Goal: Task Accomplishment & Management: Manage account settings

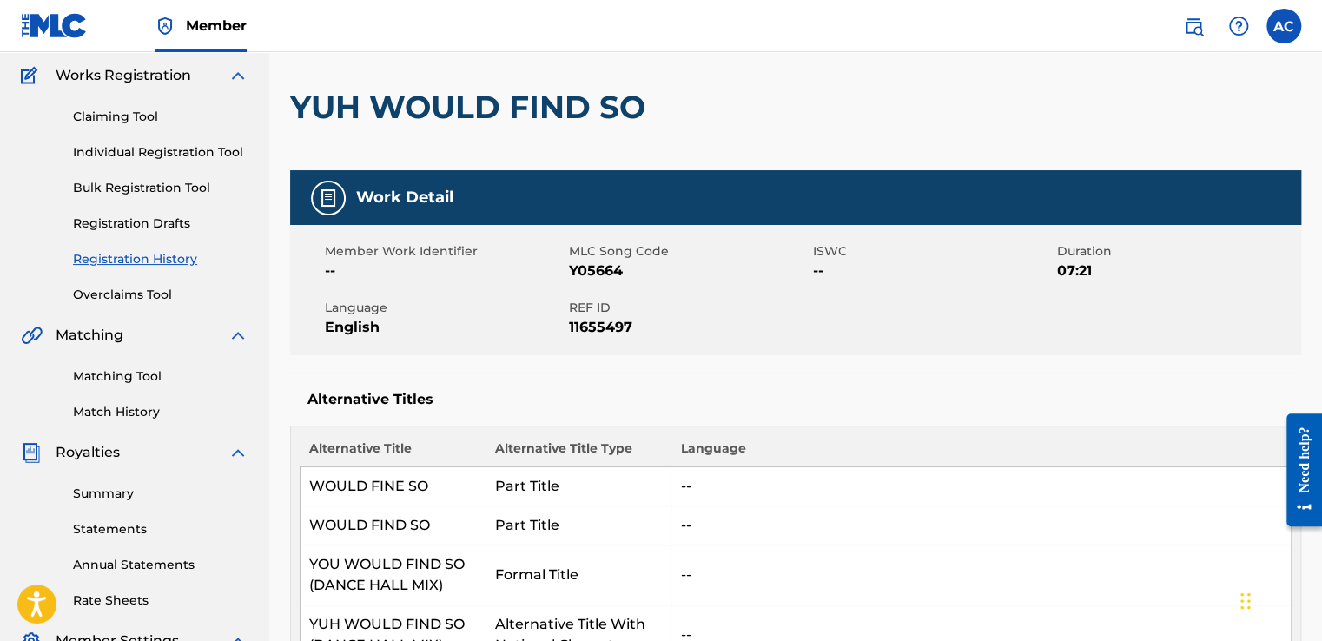
scroll to position [139, 0]
drag, startPoint x: 363, startPoint y: 301, endPoint x: 421, endPoint y: 296, distance: 57.5
click at [421, 296] on div "Member Work Identifier -- MLC Song Code Y05664 ISWC -- Duration 07:21 Language …" at bounding box center [795, 290] width 1011 height 130
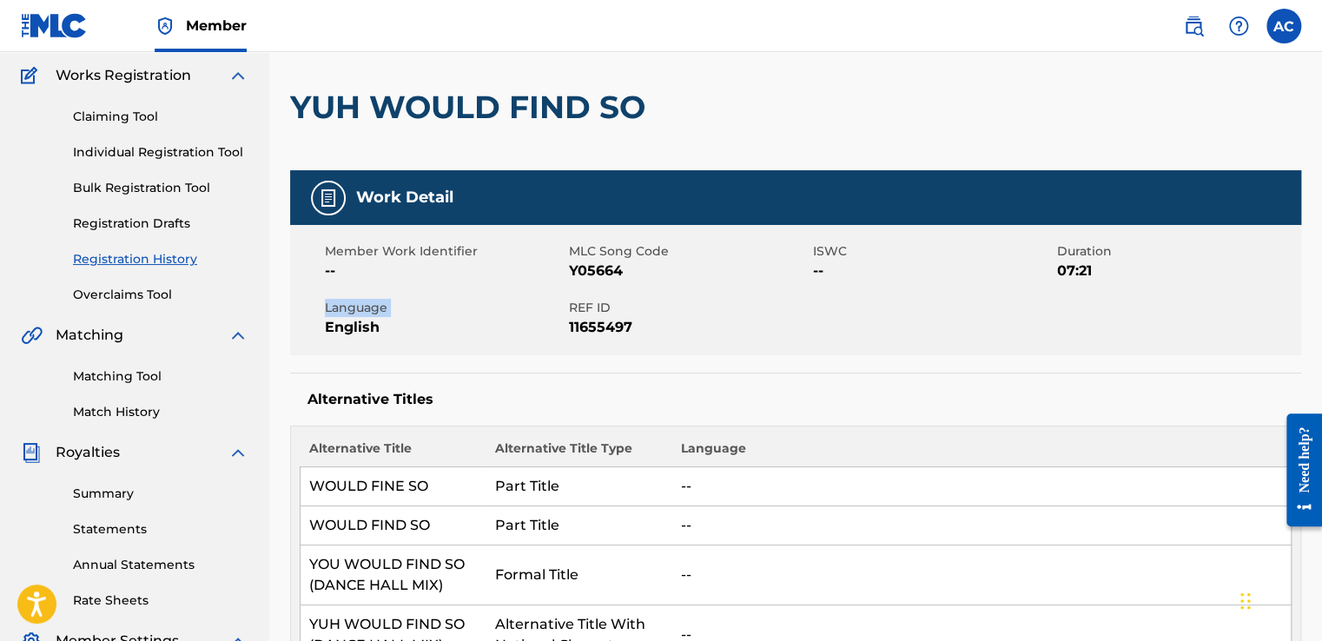
click at [421, 296] on div "Member Work Identifier -- MLC Song Code Y05664 ISWC -- Duration 07:21 Language …" at bounding box center [795, 290] width 1011 height 130
drag, startPoint x: 421, startPoint y: 296, endPoint x: 449, endPoint y: 315, distance: 34.0
click at [449, 315] on span "Language" at bounding box center [445, 308] width 240 height 18
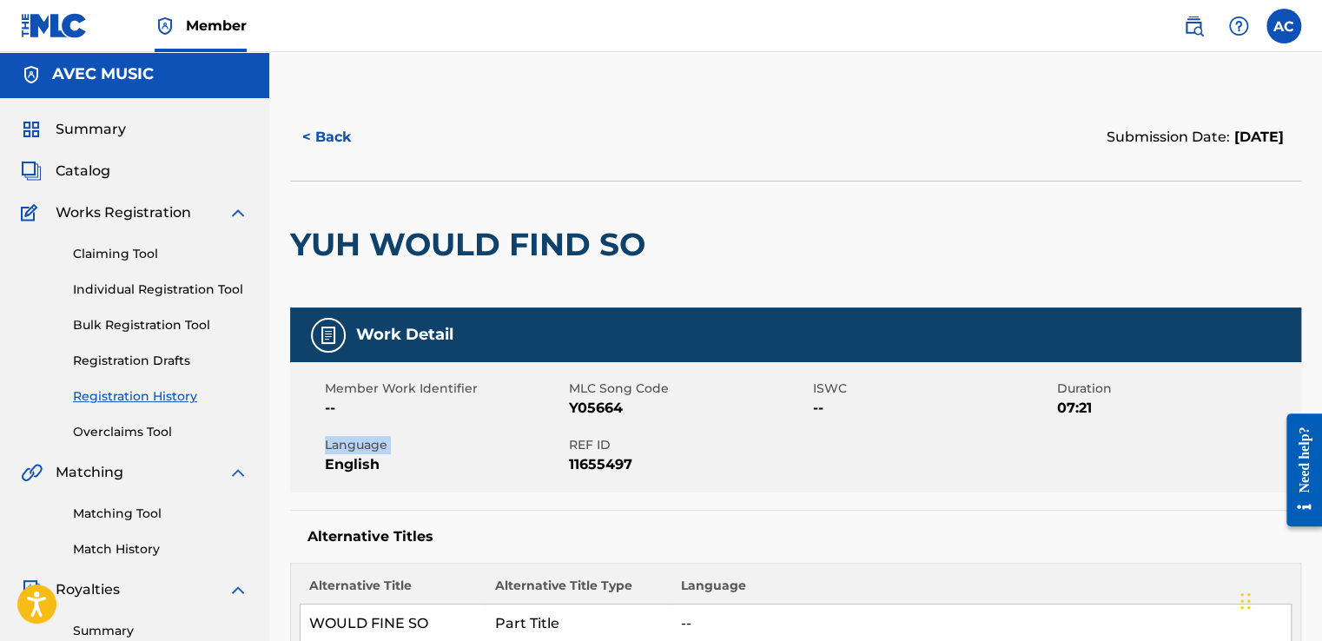
scroll to position [0, 0]
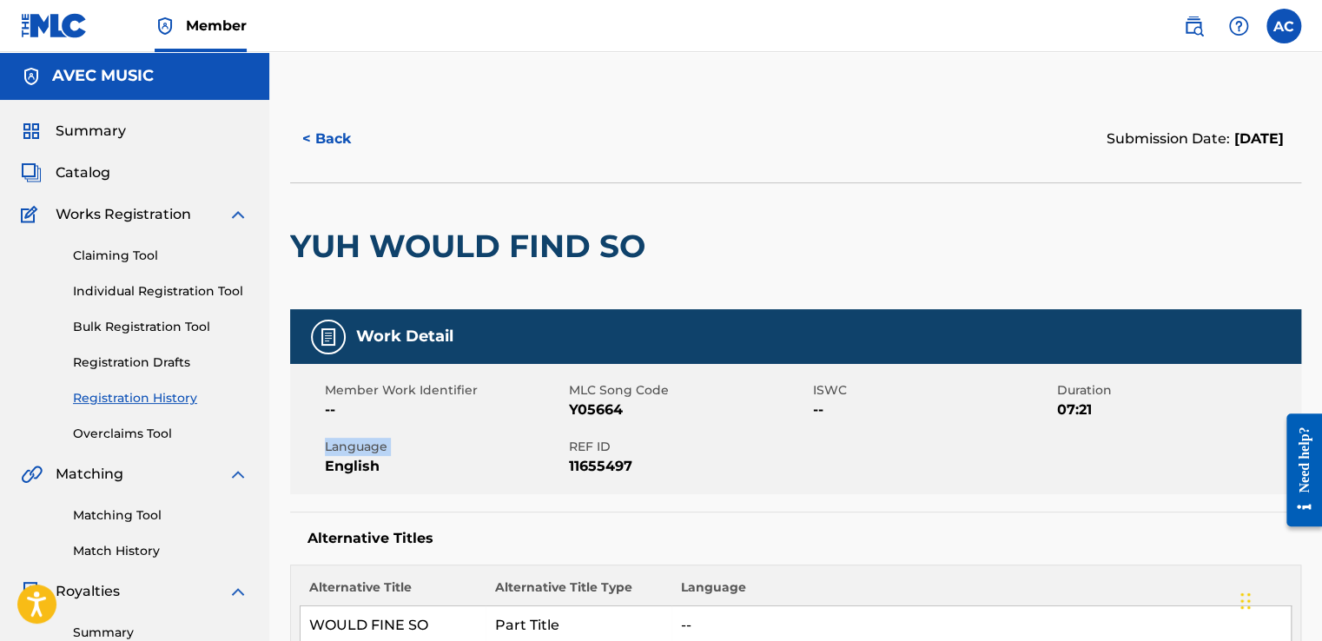
click at [71, 171] on span "Catalog" at bounding box center [83, 172] width 55 height 21
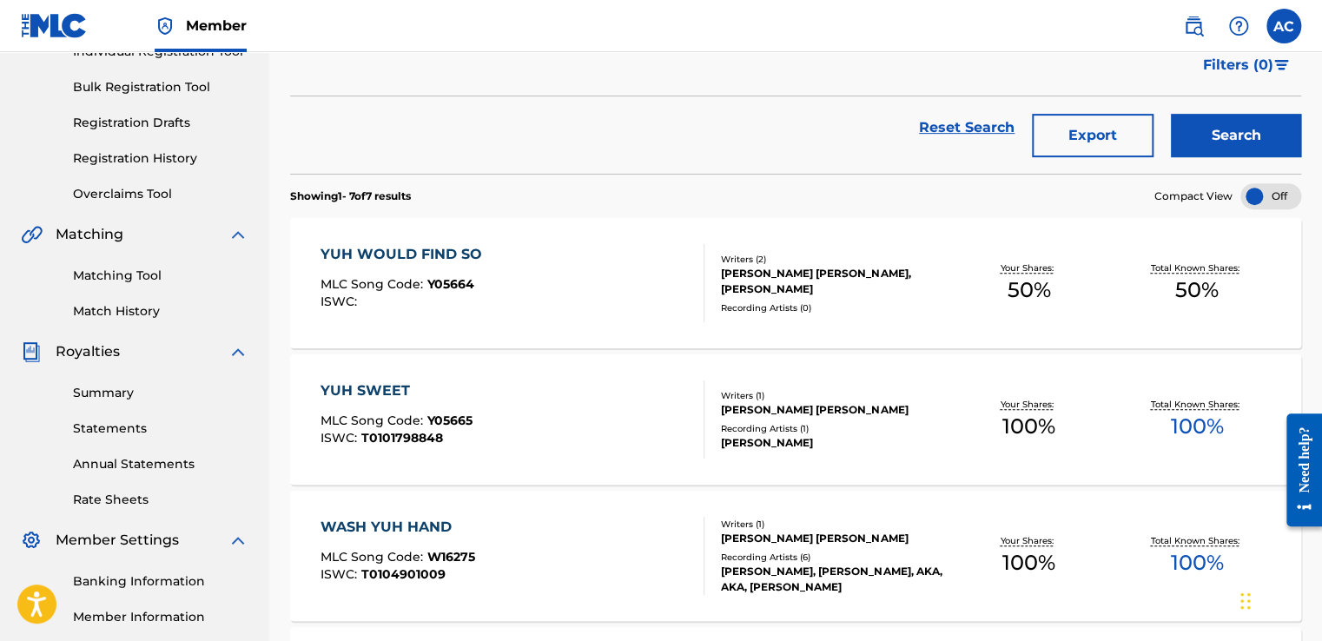
scroll to position [243, 0]
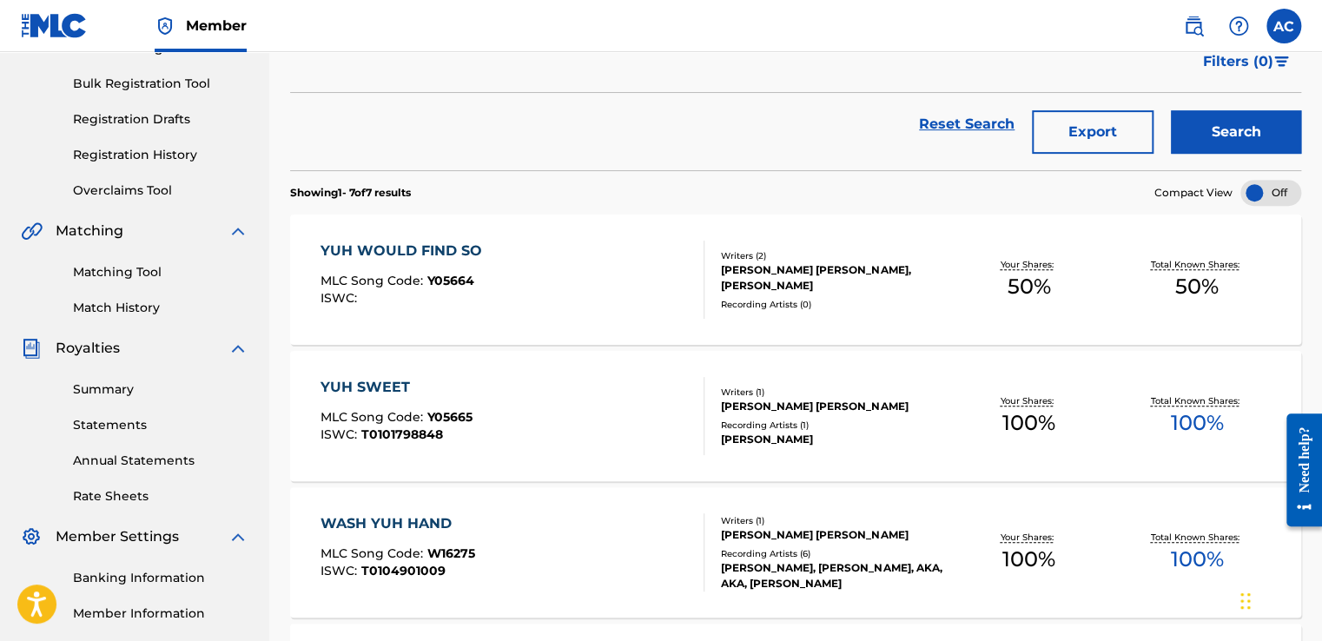
click at [375, 250] on div "YUH WOULD FIND SO" at bounding box center [406, 251] width 170 height 21
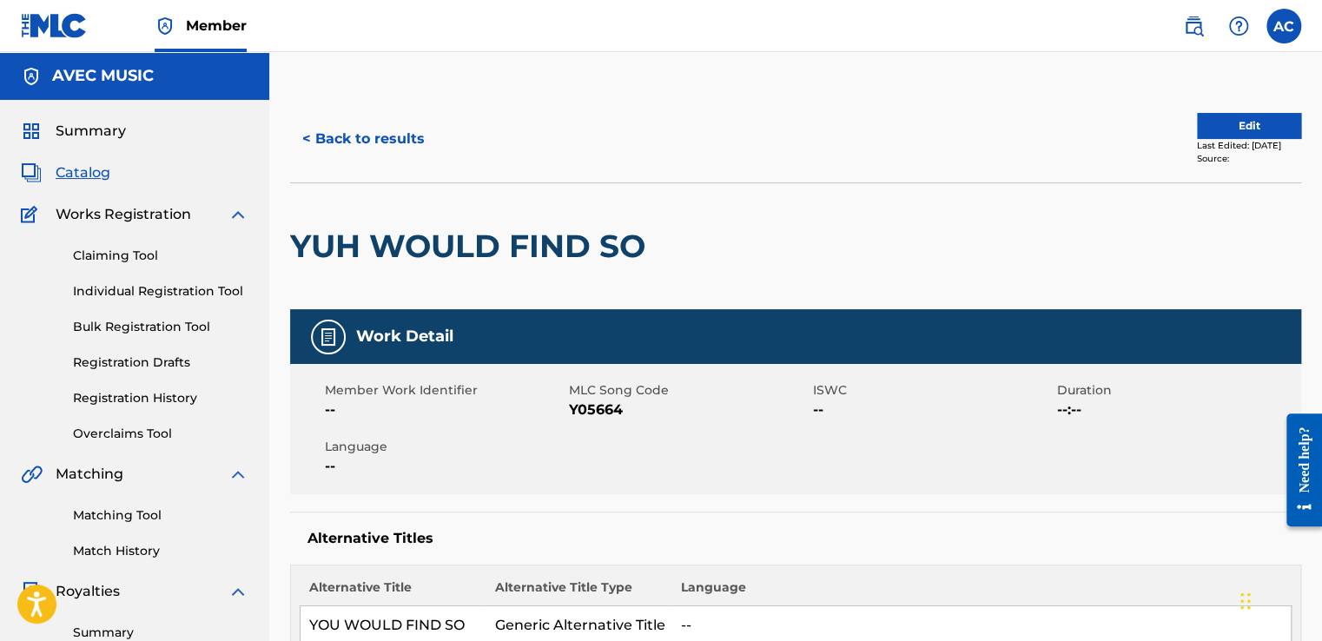
click at [1237, 120] on button "Edit" at bounding box center [1249, 126] width 104 height 26
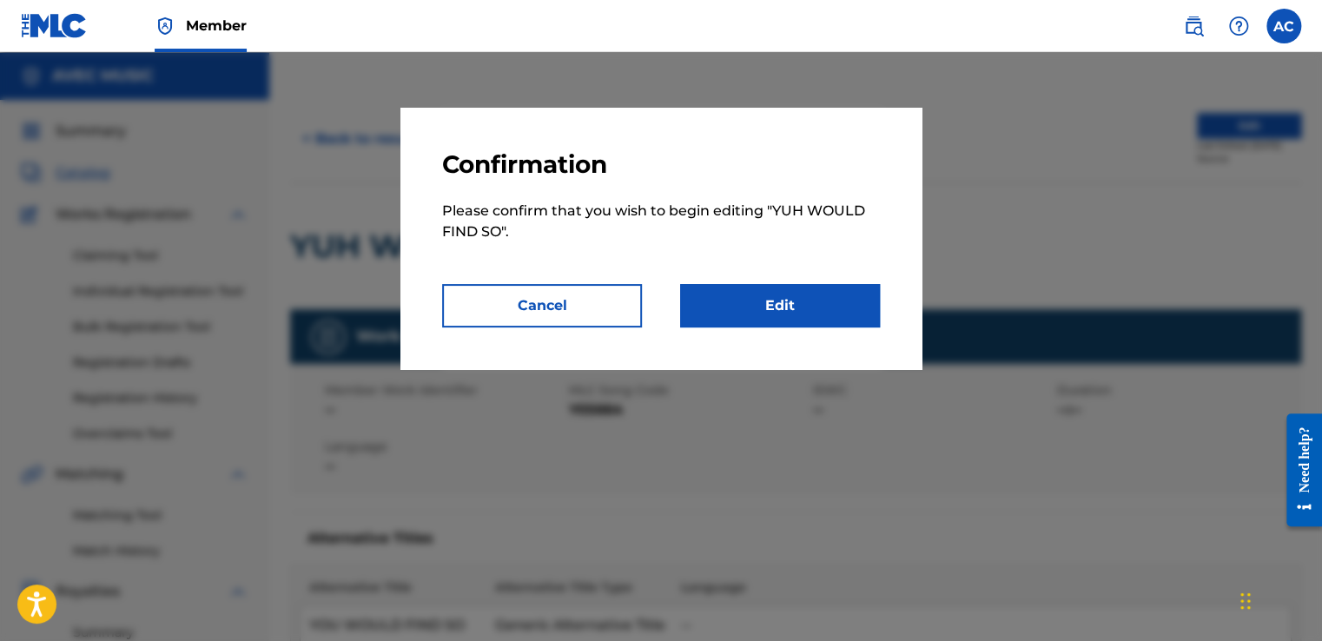
click at [944, 19] on nav "Member AC [PERSON_NAME] [EMAIL_ADDRESS][DOMAIN_NAME] Notification Preferences P…" at bounding box center [661, 26] width 1322 height 52
drag, startPoint x: 504, startPoint y: 324, endPoint x: 526, endPoint y: 293, distance: 38.1
click at [526, 293] on button "Cancel" at bounding box center [542, 305] width 200 height 43
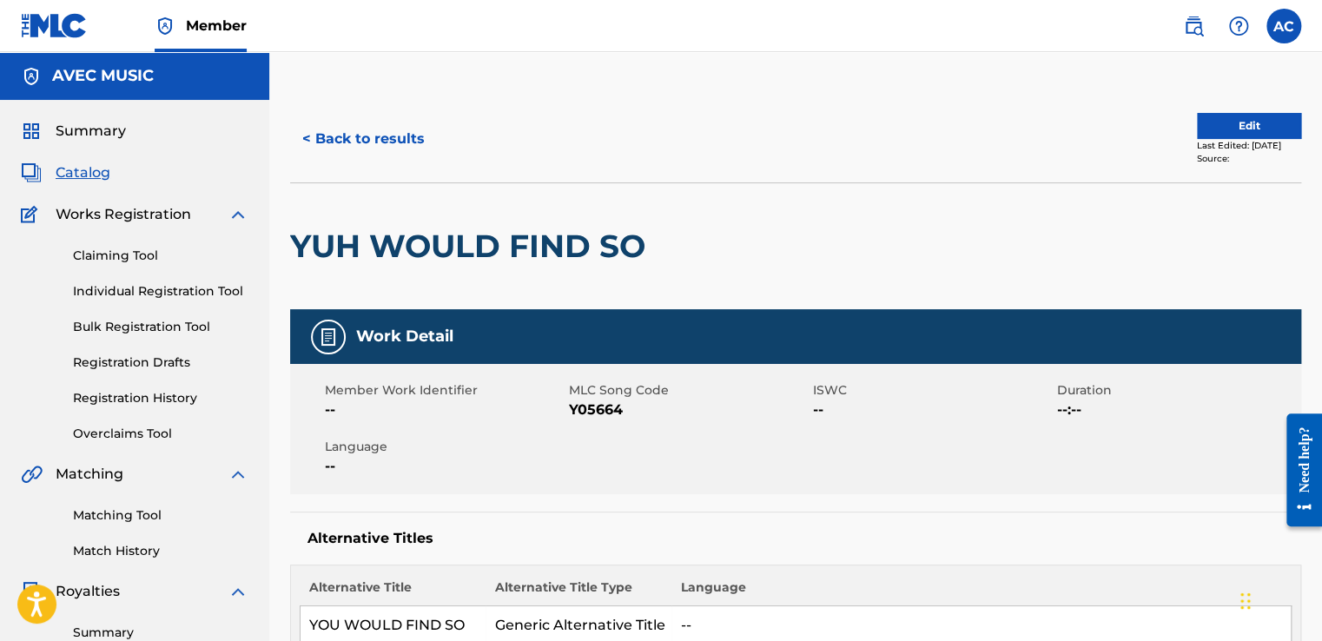
click at [526, 293] on div "YUH WOULD FIND SO" at bounding box center [472, 246] width 364 height 126
click at [1227, 120] on button "Edit" at bounding box center [1249, 126] width 104 height 26
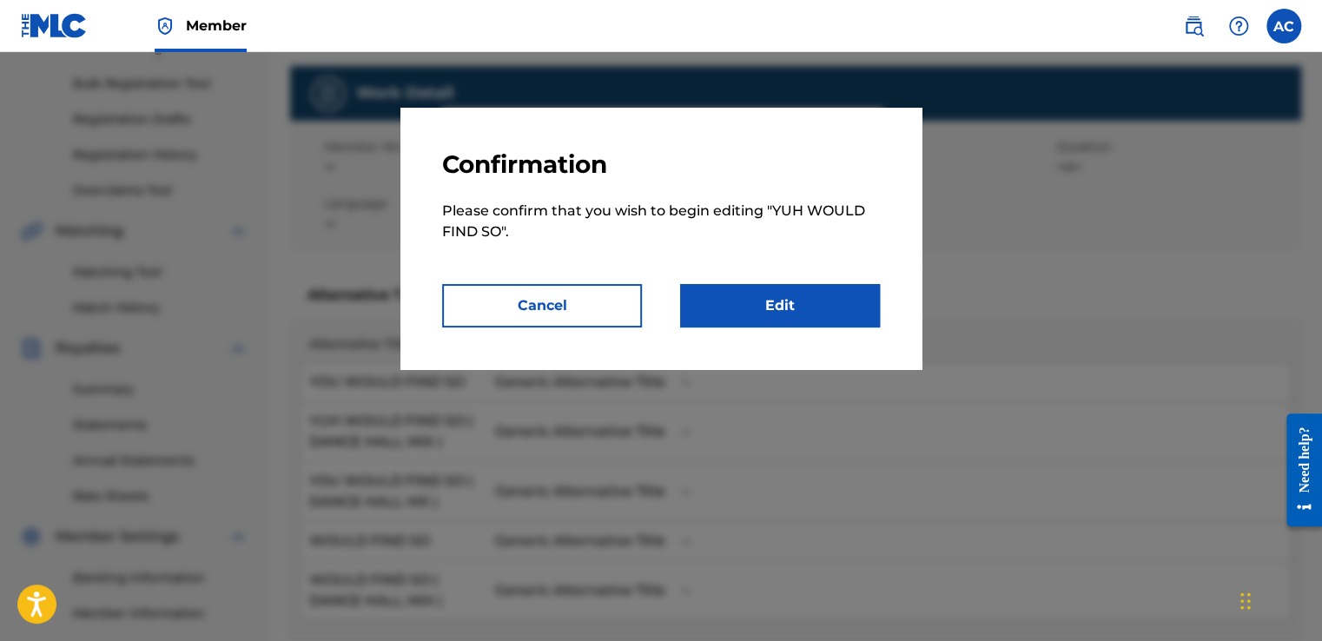
scroll to position [278, 0]
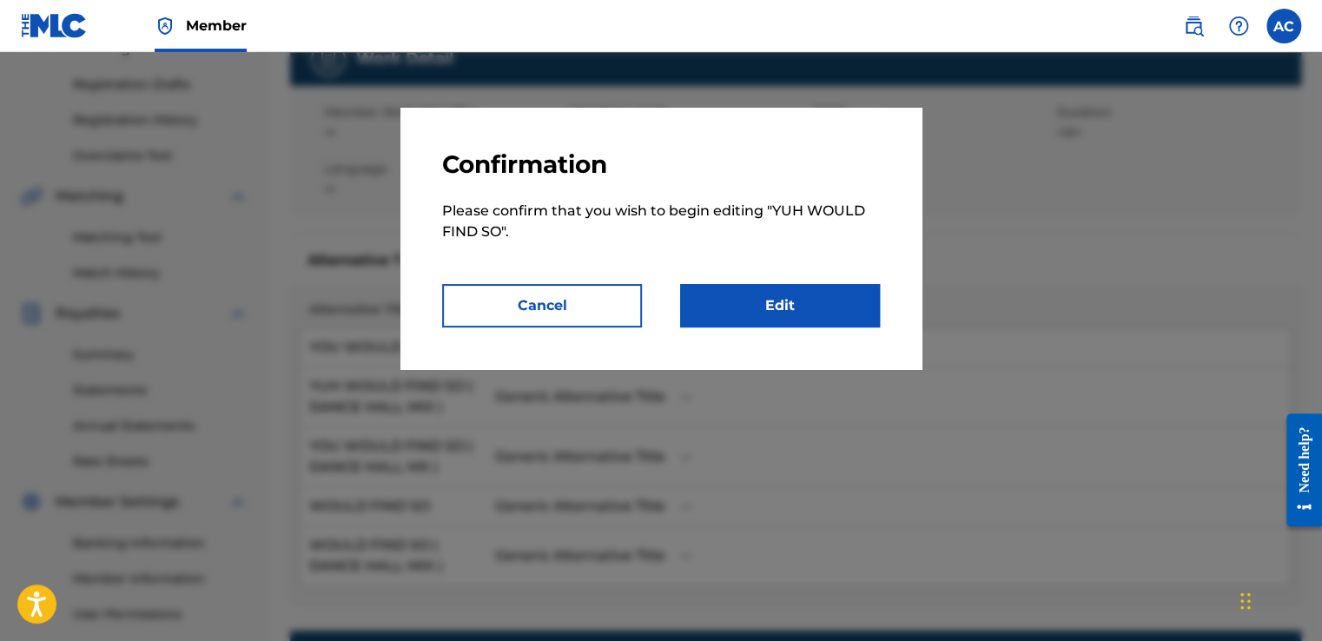
click at [1001, 232] on div at bounding box center [661, 372] width 1322 height 641
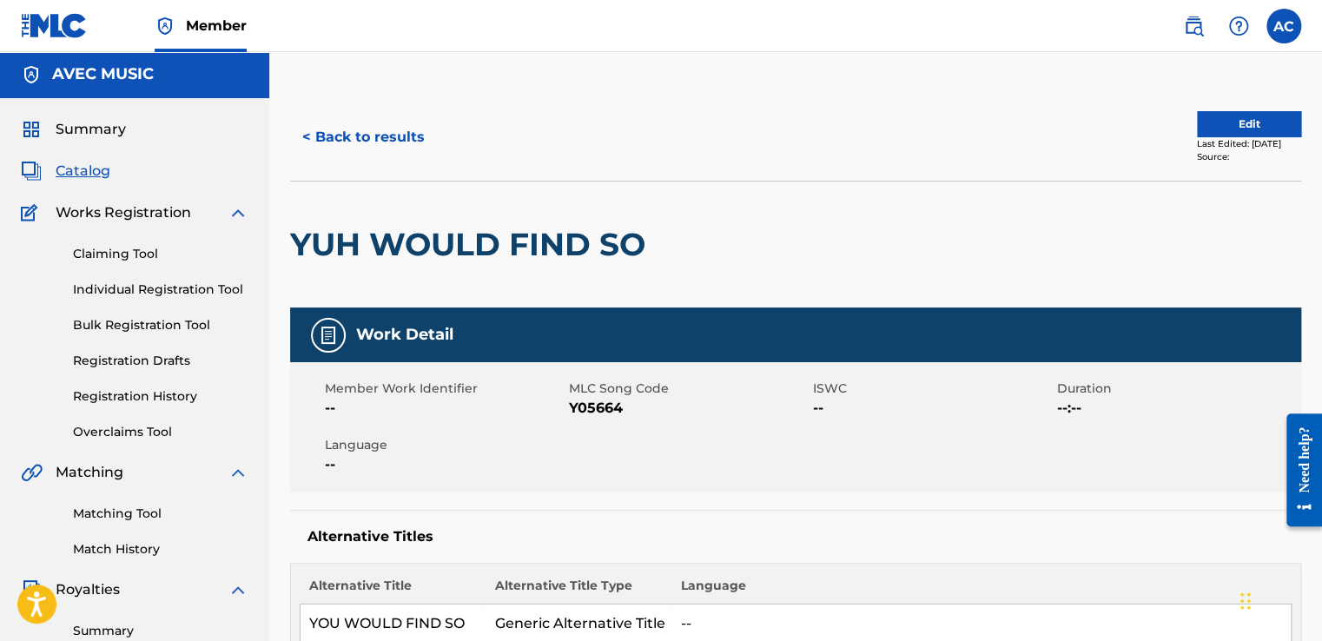
scroll to position [0, 0]
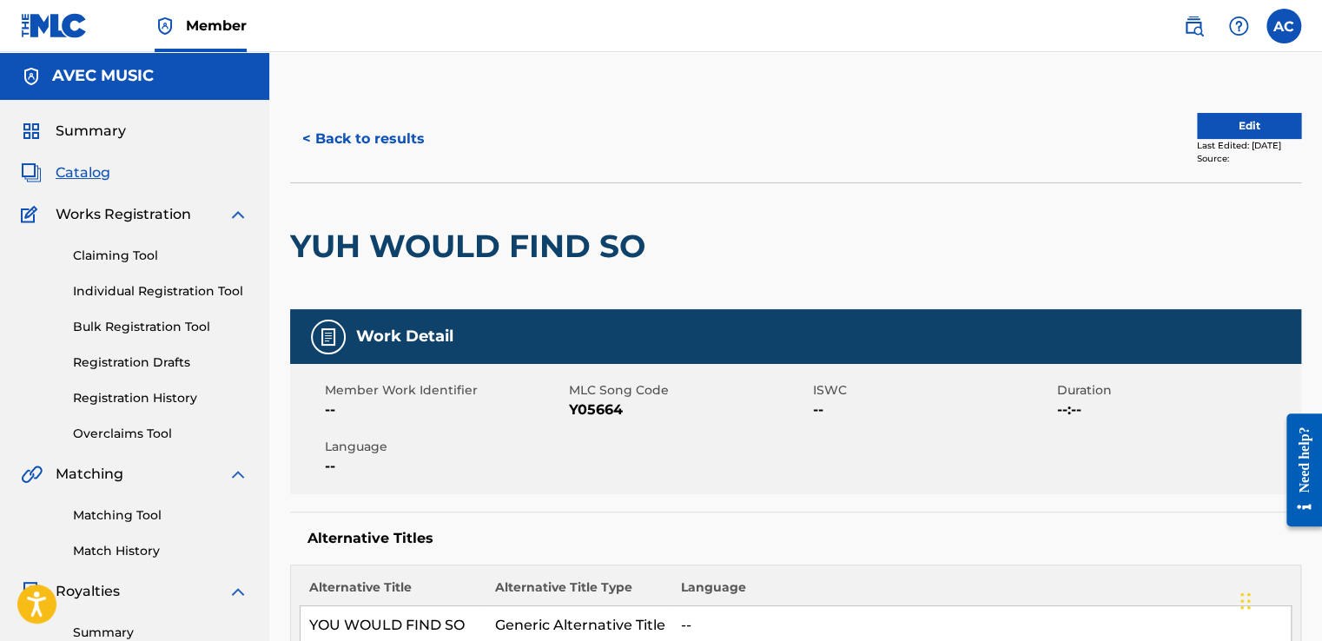
click at [363, 142] on button "< Back to results" at bounding box center [363, 138] width 147 height 43
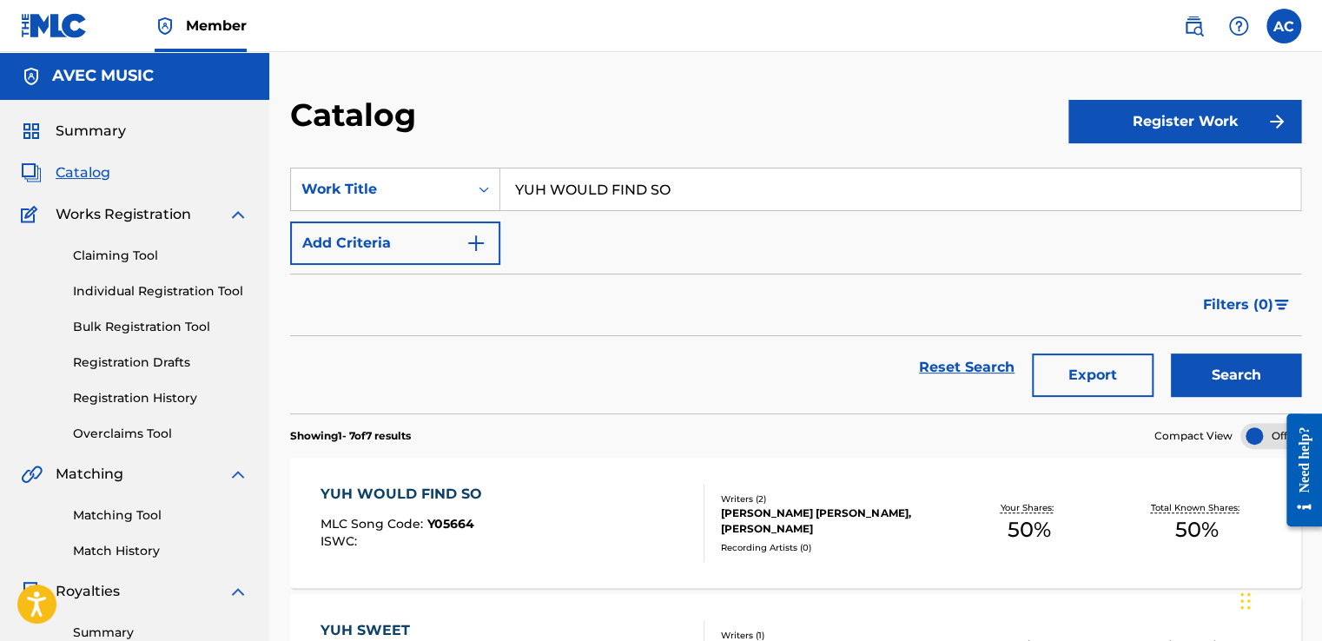
click at [118, 398] on link "Registration History" at bounding box center [160, 398] width 175 height 18
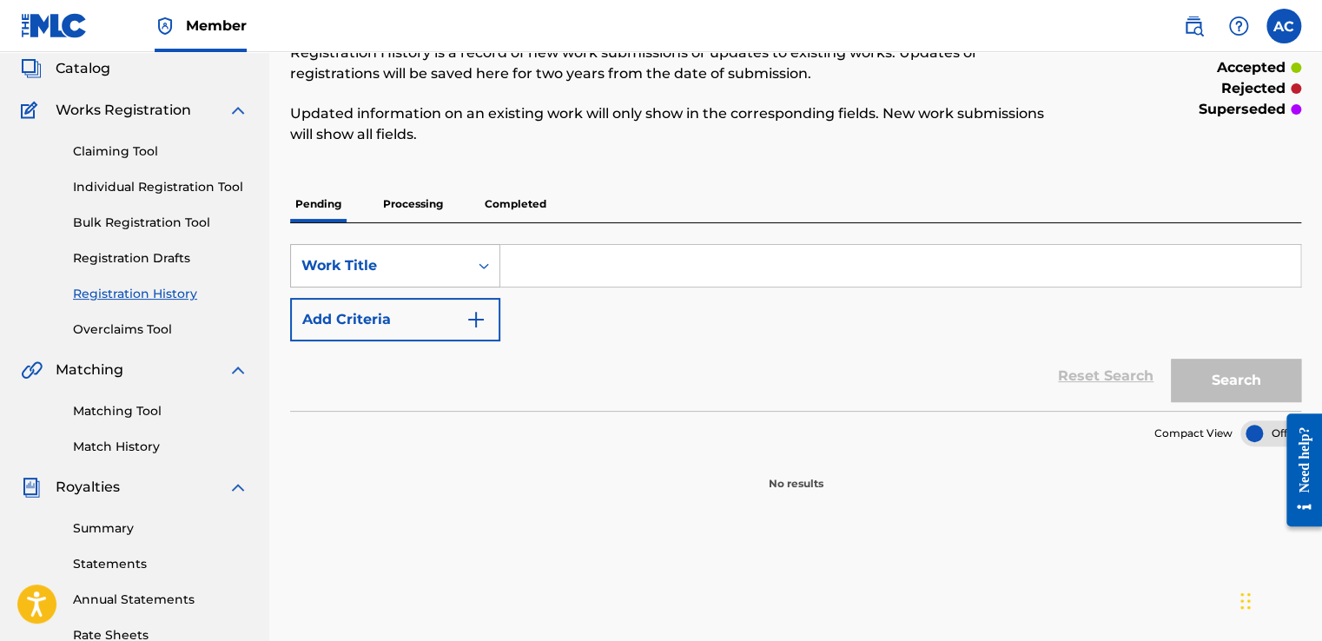
scroll to position [70, 0]
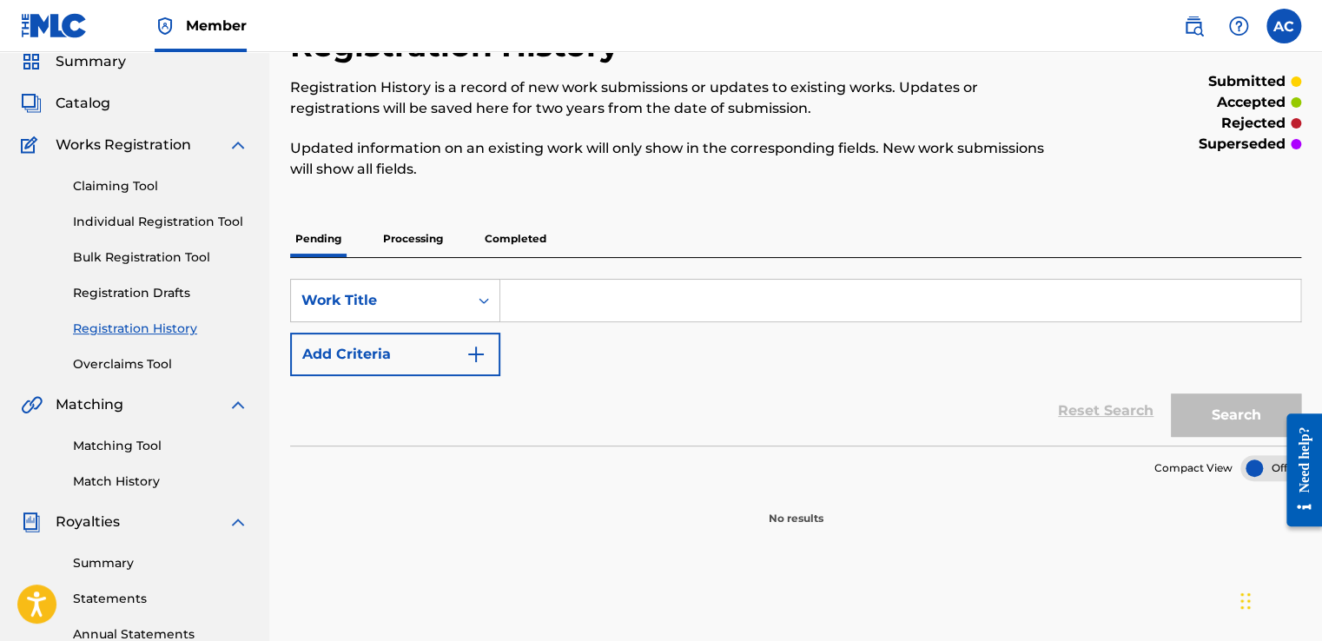
click at [415, 240] on p "Processing" at bounding box center [413, 239] width 70 height 36
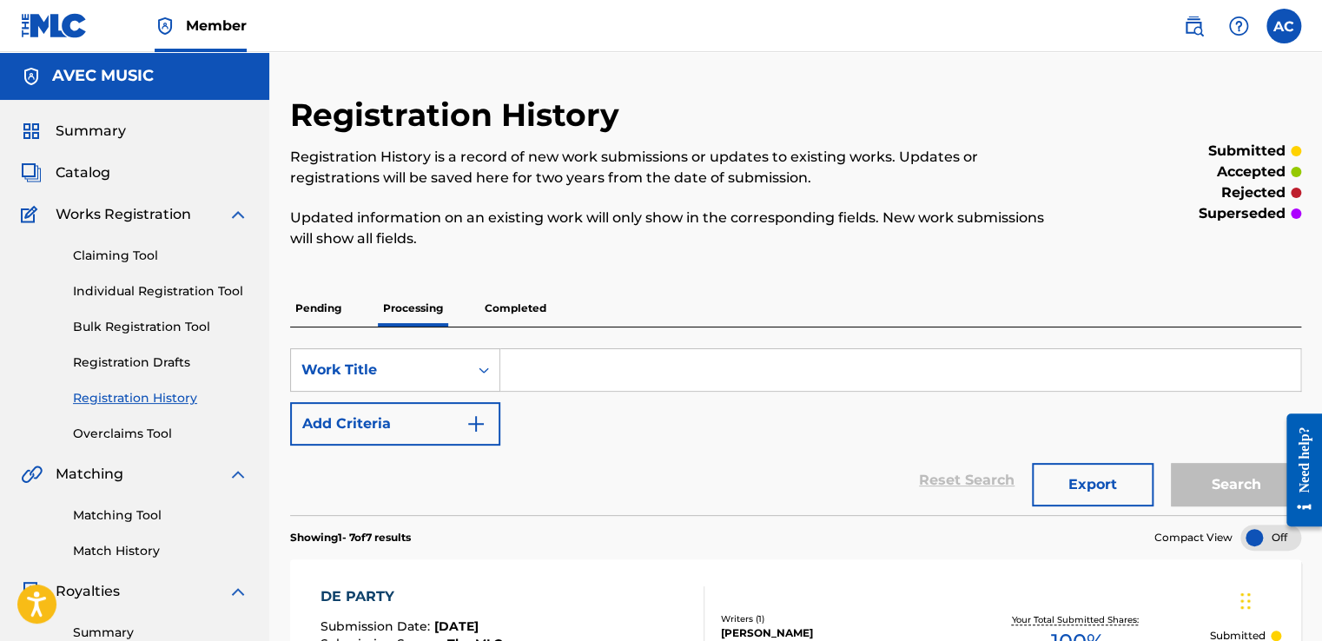
click at [513, 311] on p "Completed" at bounding box center [516, 308] width 72 height 36
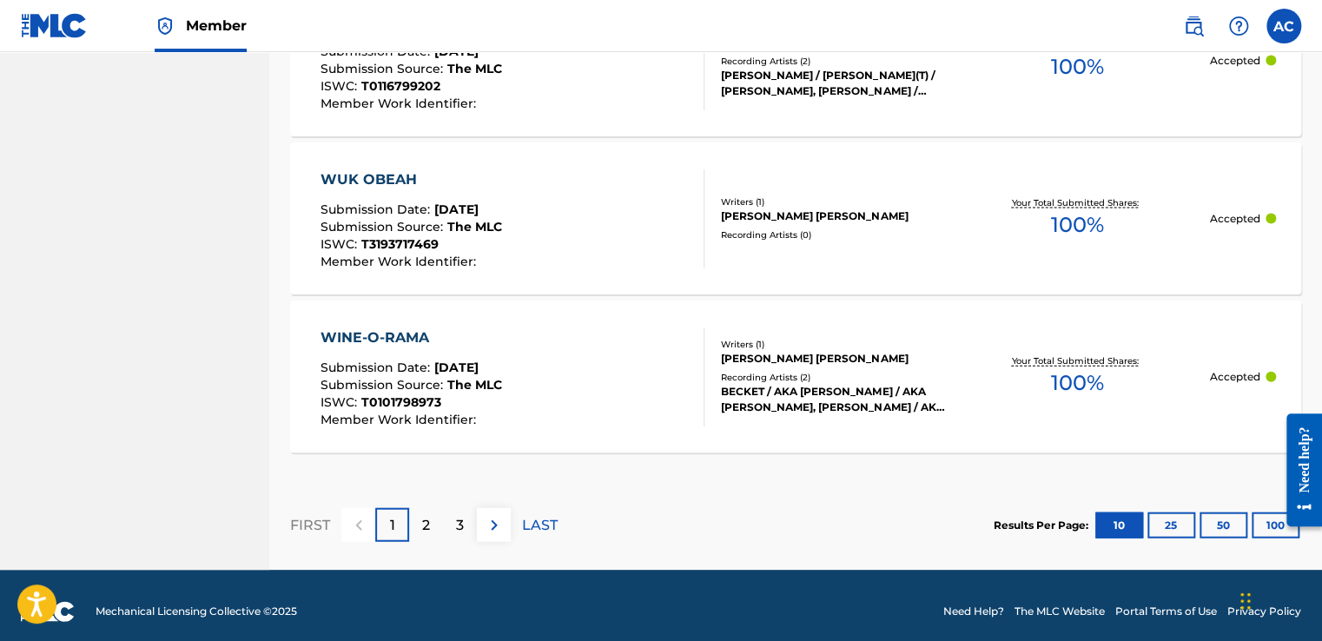
scroll to position [1783, 0]
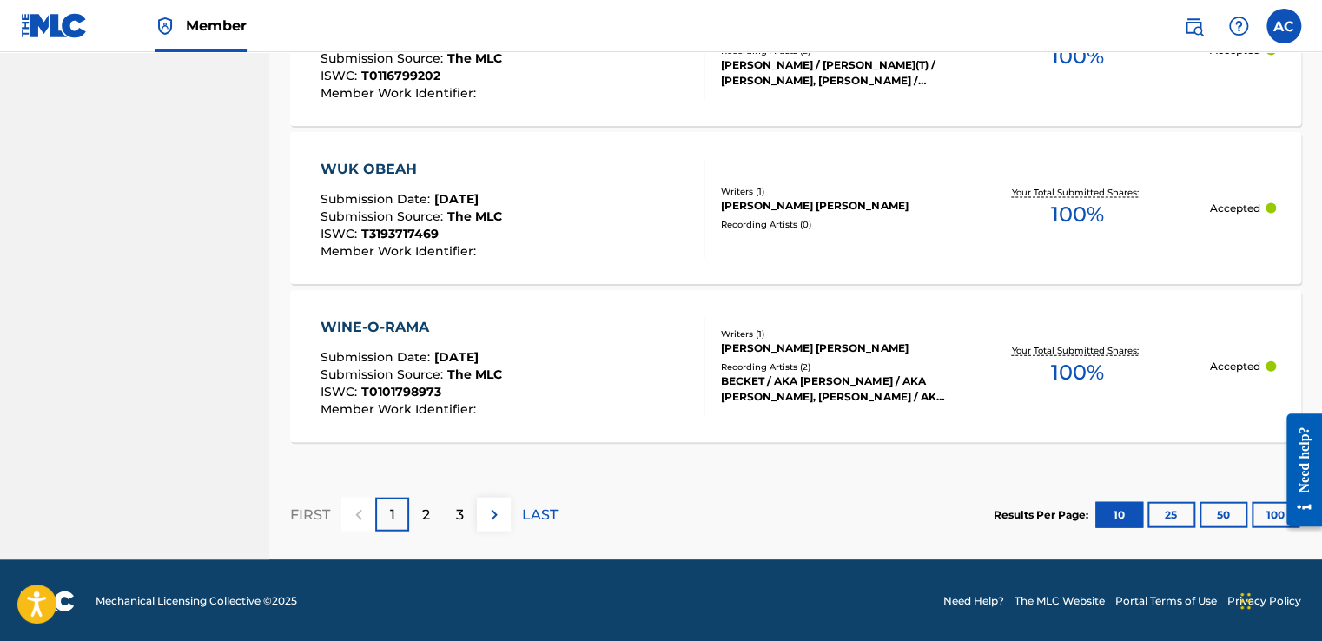
click at [417, 523] on div "2" at bounding box center [426, 515] width 34 height 34
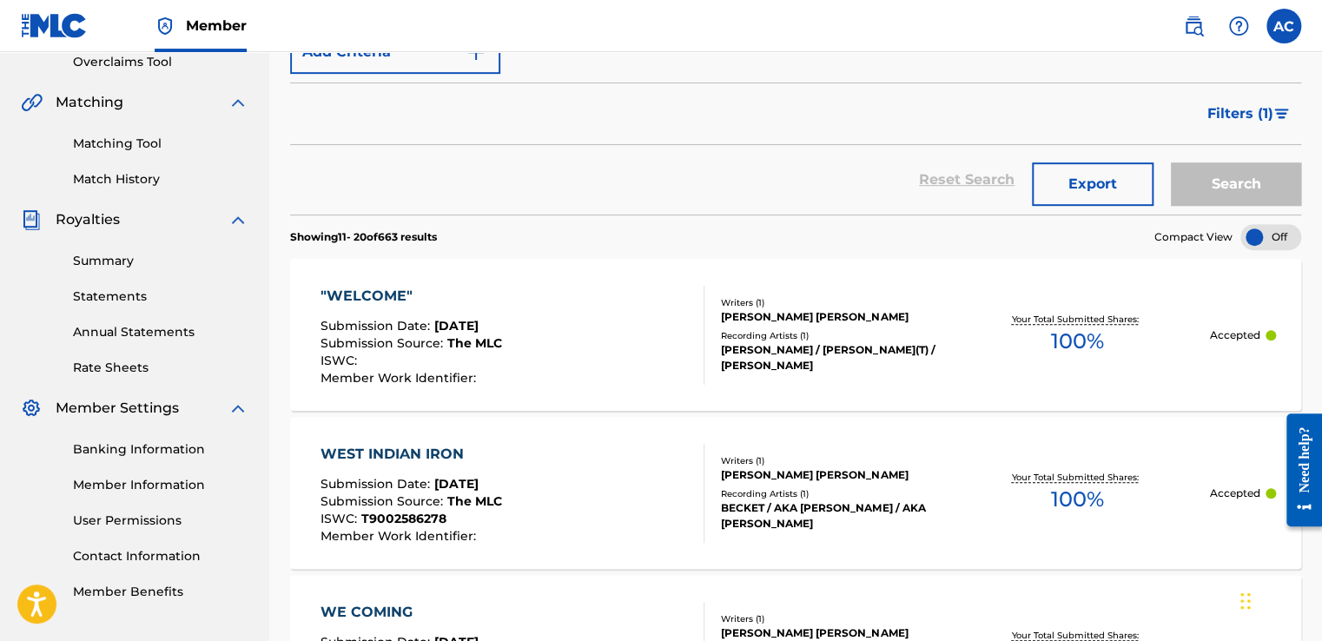
scroll to position [340, 0]
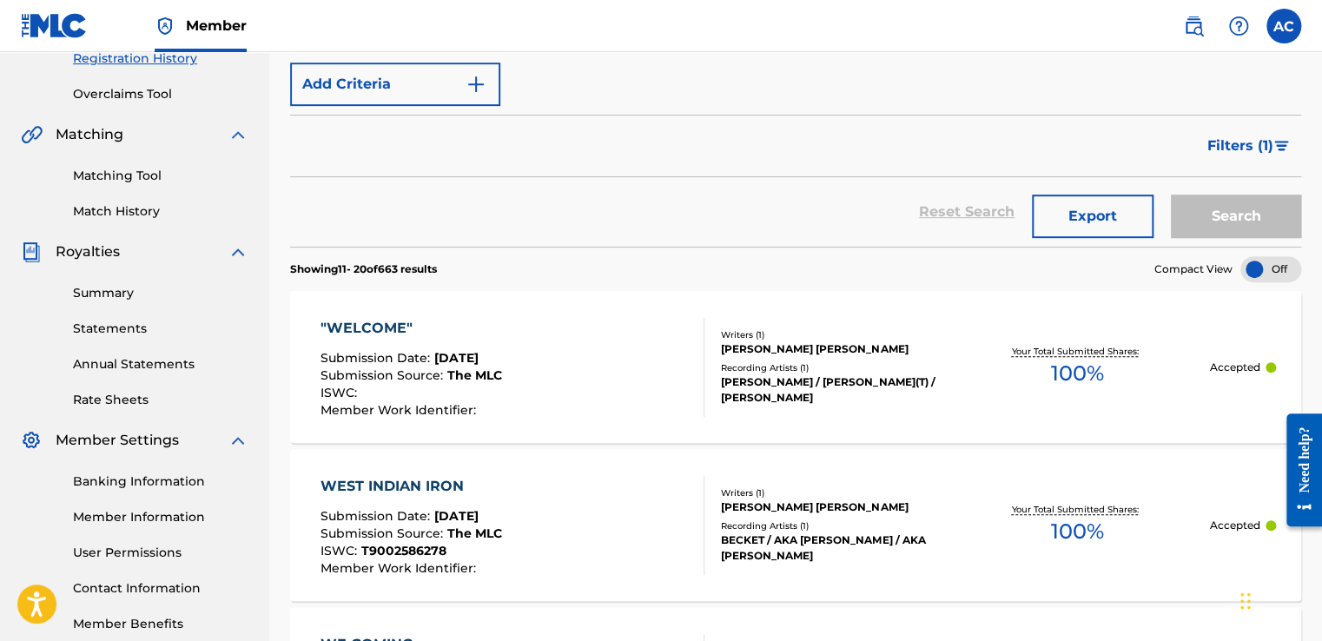
click at [417, 523] on div "Submission Date : [DATE]" at bounding box center [412, 518] width 182 height 17
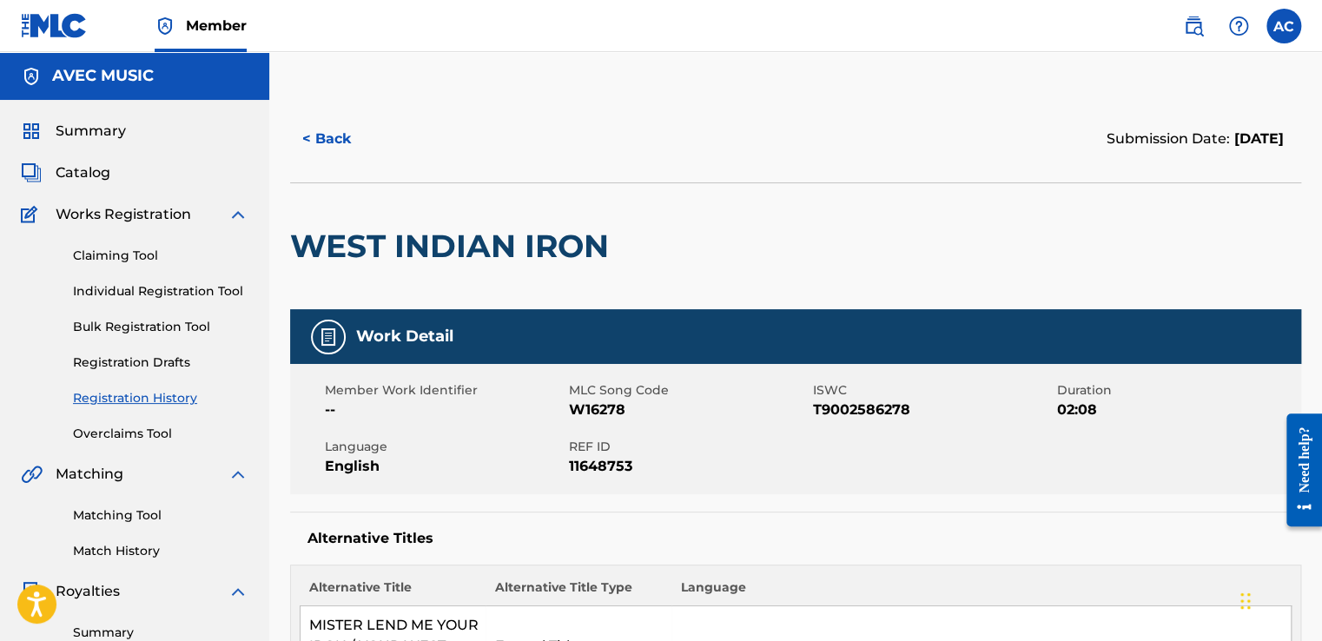
click at [321, 141] on button "< Back" at bounding box center [342, 138] width 104 height 43
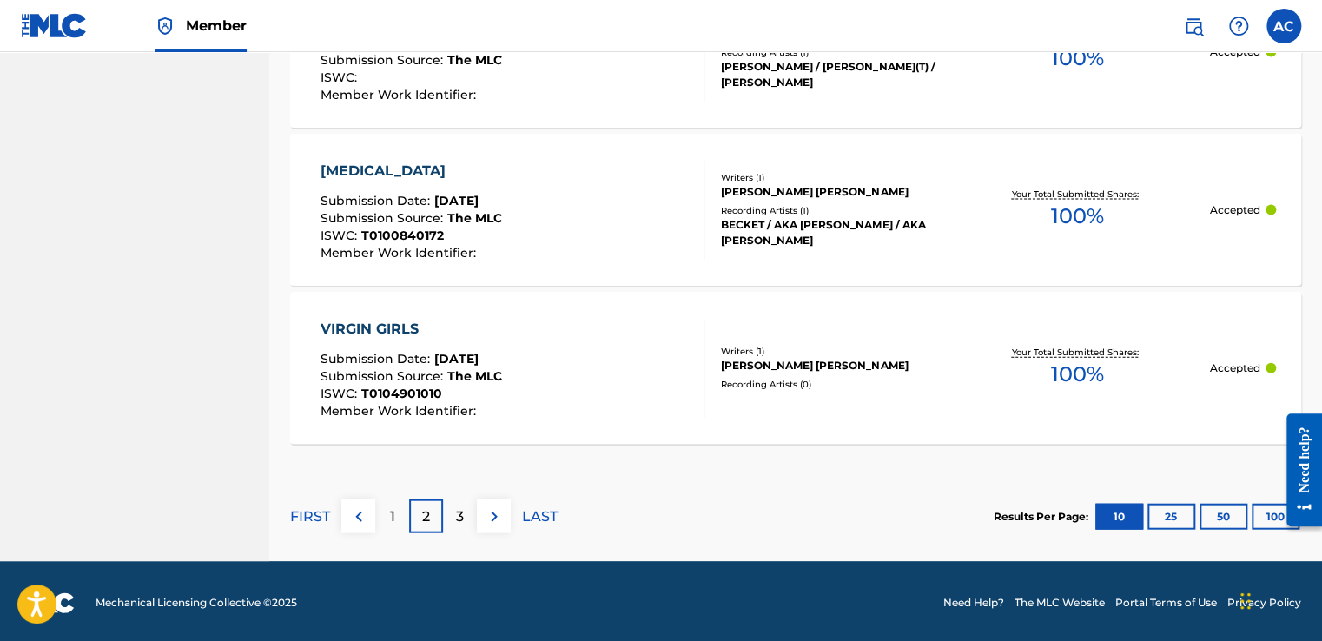
scroll to position [1765, 0]
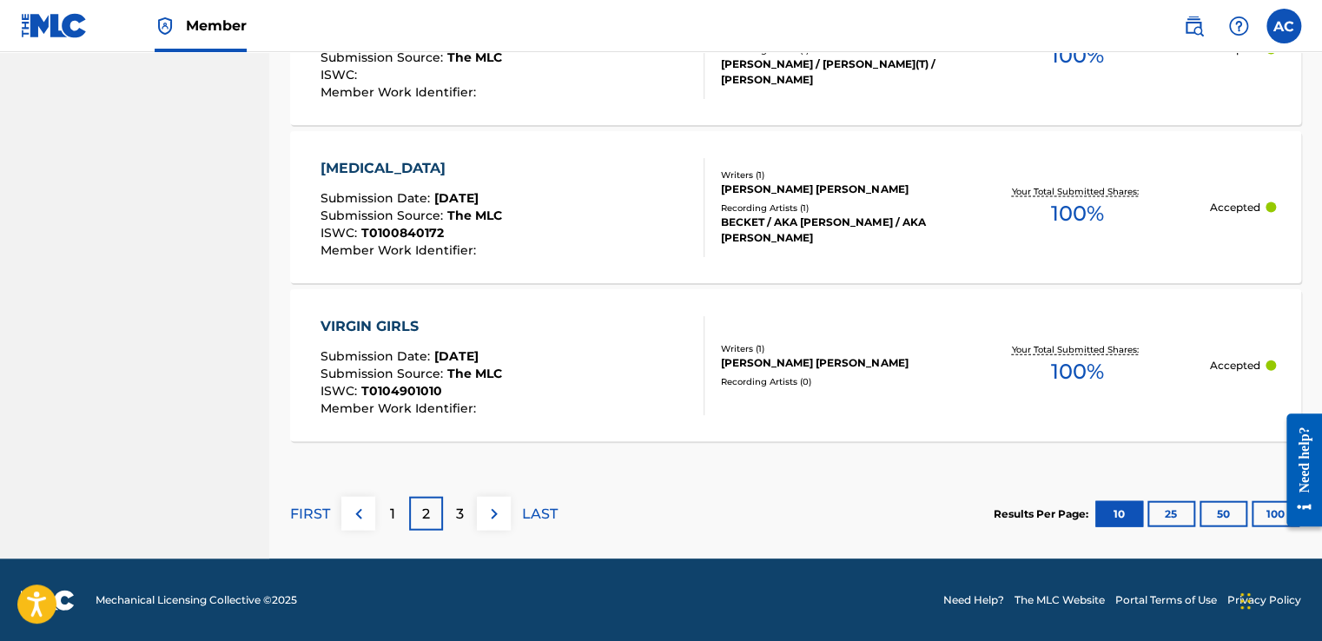
click at [394, 330] on div "VIRGIN GIRLS" at bounding box center [412, 326] width 182 height 21
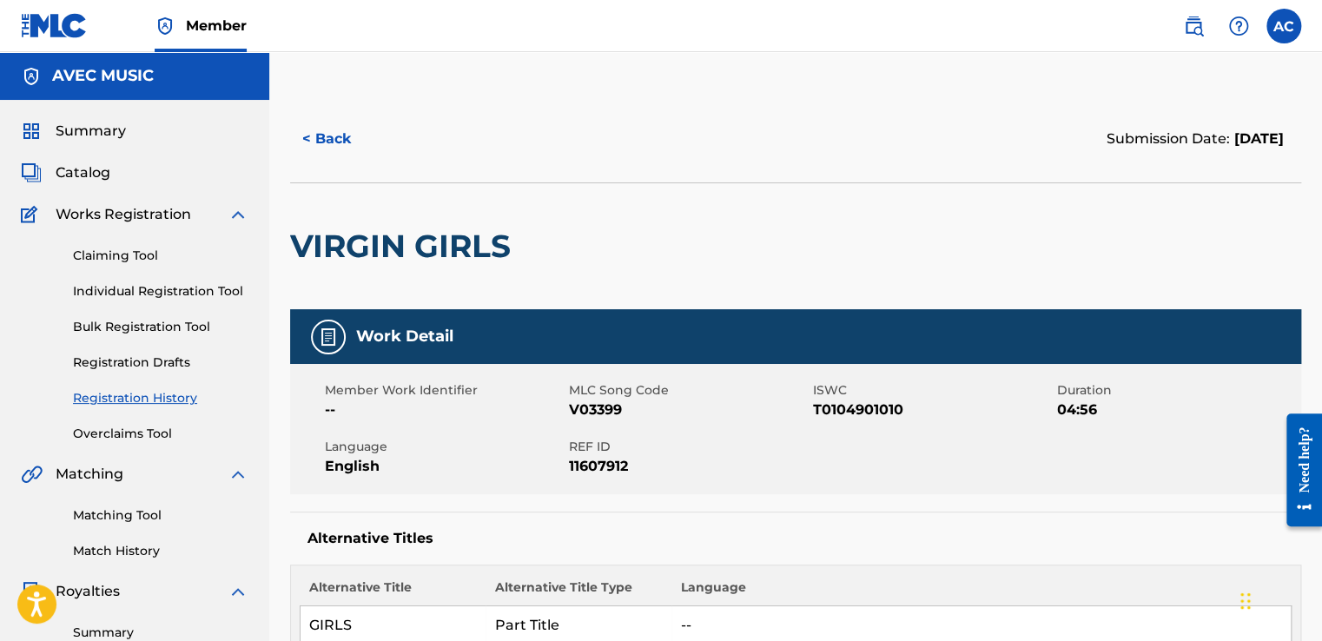
click at [333, 140] on button "< Back" at bounding box center [342, 138] width 104 height 43
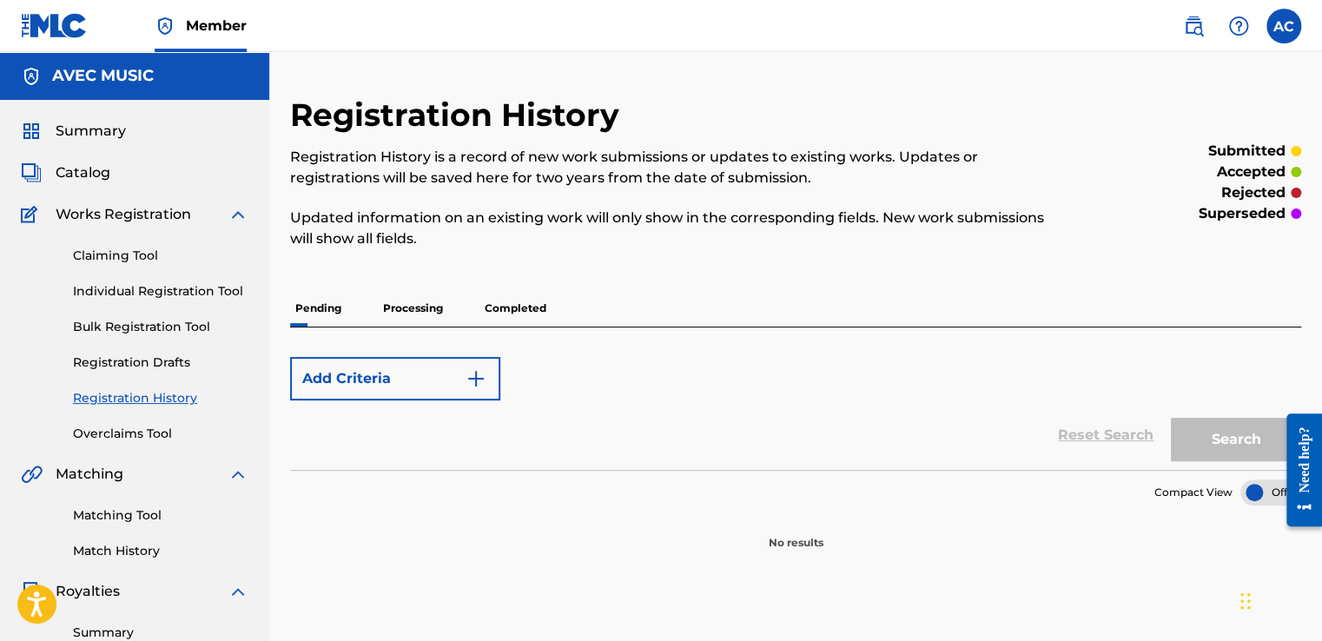
scroll to position [435, 0]
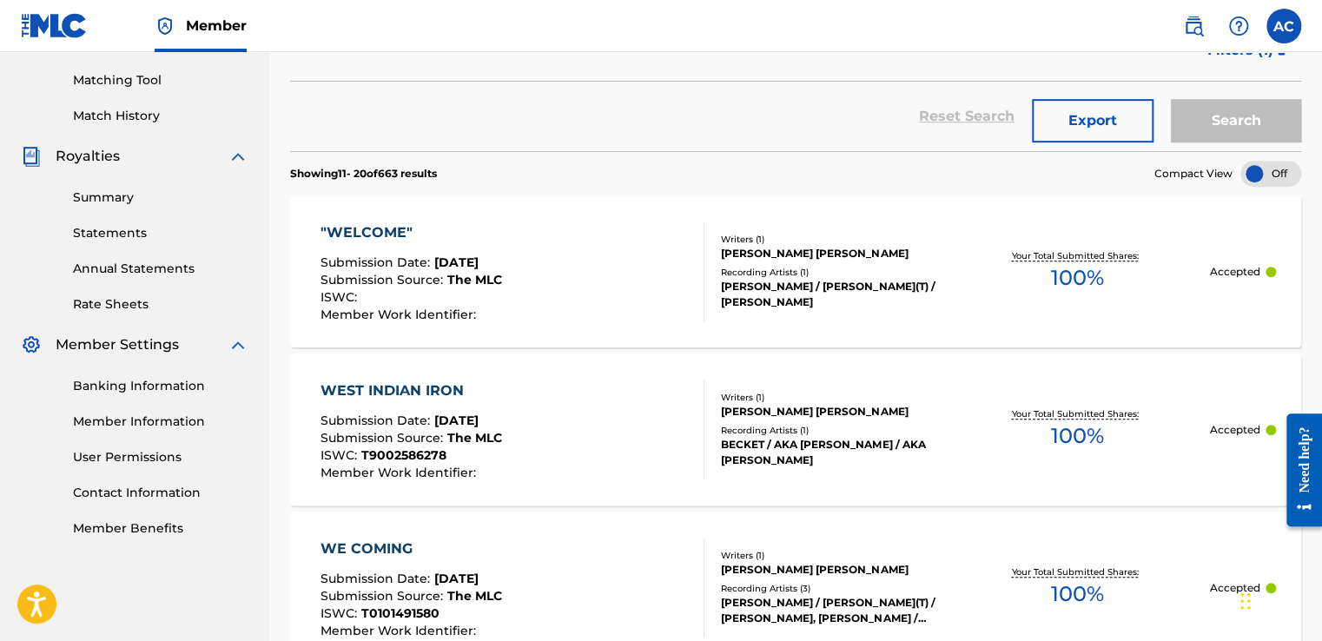
click at [357, 239] on div ""WELCOME"" at bounding box center [412, 232] width 182 height 21
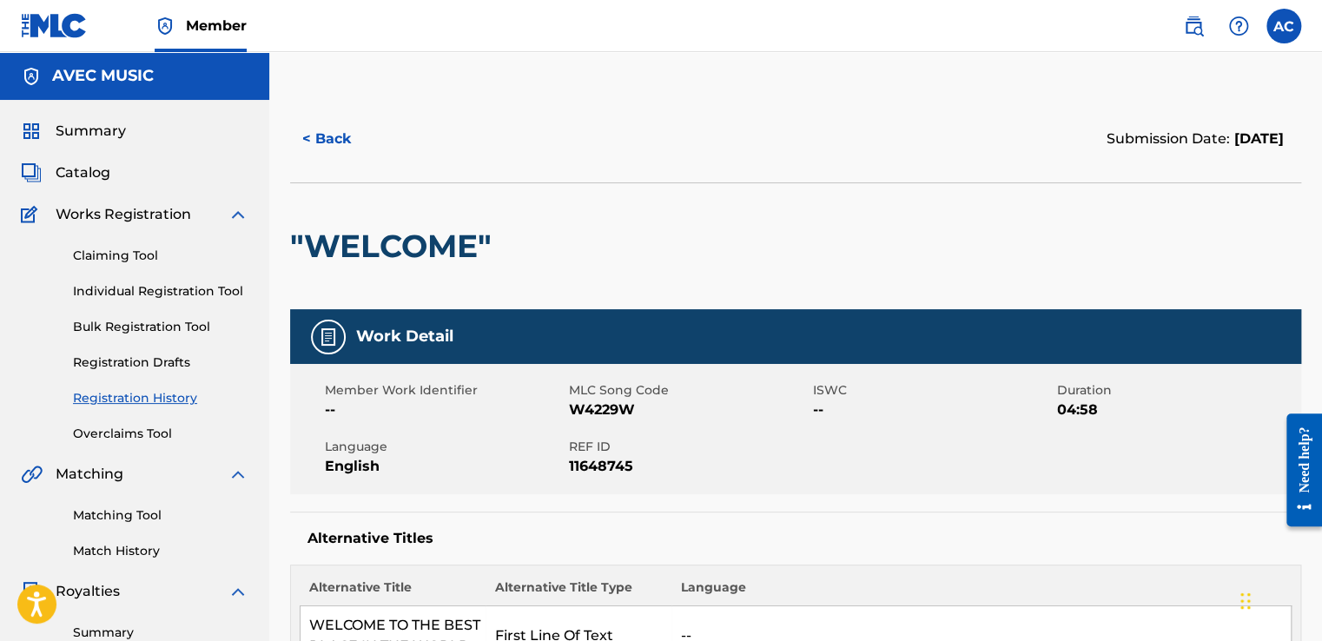
click at [328, 136] on button "< Back" at bounding box center [342, 138] width 104 height 43
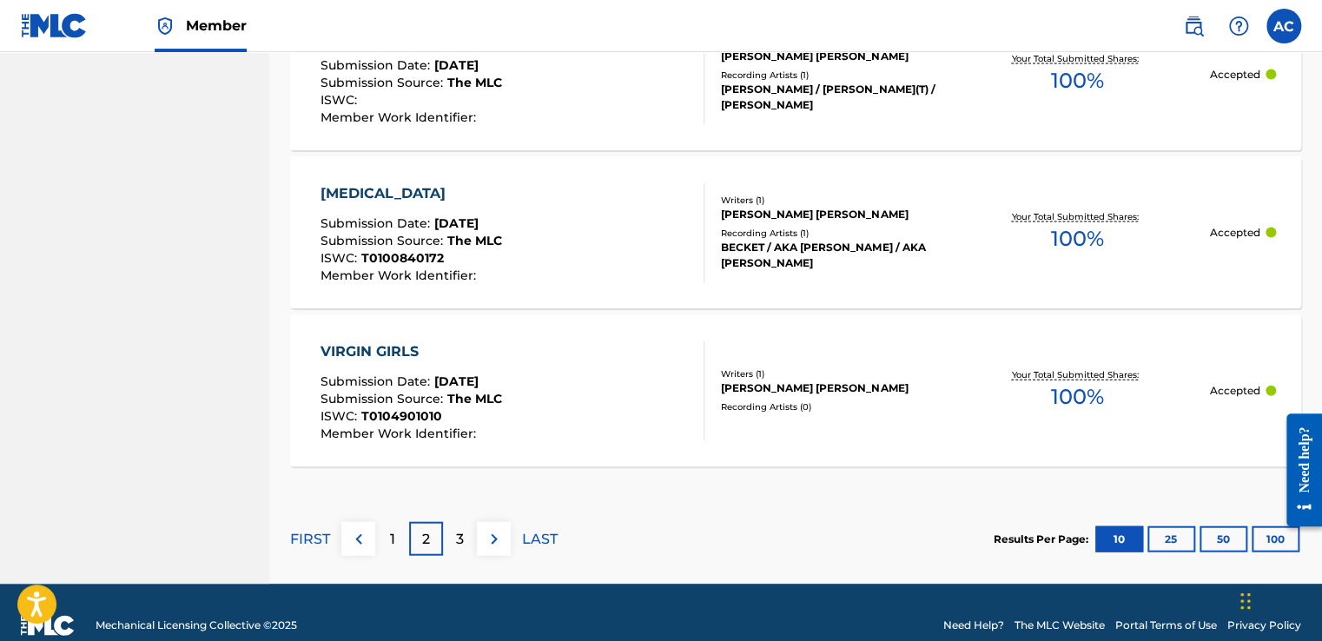
scroll to position [1765, 0]
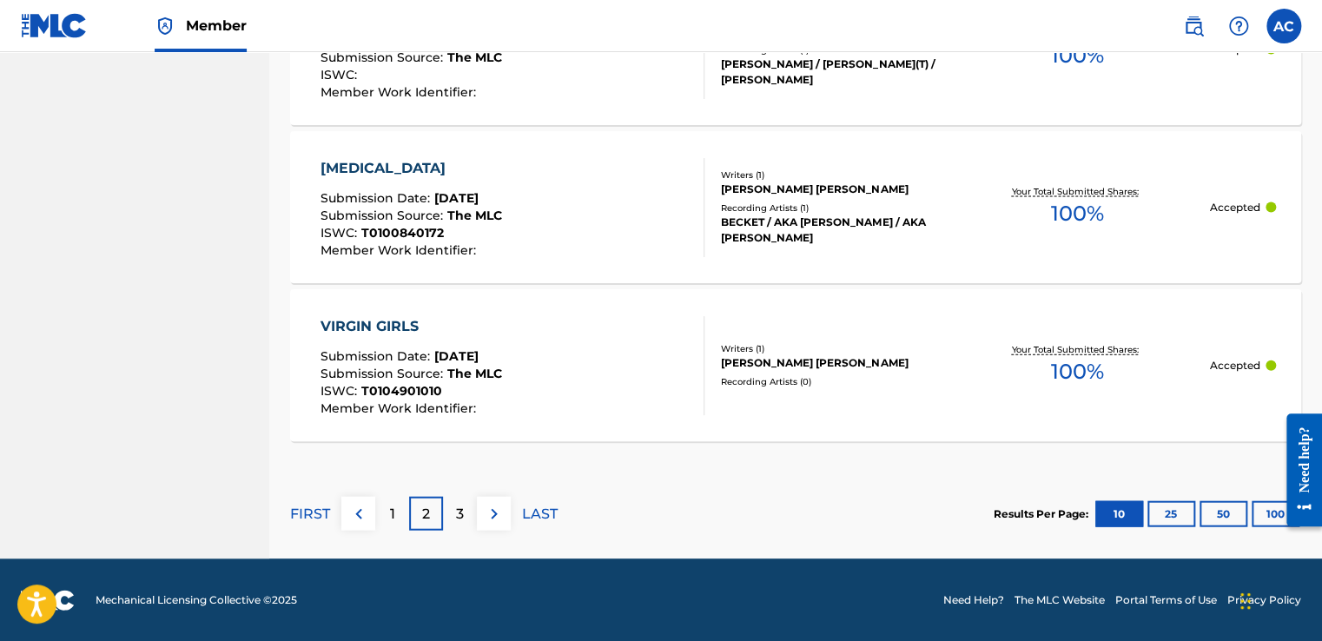
click at [456, 519] on p "3" at bounding box center [460, 514] width 8 height 21
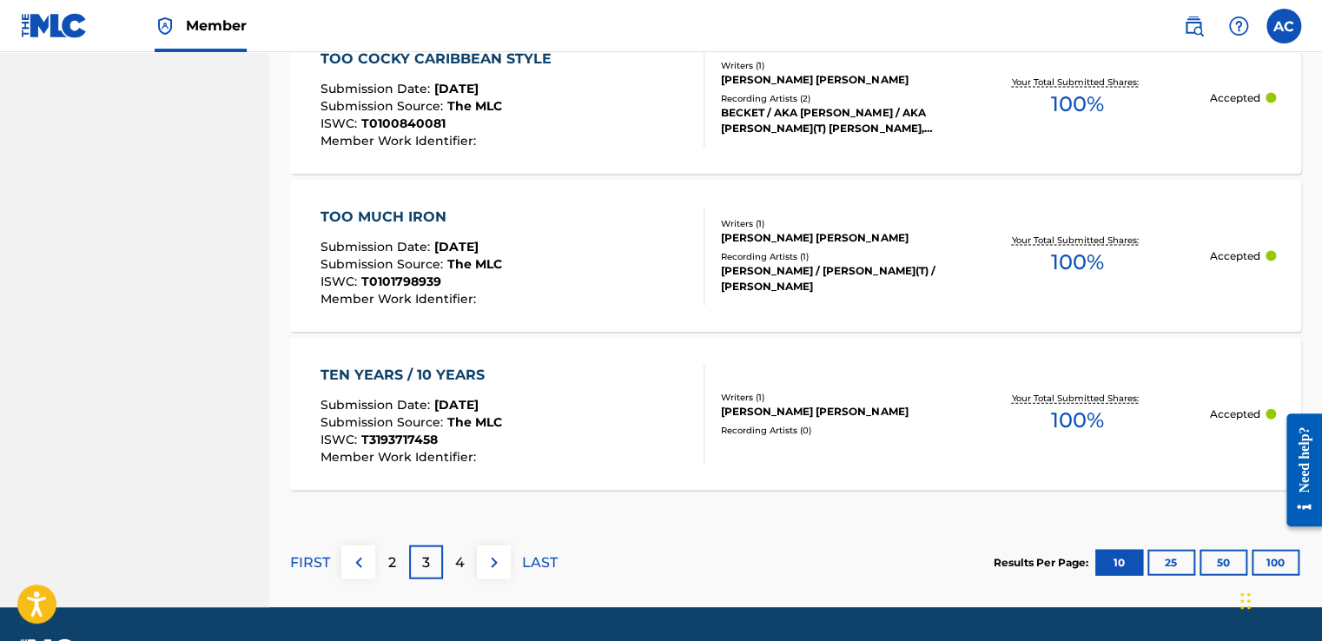
scroll to position [1738, 0]
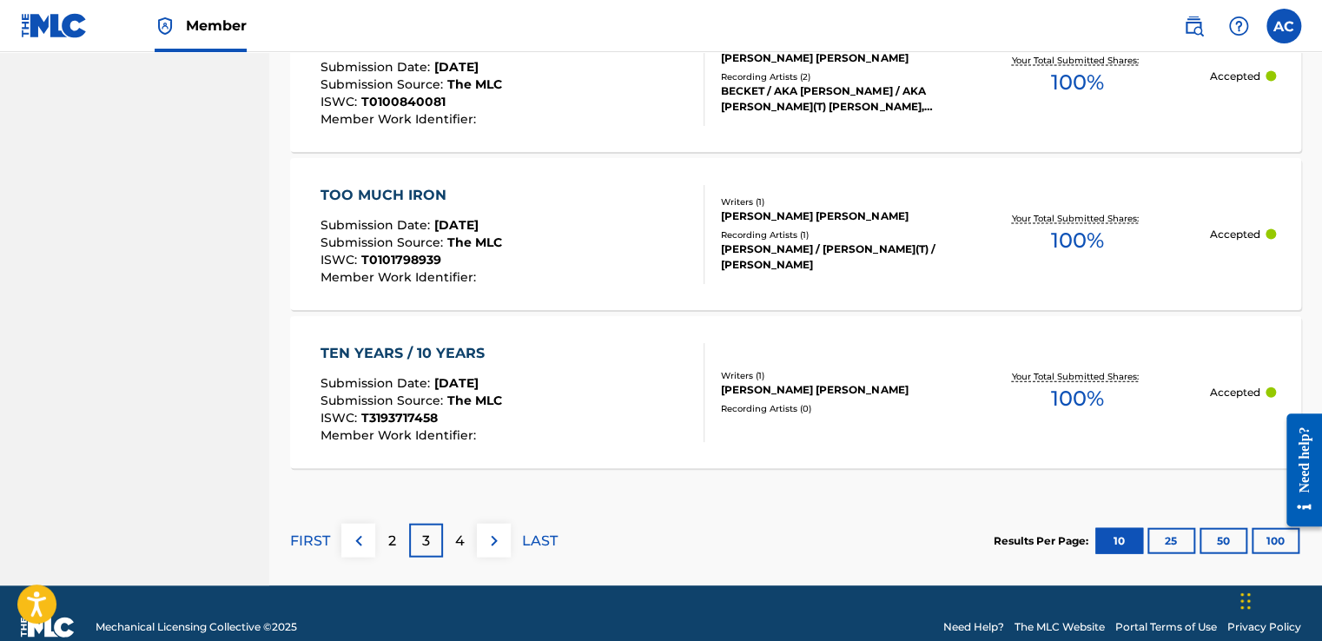
click at [466, 551] on div "4" at bounding box center [460, 541] width 34 height 34
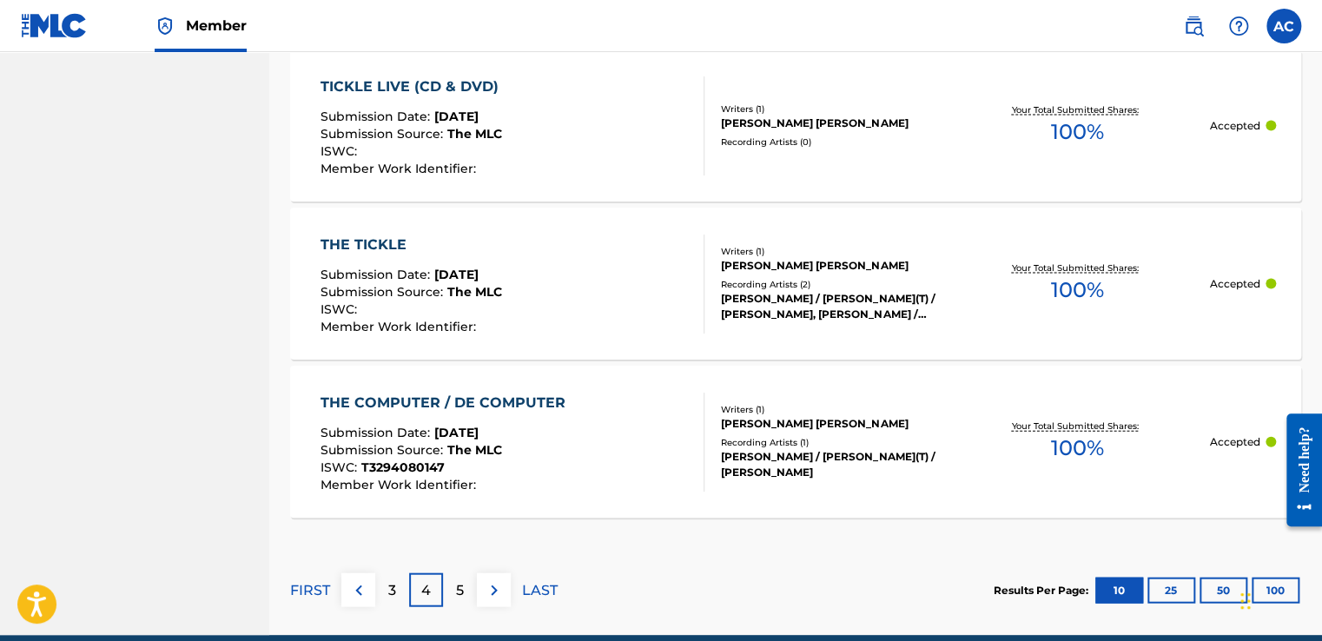
scroll to position [1765, 0]
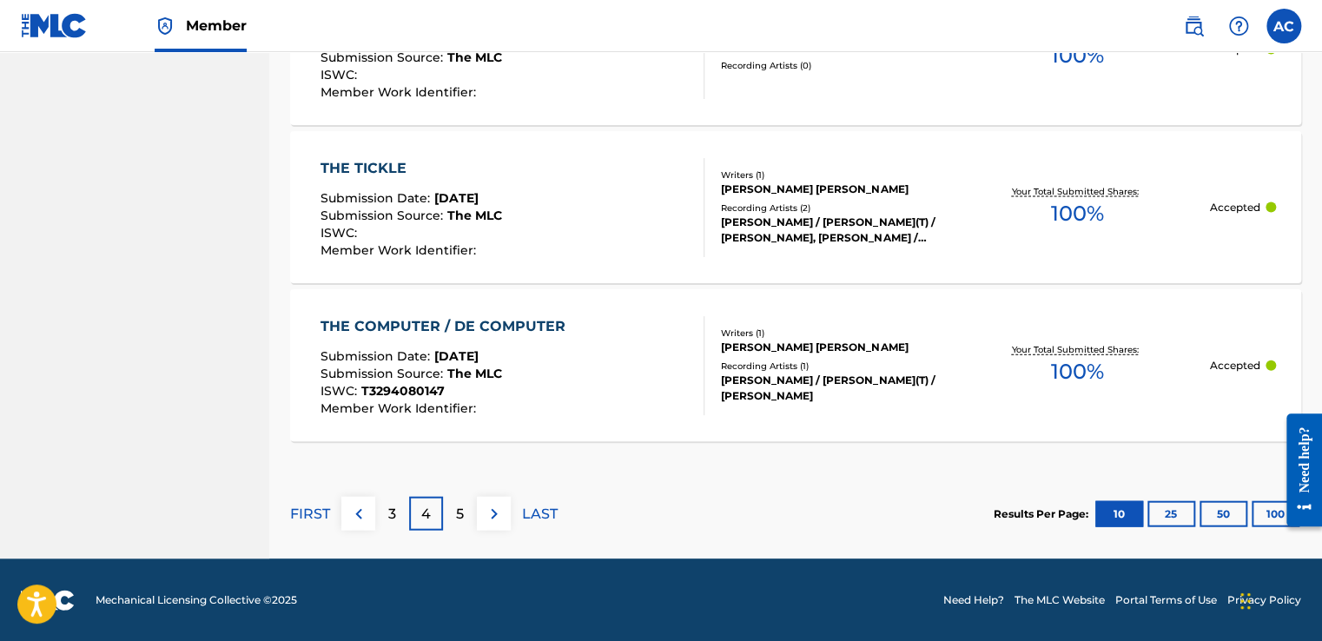
click at [465, 507] on div "5" at bounding box center [460, 514] width 34 height 34
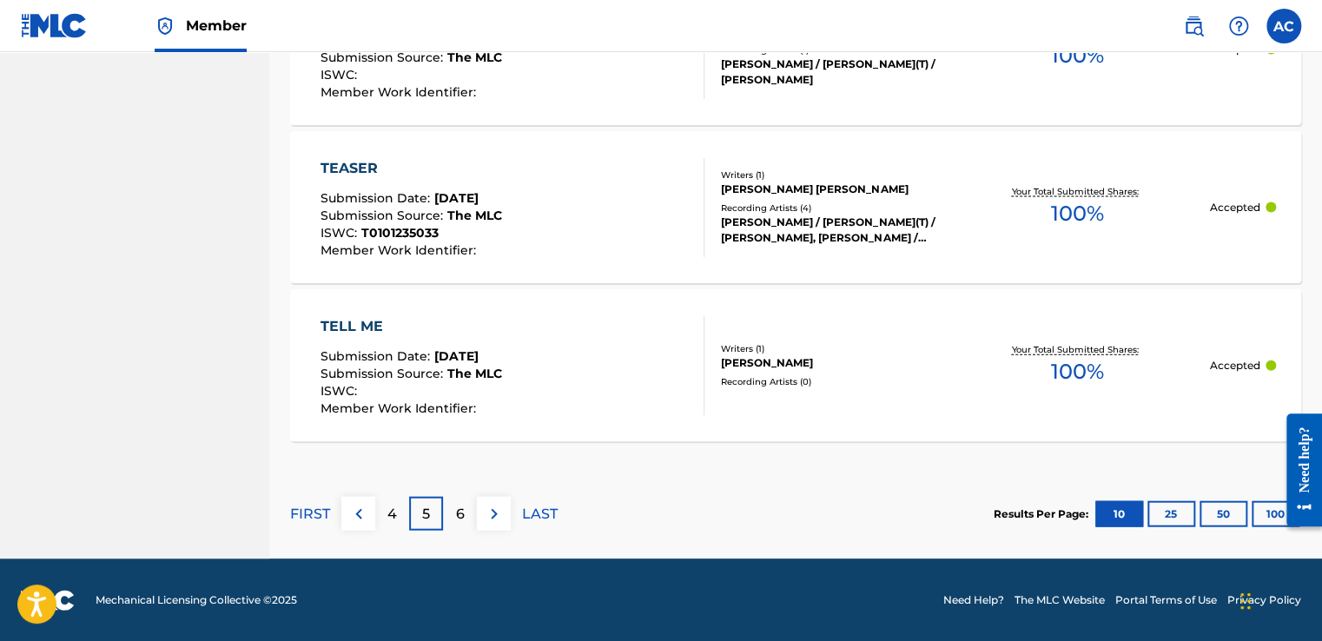
click at [352, 321] on div "TELL ME" at bounding box center [412, 326] width 182 height 21
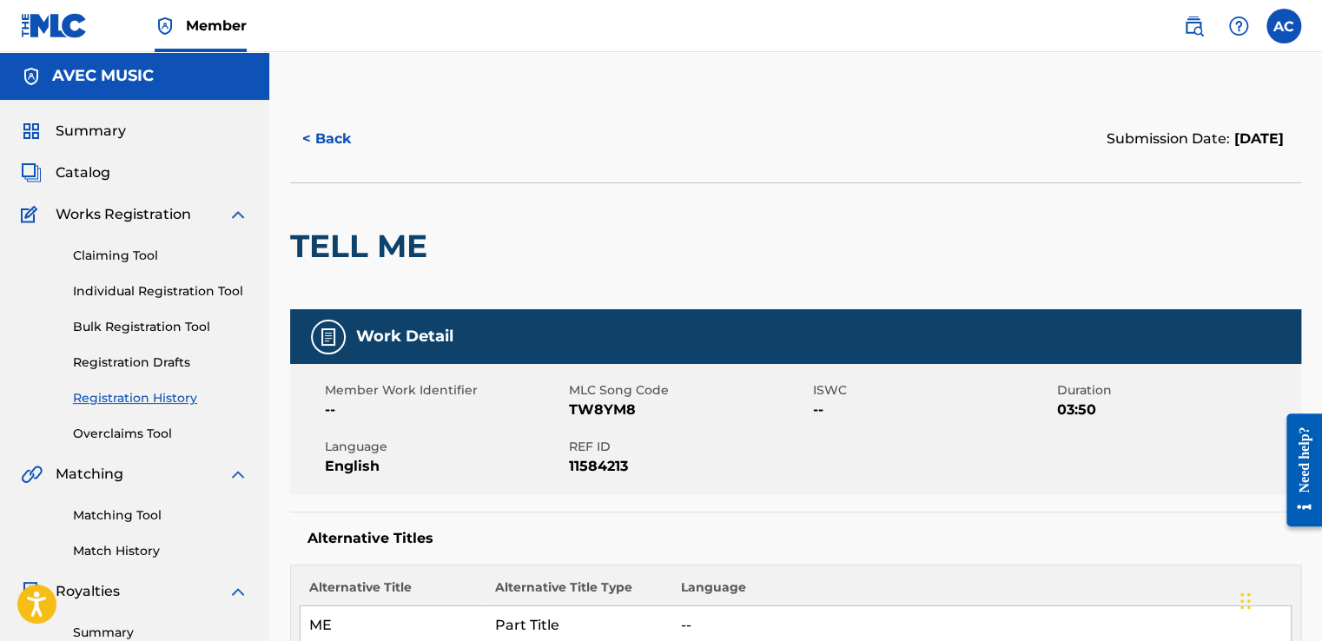
click at [320, 142] on button "< Back" at bounding box center [342, 138] width 104 height 43
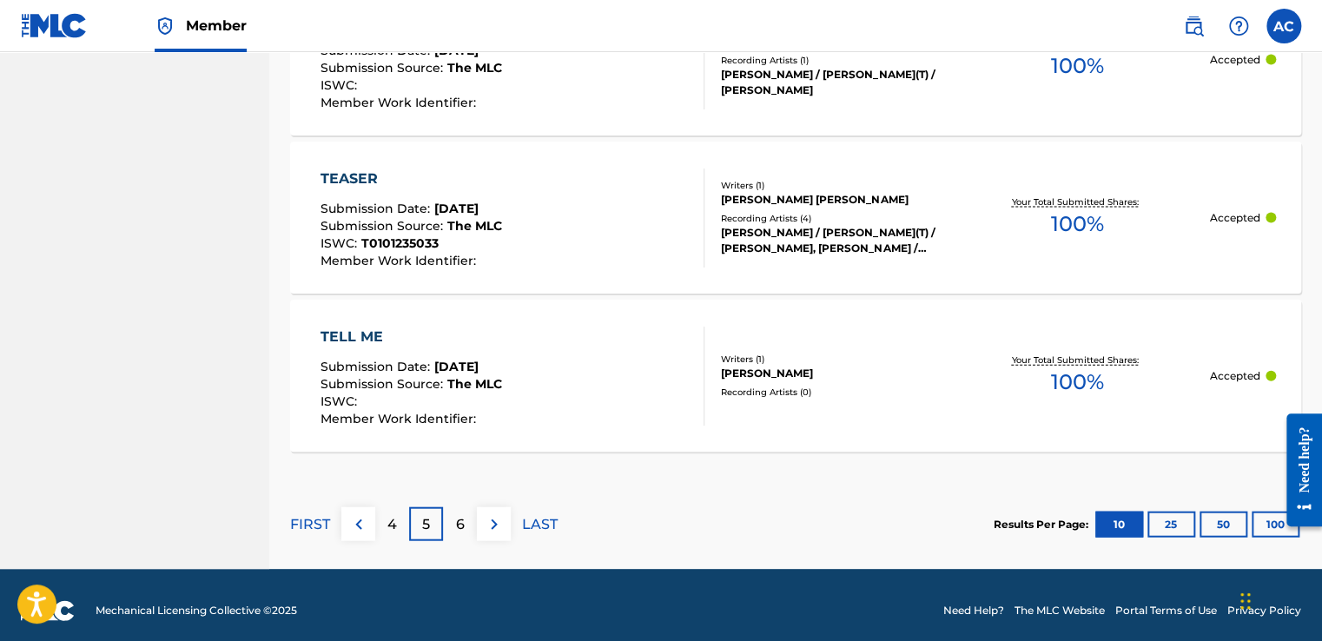
scroll to position [1765, 0]
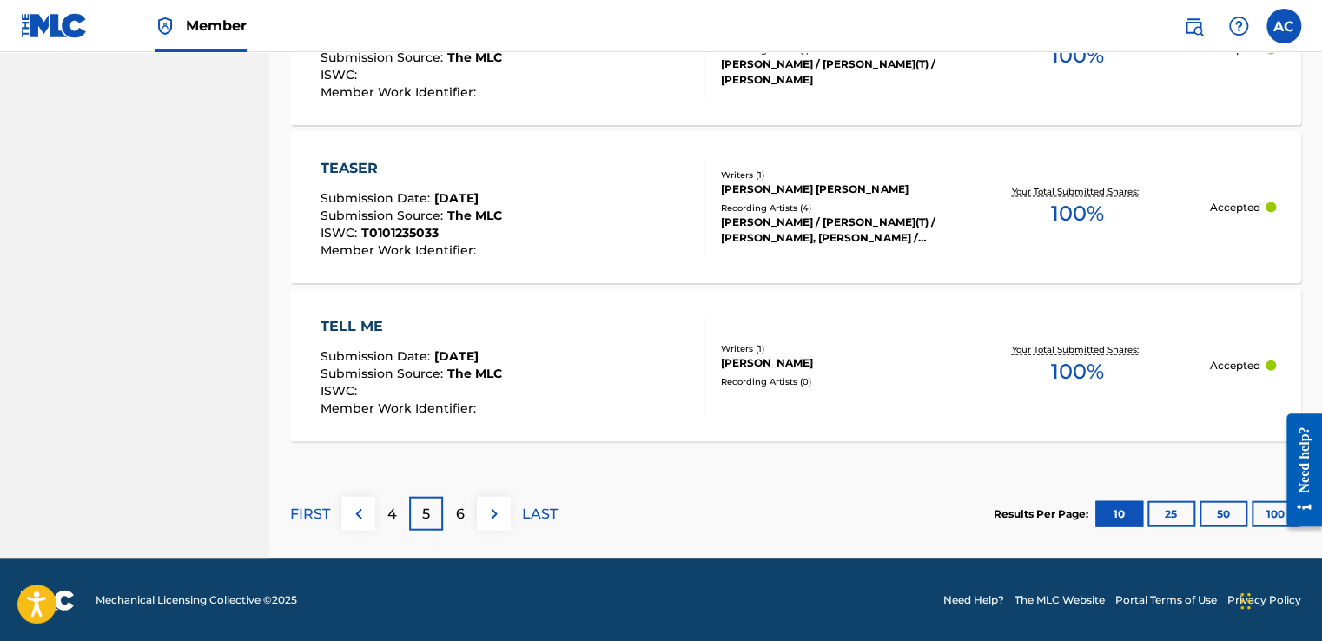
click at [451, 516] on div "6" at bounding box center [460, 514] width 34 height 34
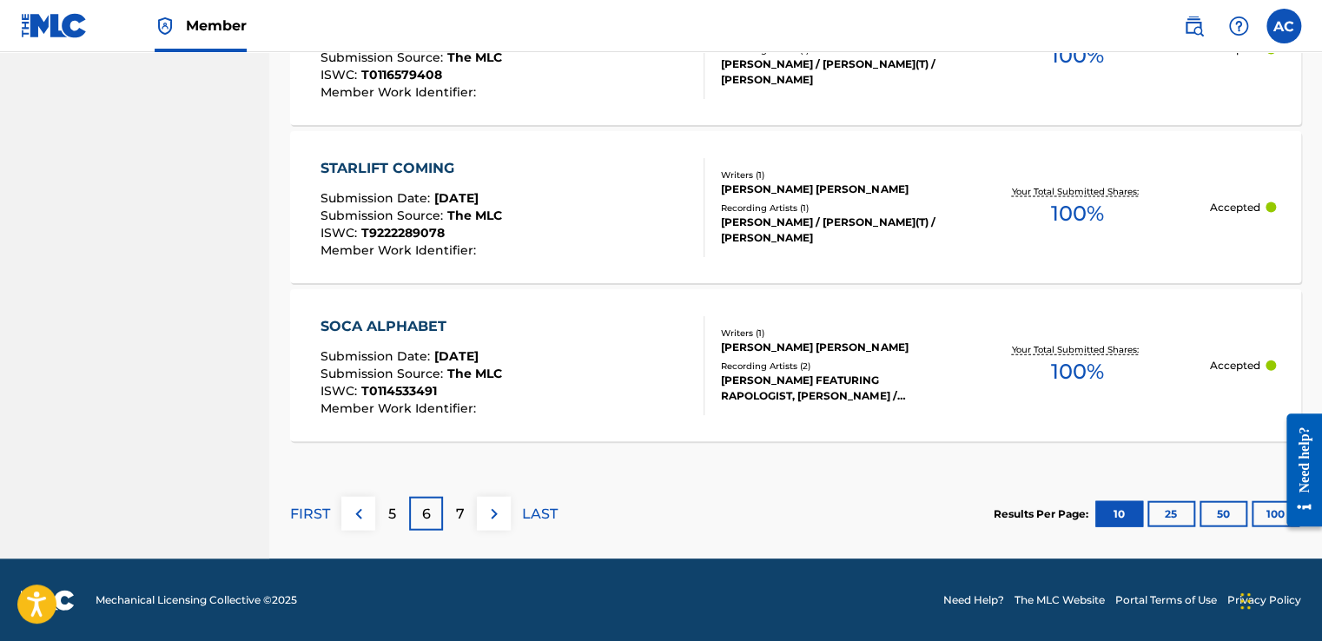
click at [461, 509] on p "7" at bounding box center [460, 514] width 9 height 21
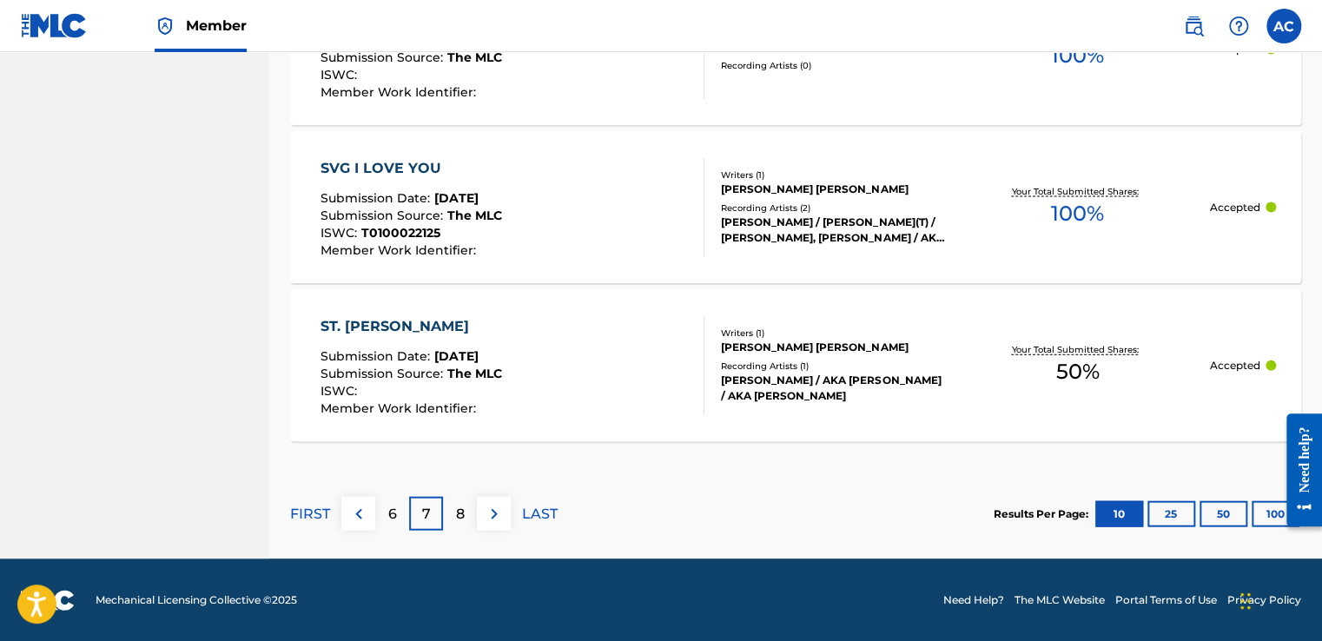
click at [460, 513] on p "8" at bounding box center [460, 514] width 9 height 21
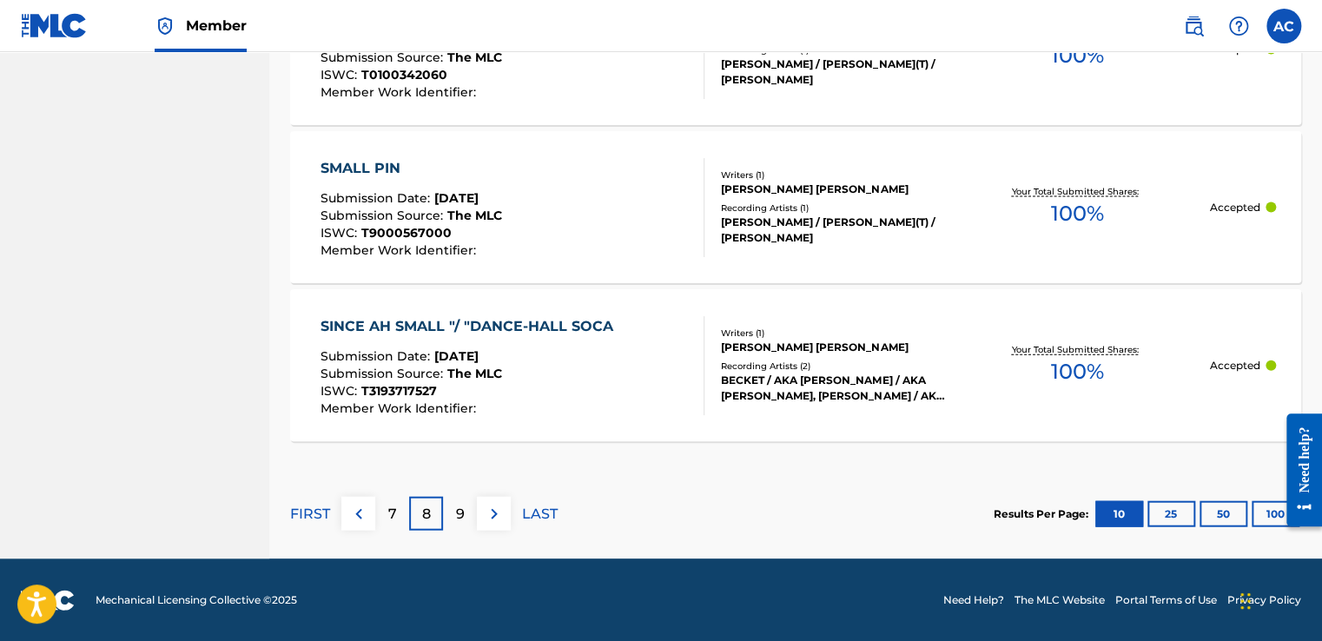
click at [790, 433] on div "SINCE AH SMALL "/ "DANCE-HALL SOCA Submission Date : [DATE] Submission Source :…" at bounding box center [795, 365] width 1011 height 152
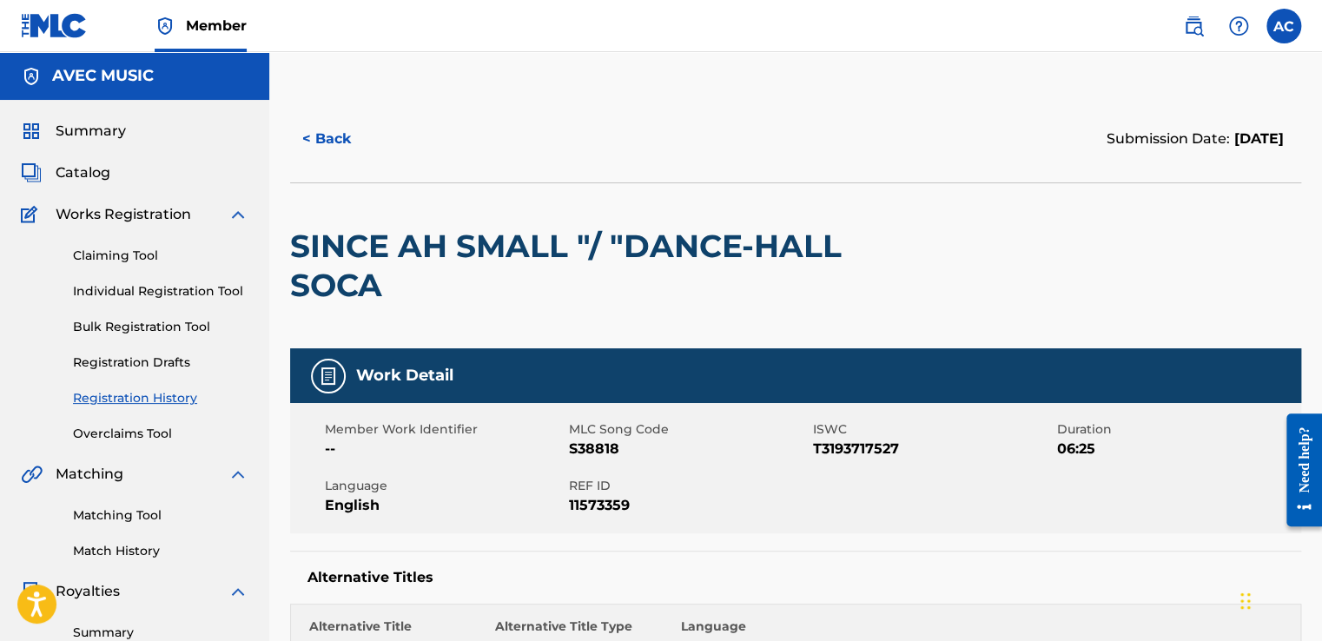
click at [330, 138] on button "< Back" at bounding box center [342, 138] width 104 height 43
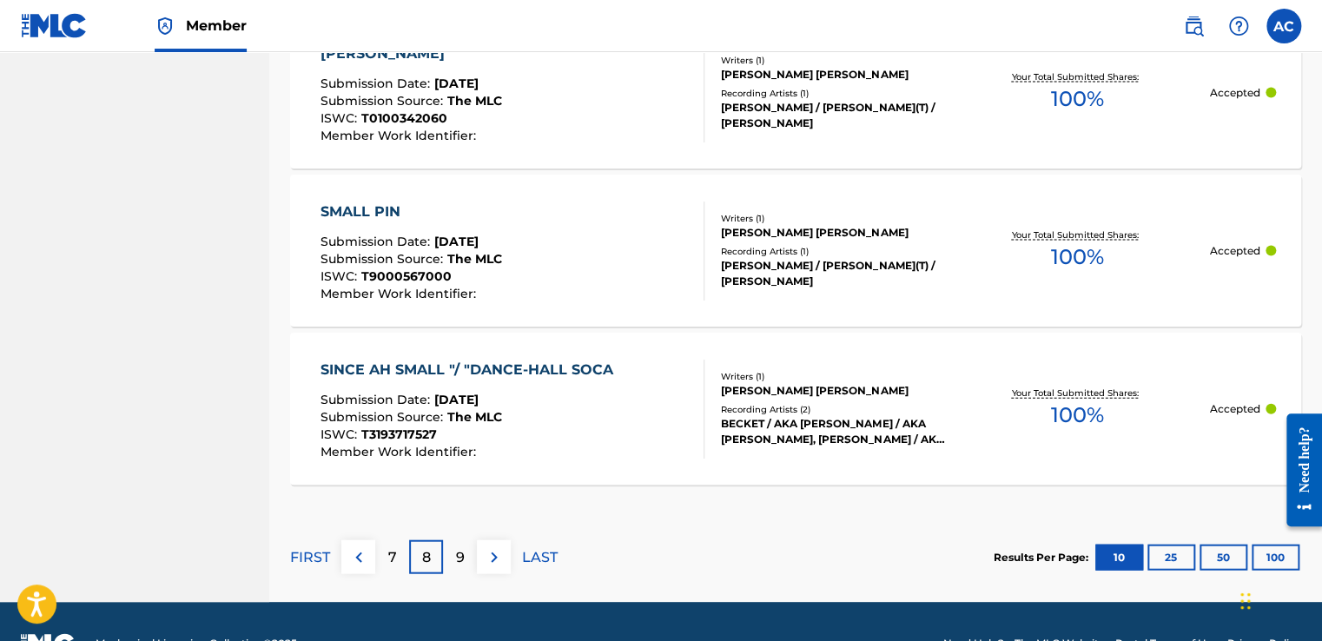
scroll to position [1756, 0]
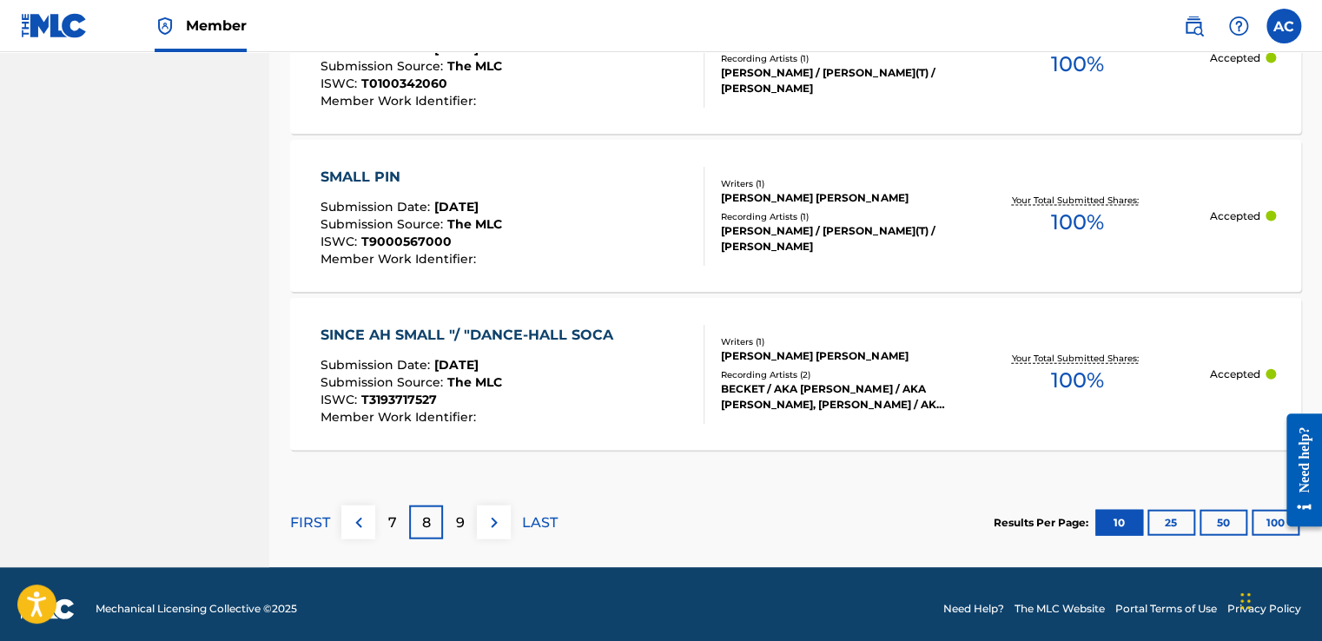
click at [456, 517] on p "9" at bounding box center [460, 523] width 9 height 21
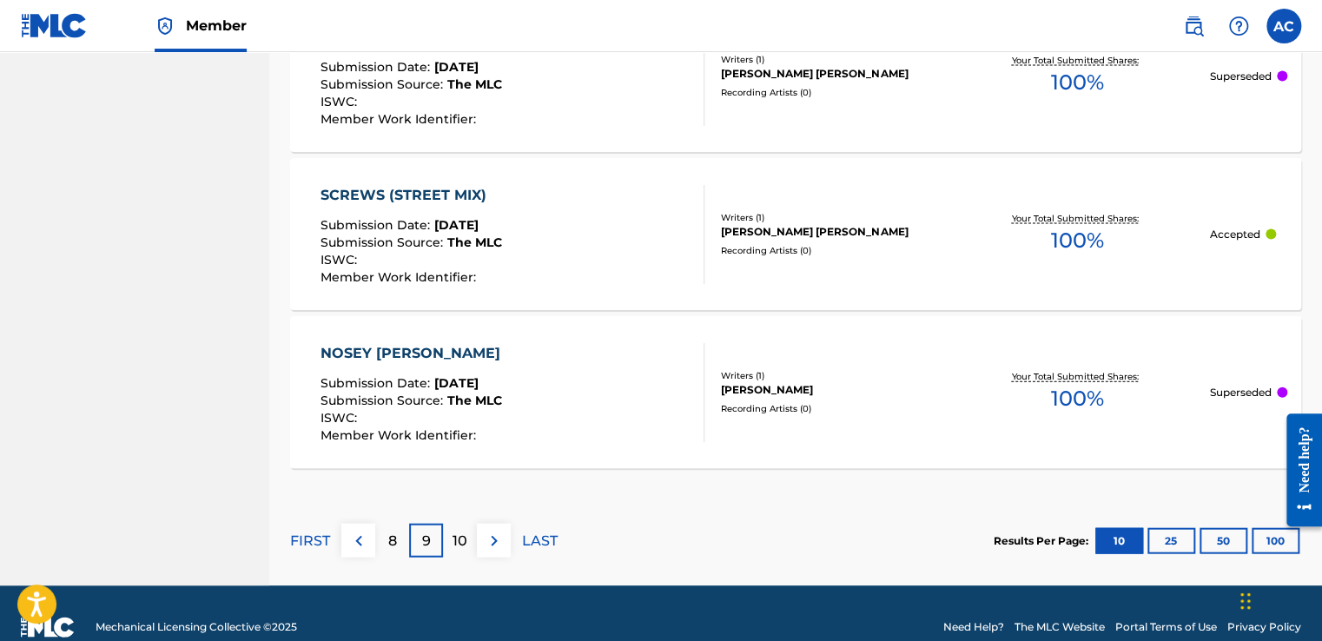
scroll to position [1765, 0]
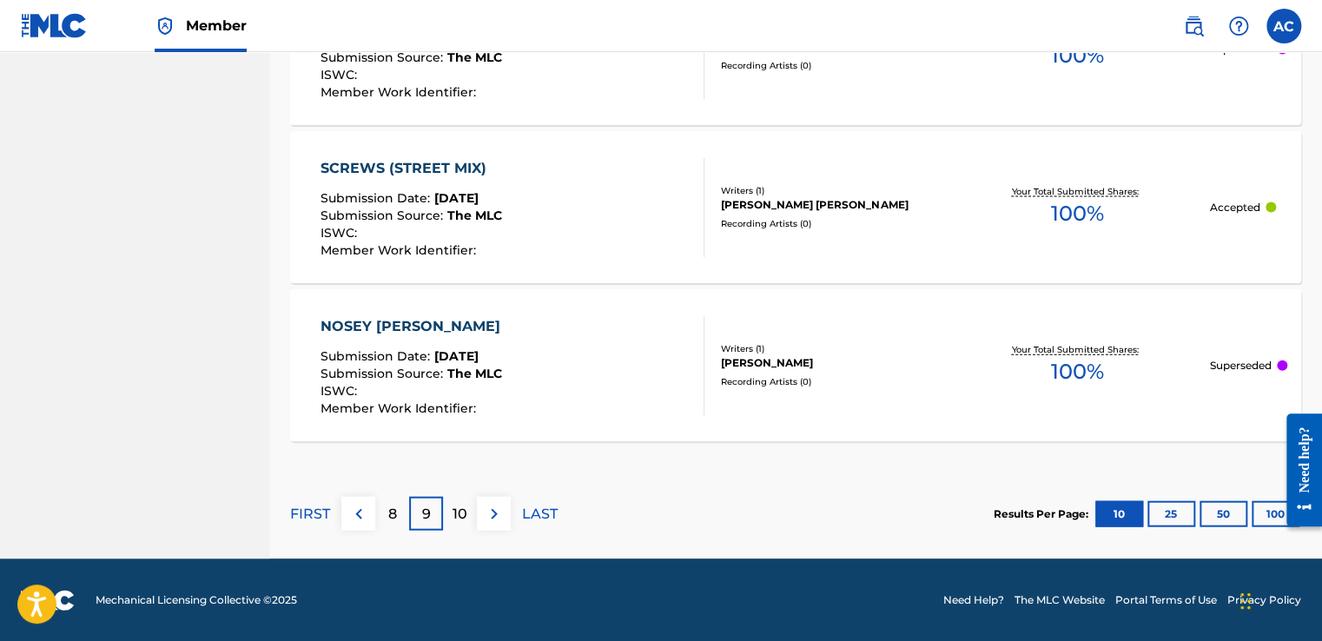
click at [457, 520] on p "10" at bounding box center [460, 514] width 15 height 21
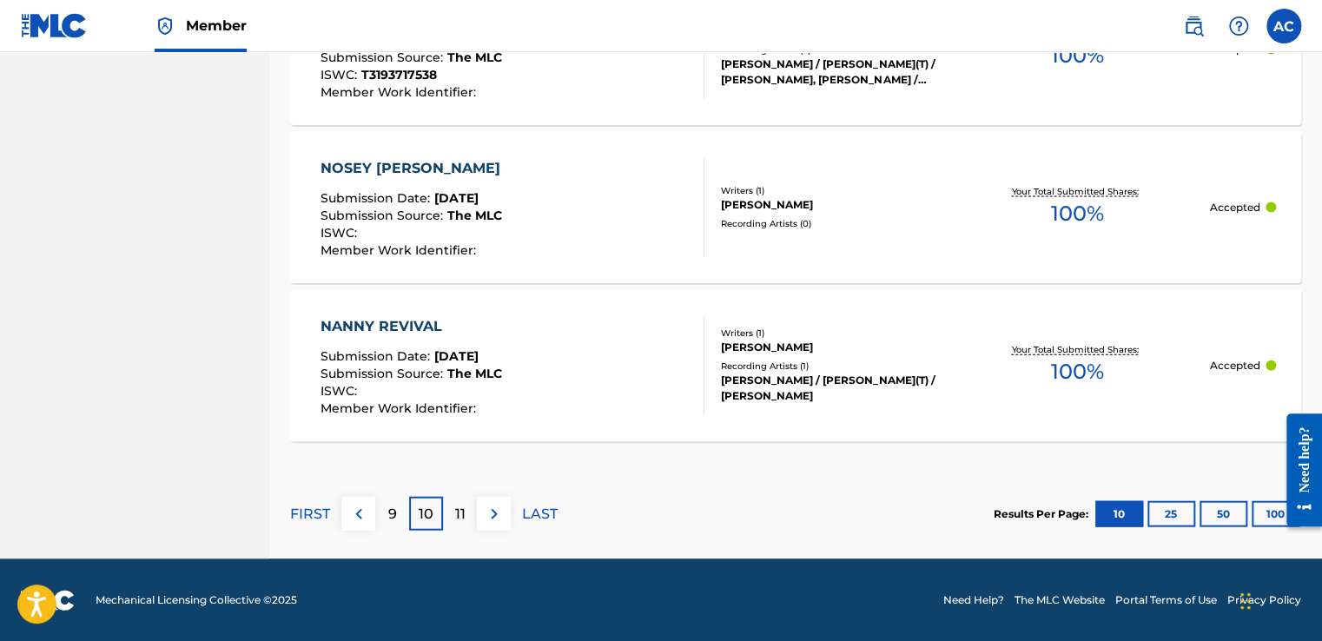
click at [455, 519] on p "11" at bounding box center [460, 514] width 10 height 21
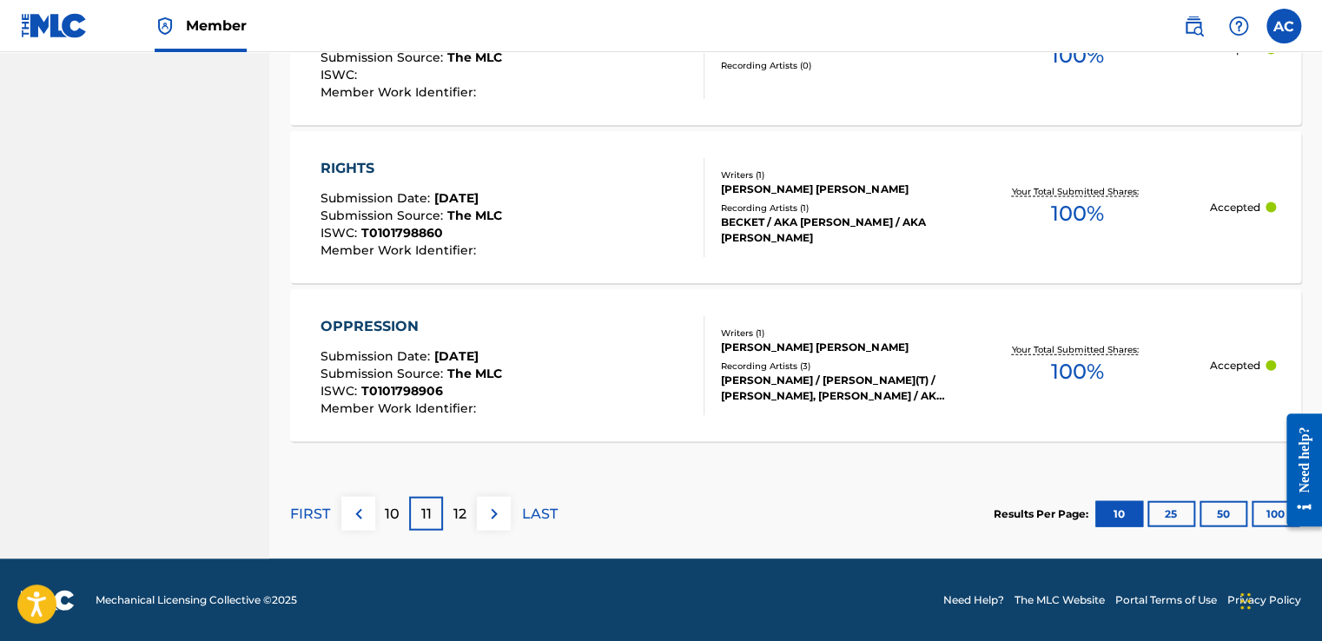
click at [458, 516] on p "12" at bounding box center [460, 514] width 13 height 21
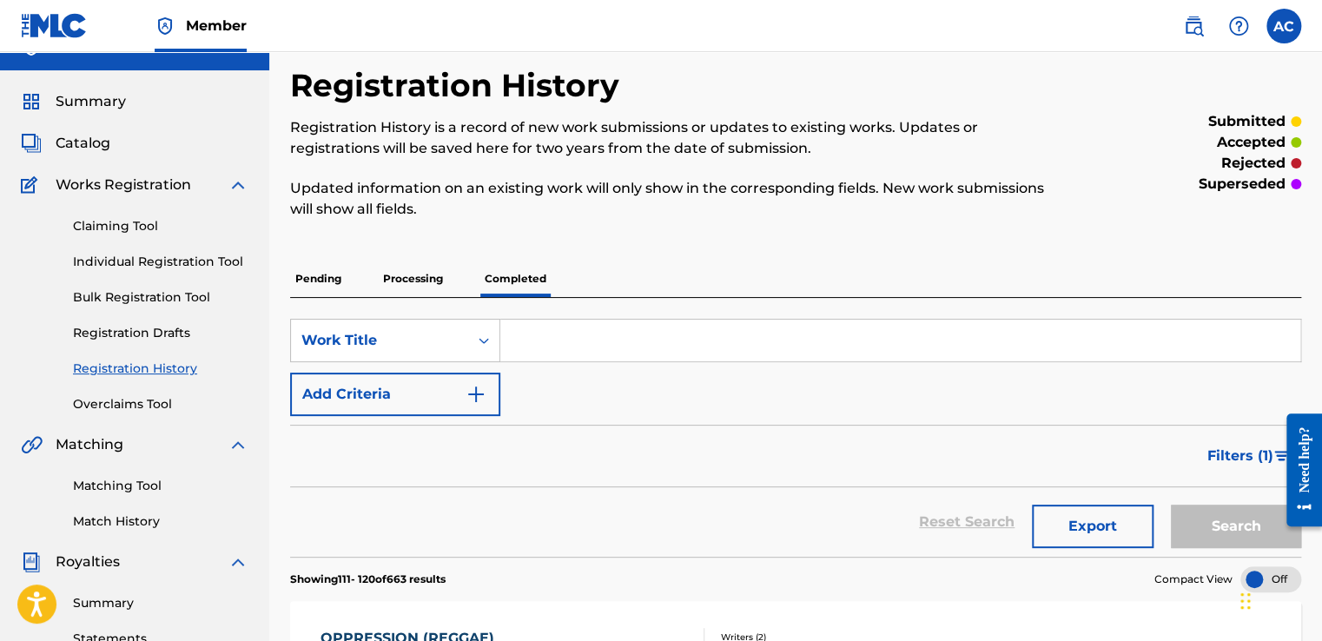
scroll to position [0, 0]
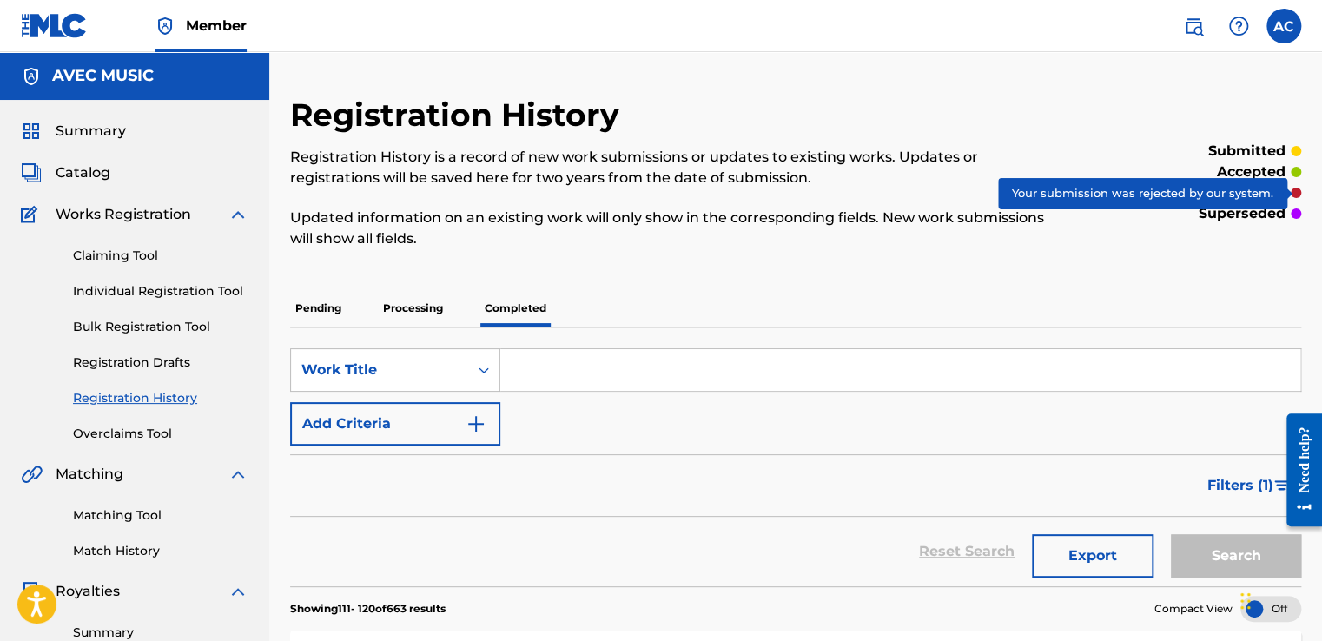
click at [1295, 189] on div at bounding box center [1296, 193] width 10 height 10
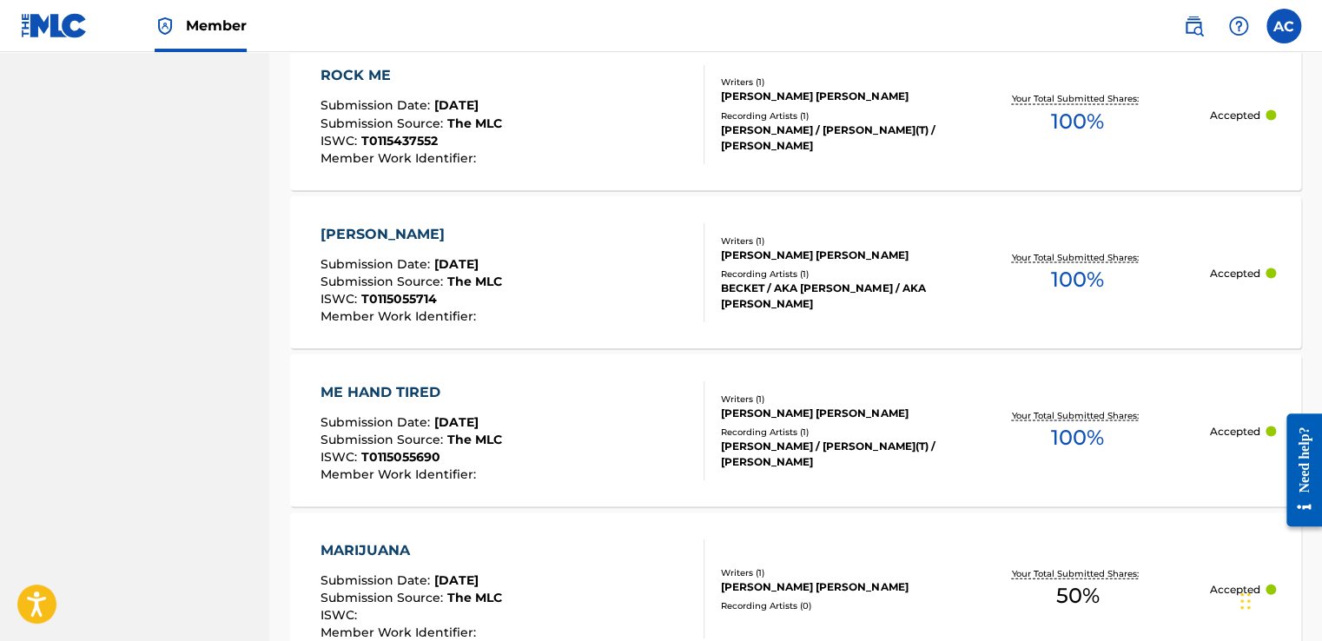
scroll to position [1765, 0]
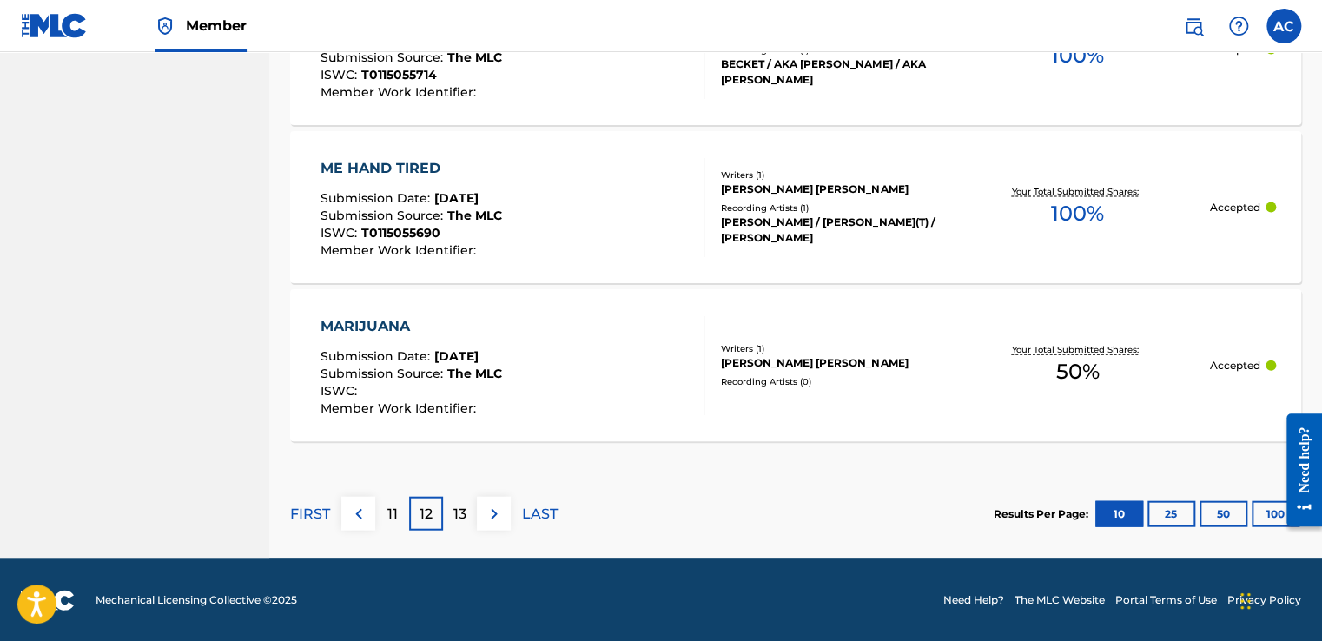
click at [465, 517] on p "13" at bounding box center [460, 514] width 13 height 21
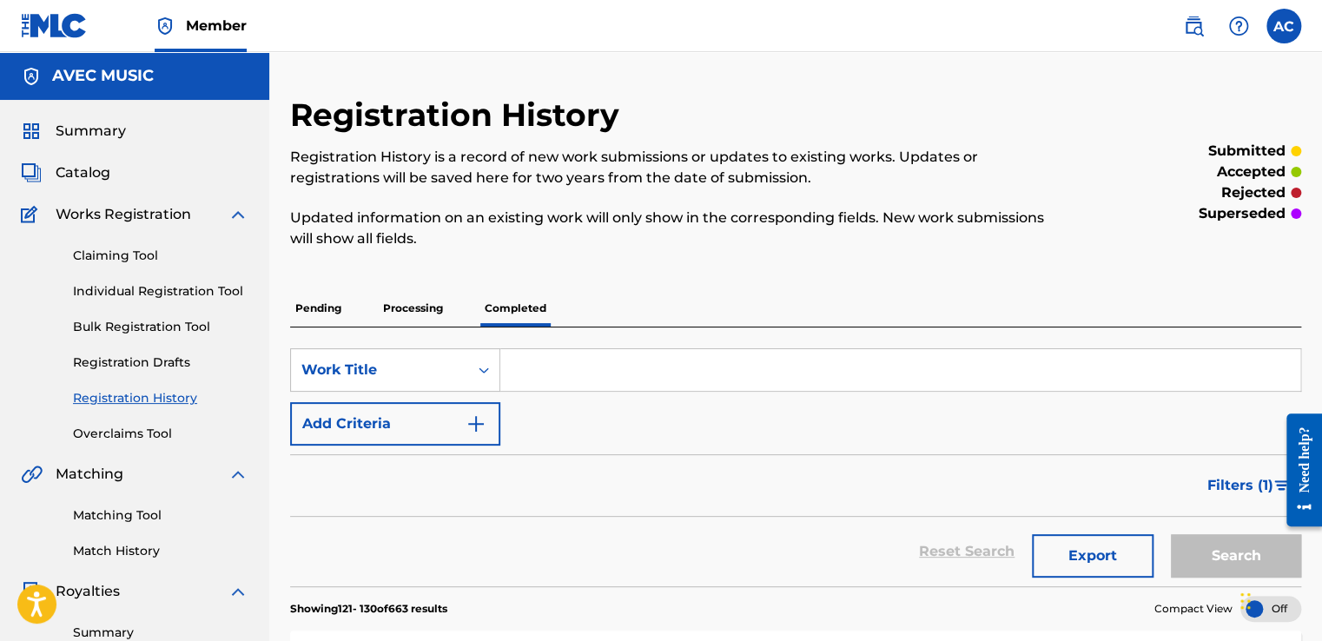
scroll to position [35, 0]
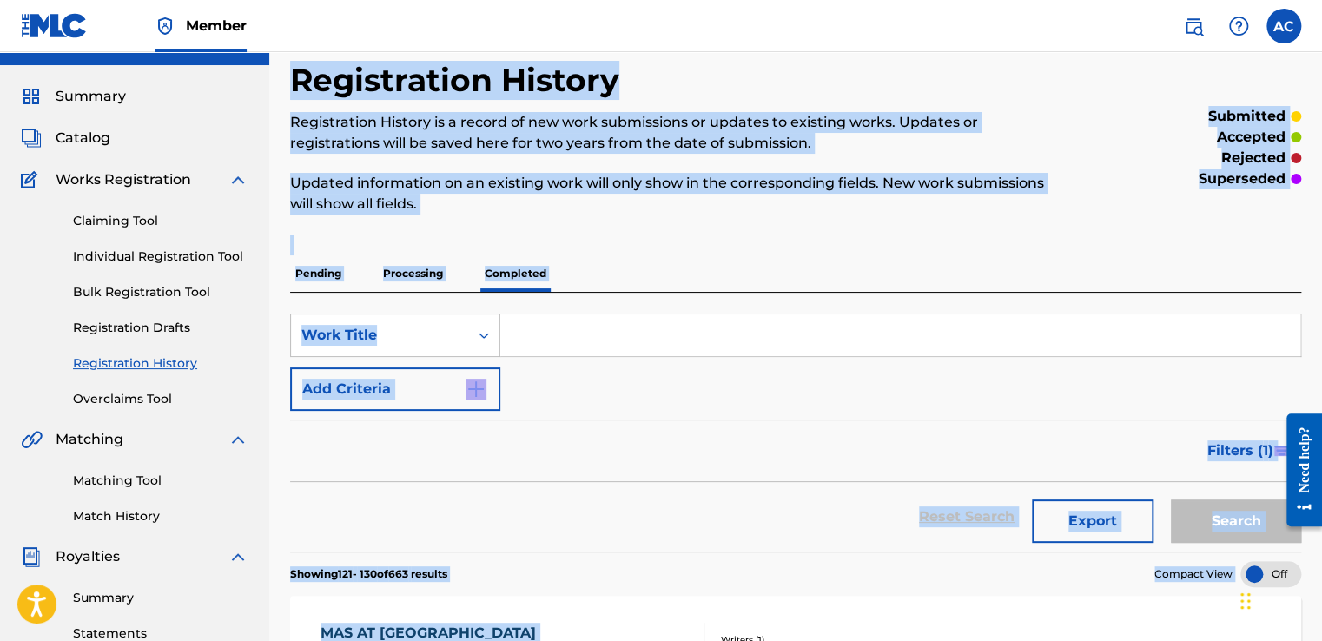
scroll to position [198, 0]
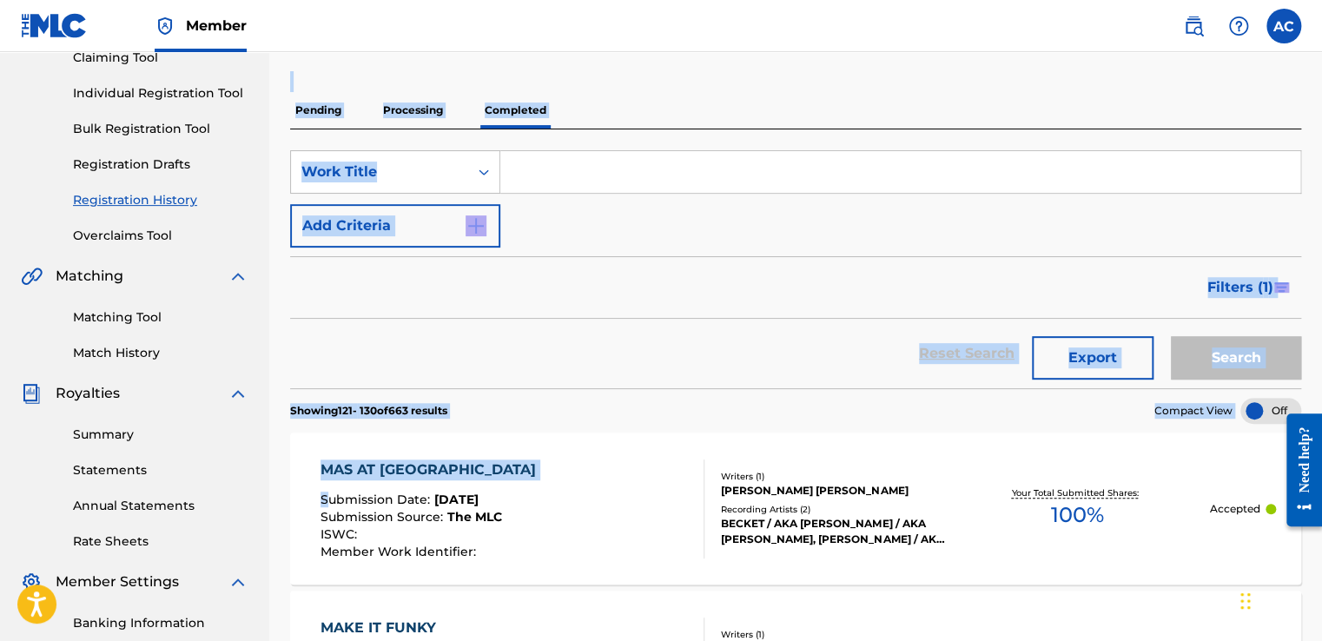
drag, startPoint x: 334, startPoint y: 252, endPoint x: 334, endPoint y: 523, distance: 271.1
drag, startPoint x: 334, startPoint y: 523, endPoint x: 383, endPoint y: 631, distance: 118.2
click at [383, 631] on div "MAKE IT FUNKY" at bounding box center [412, 628] width 182 height 21
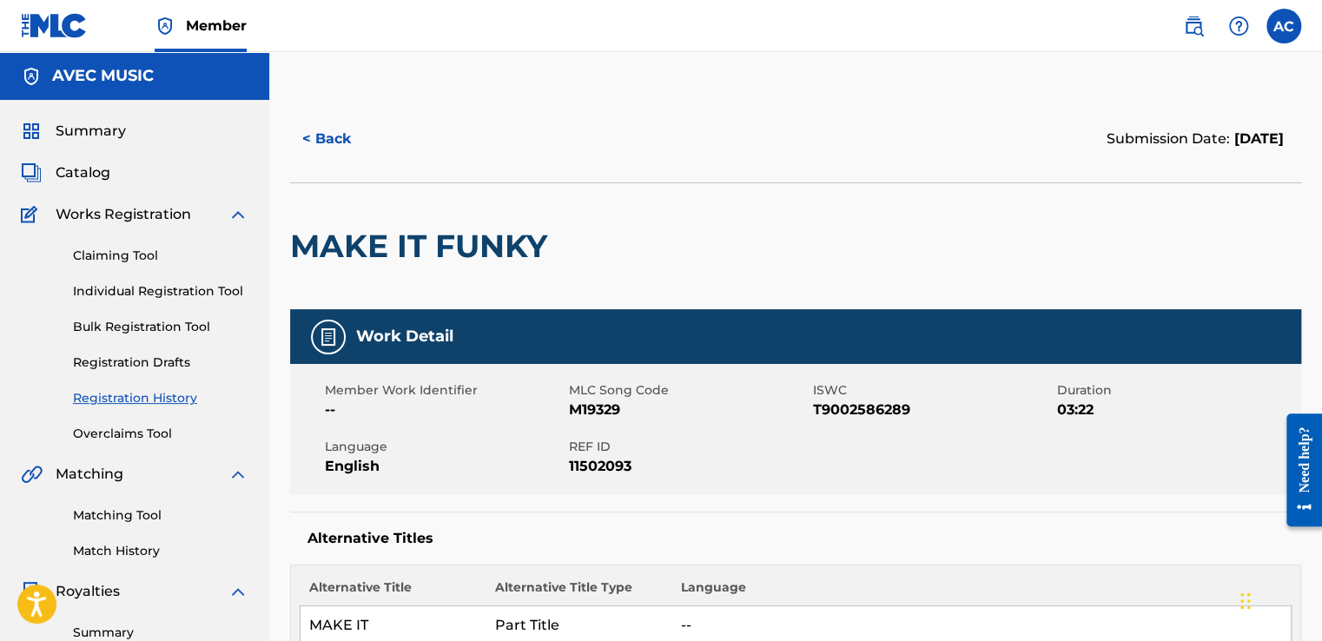
click at [570, 589] on th "Alternative Title Type" at bounding box center [579, 593] width 186 height 28
click at [329, 142] on button "< Back" at bounding box center [342, 138] width 104 height 43
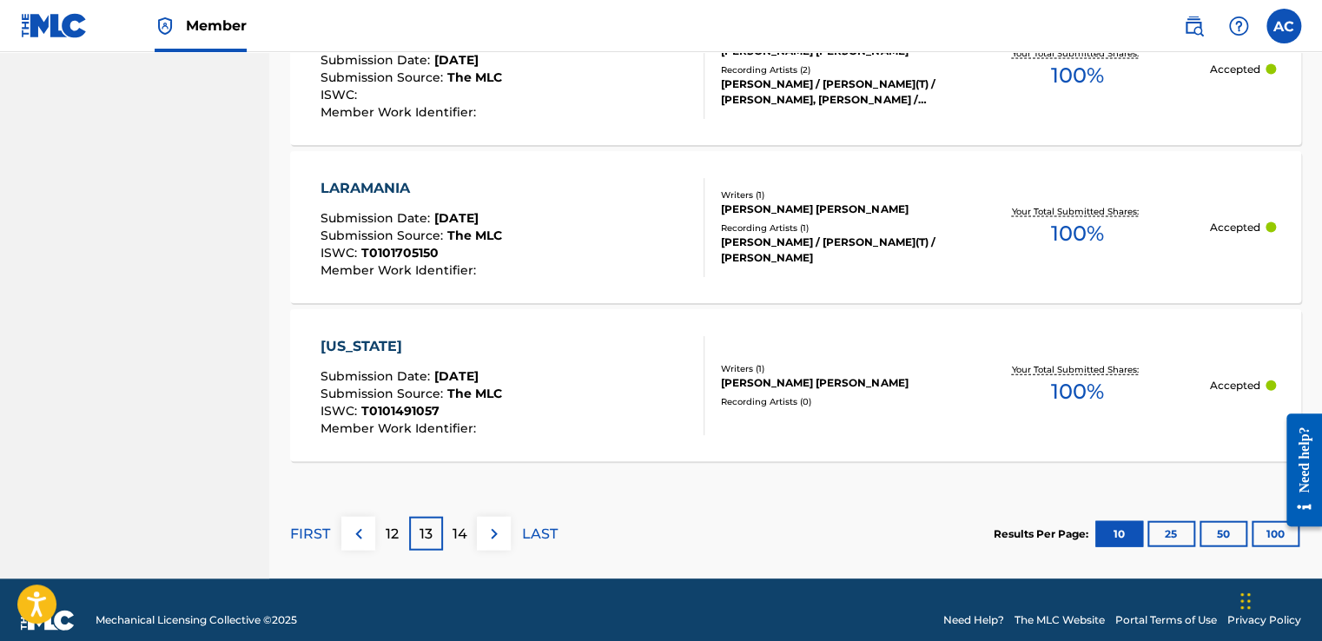
scroll to position [1762, 0]
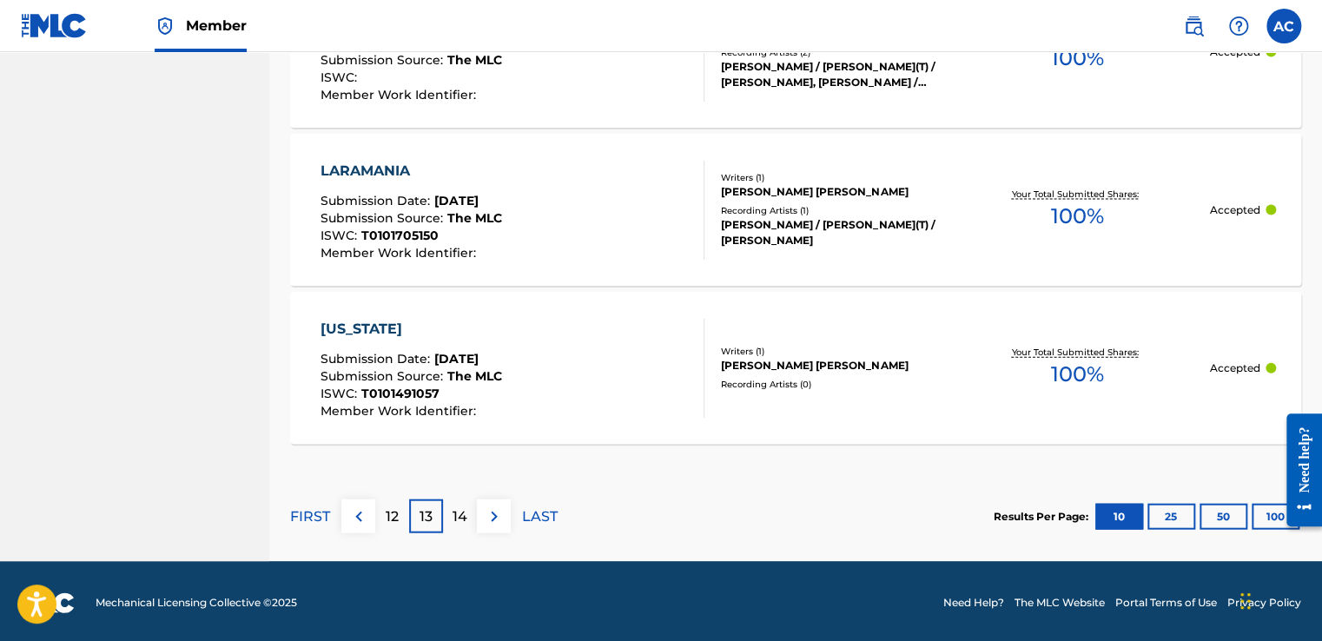
click at [454, 508] on p "14" at bounding box center [460, 517] width 15 height 21
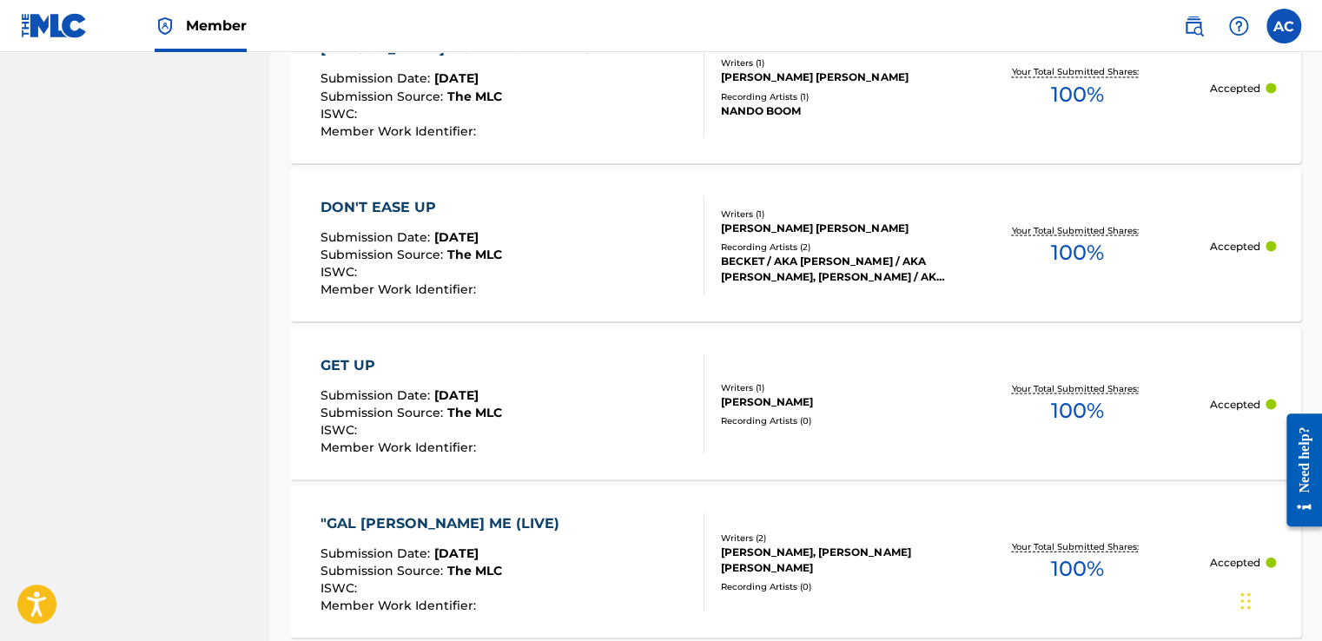
scroll to position [1765, 0]
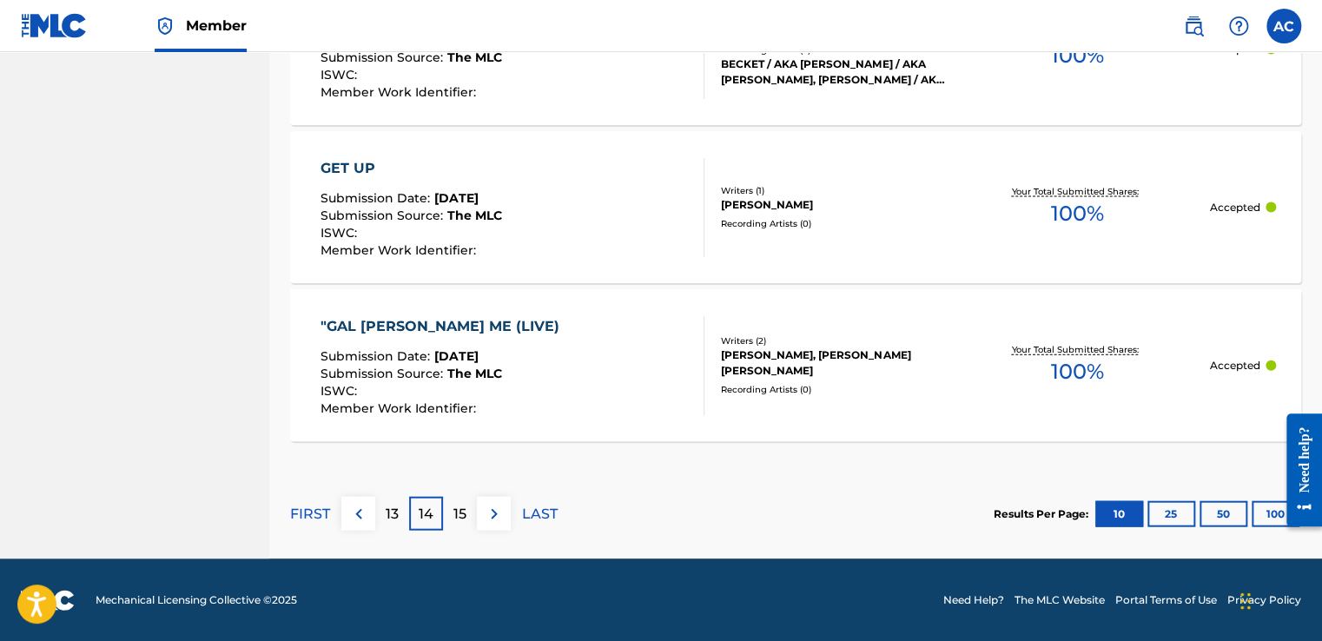
click at [459, 521] on p "15" at bounding box center [460, 514] width 13 height 21
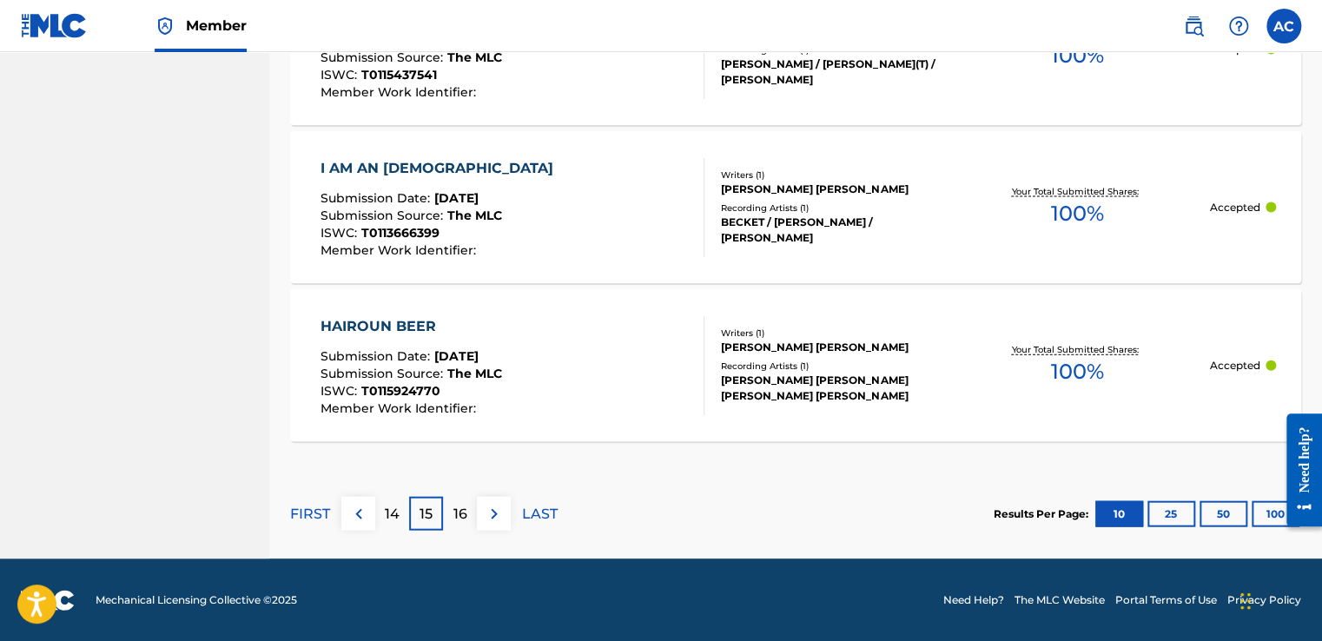
click at [462, 510] on p "16" at bounding box center [461, 514] width 14 height 21
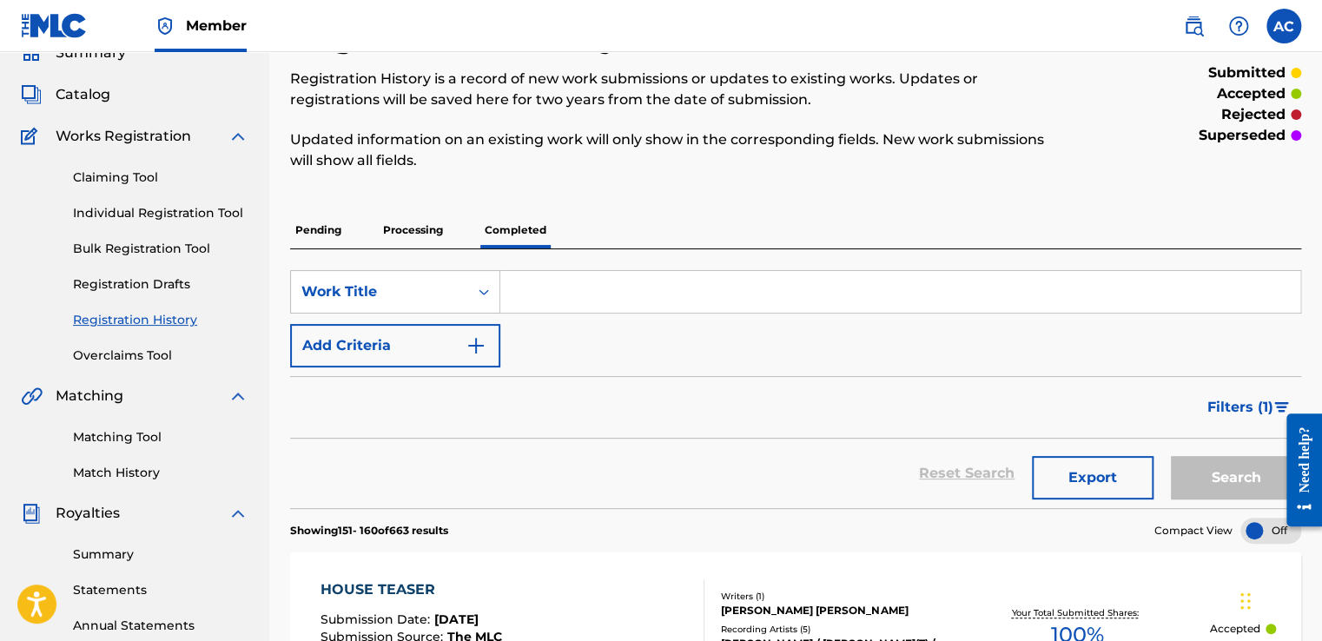
scroll to position [104, 0]
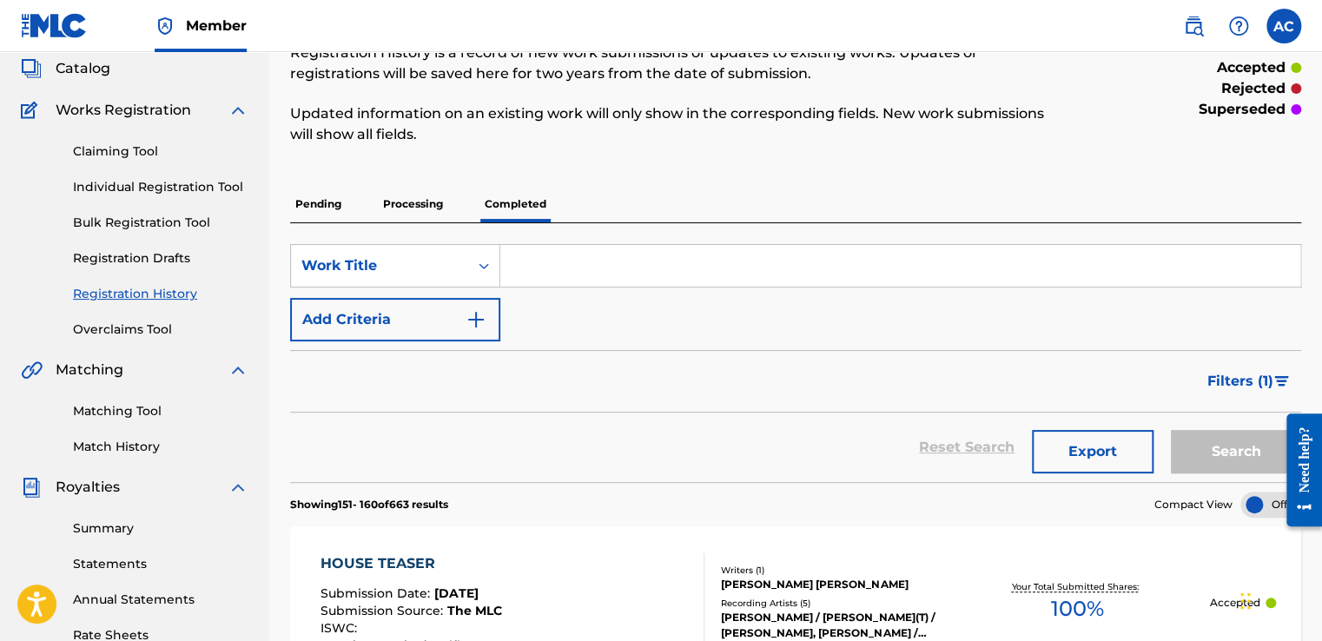
click at [66, 62] on span "Catalog" at bounding box center [83, 68] width 55 height 21
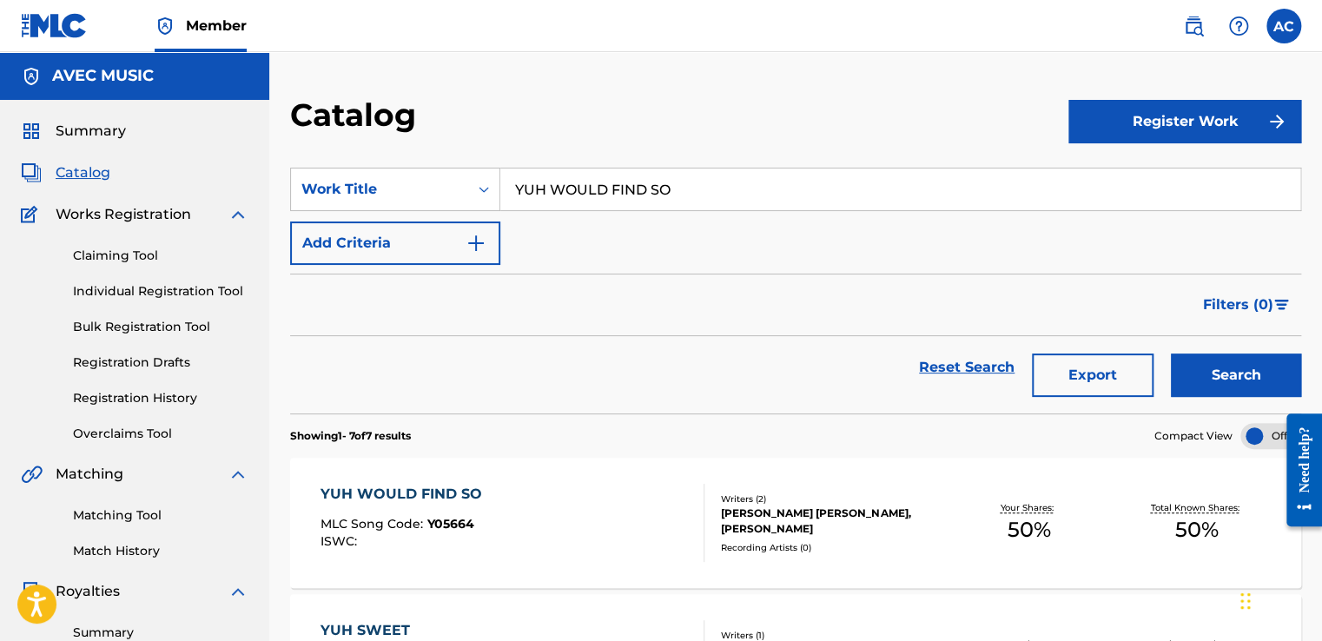
click at [77, 127] on span "Summary" at bounding box center [91, 131] width 70 height 21
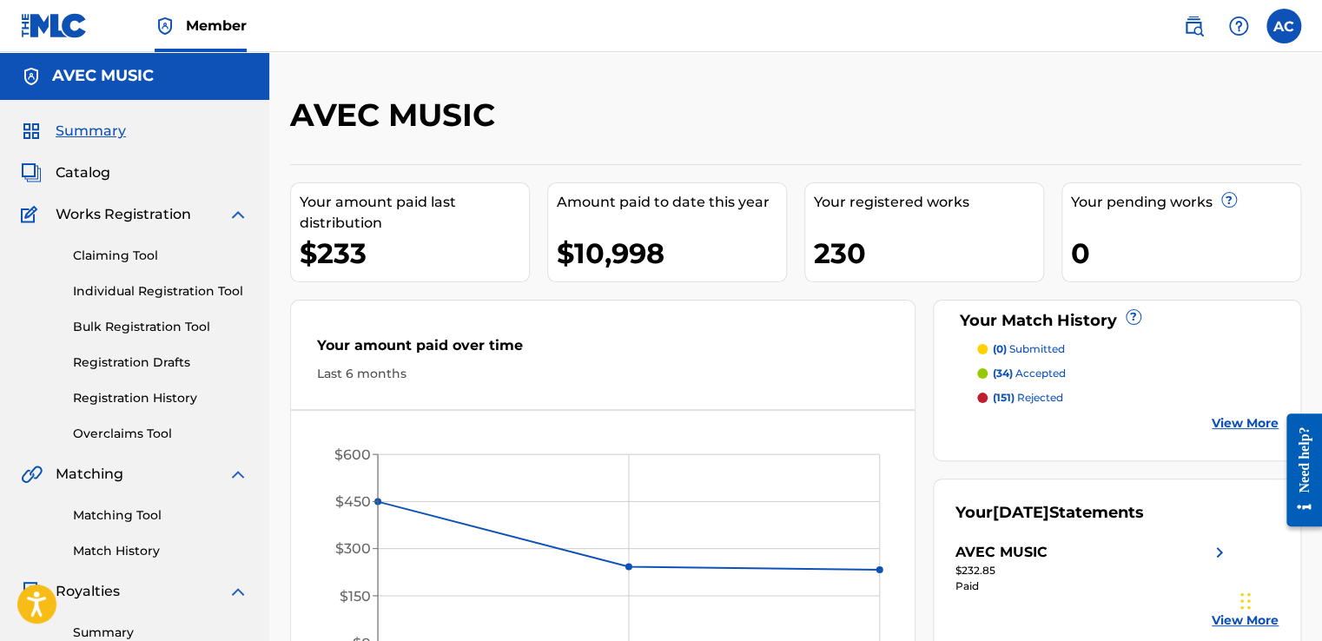
click at [83, 179] on span "Catalog" at bounding box center [83, 172] width 55 height 21
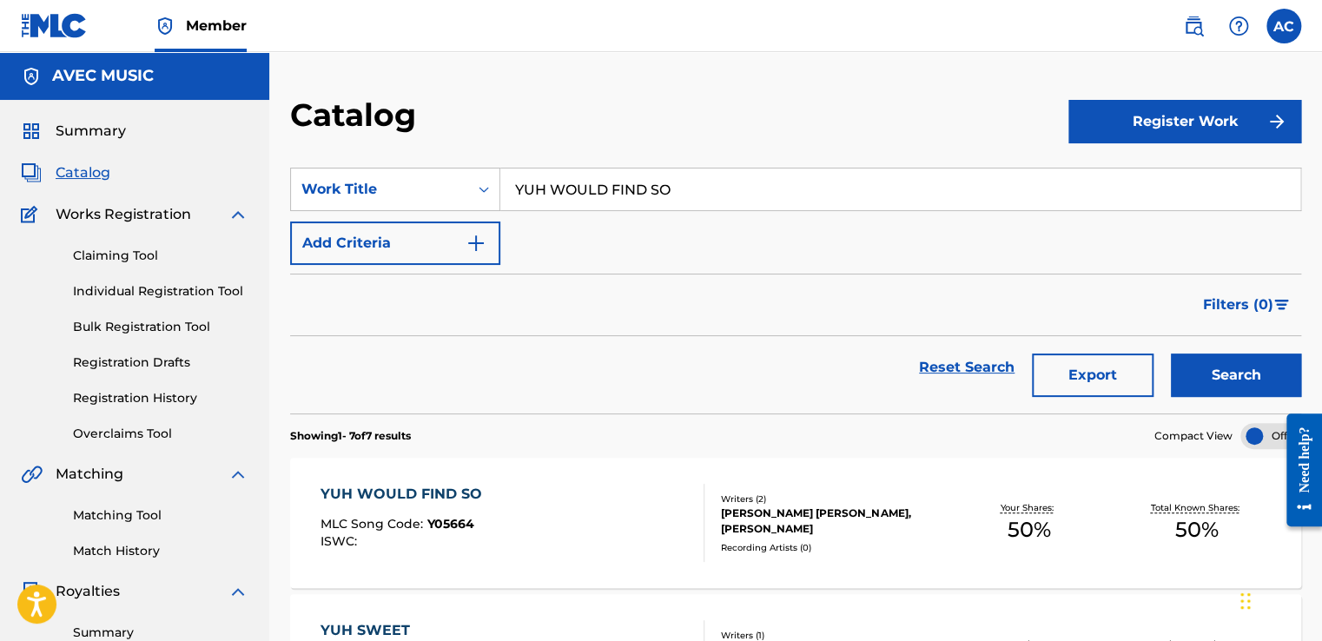
click at [366, 488] on div "YUH WOULD FIND SO" at bounding box center [406, 494] width 170 height 21
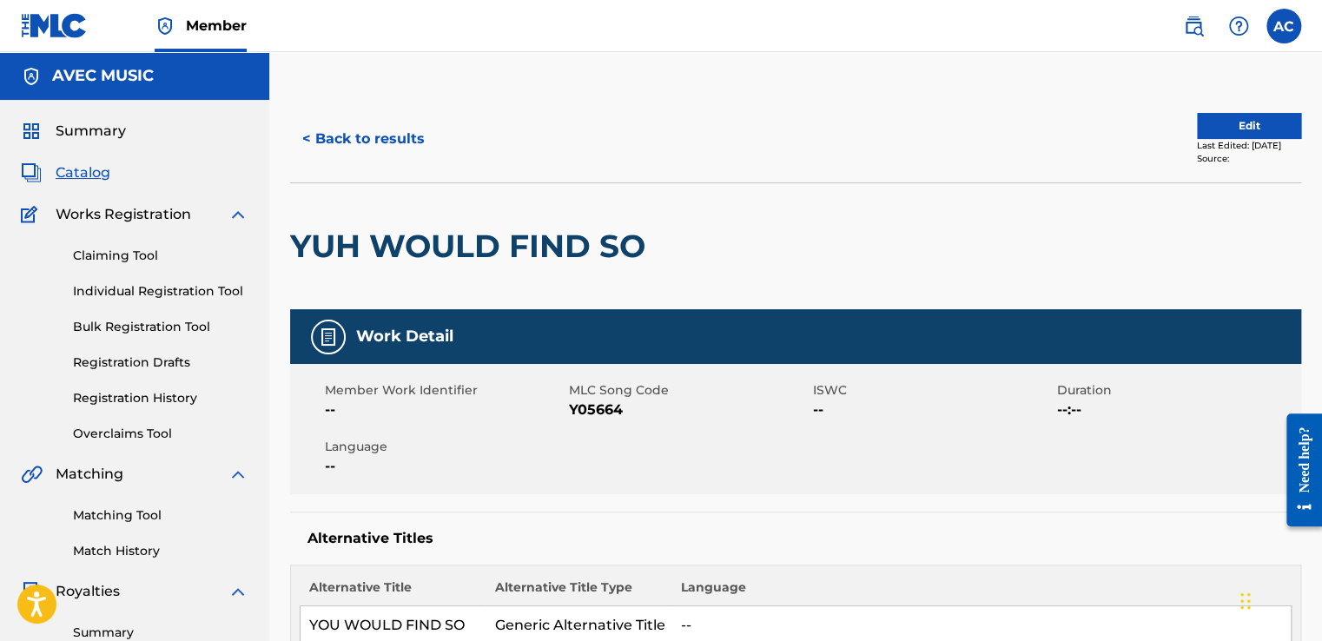
click at [521, 394] on span "Member Work Identifier" at bounding box center [445, 390] width 240 height 18
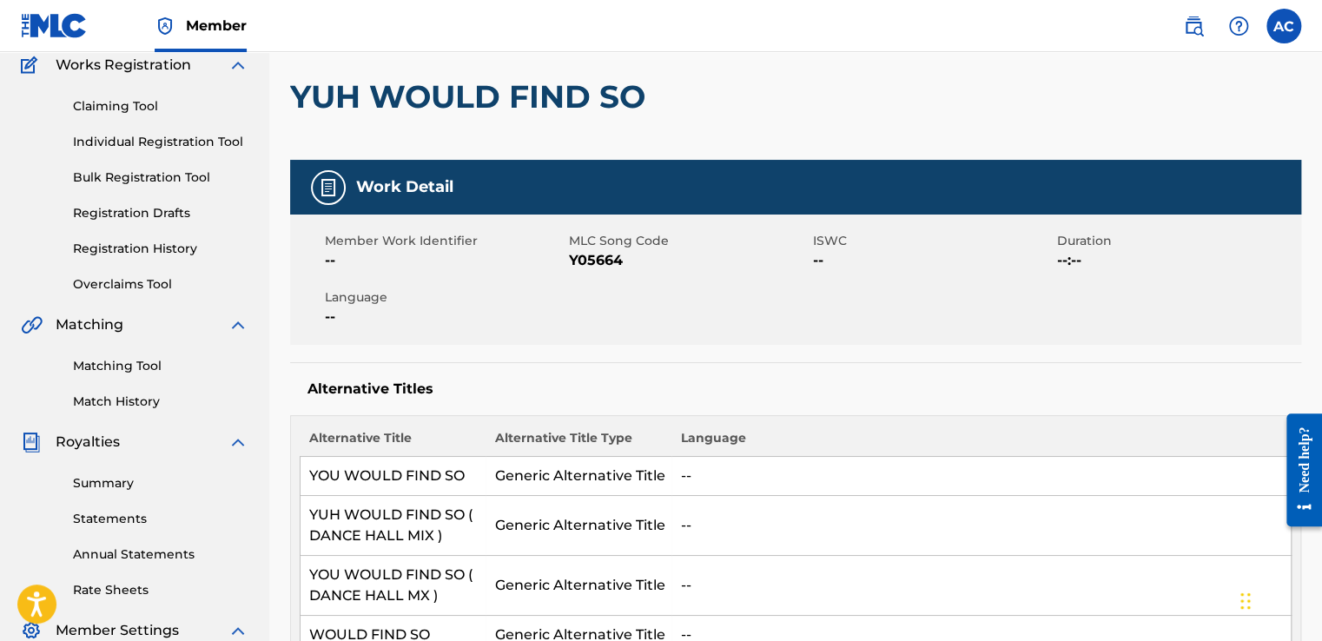
click at [125, 244] on link "Registration History" at bounding box center [160, 249] width 175 height 18
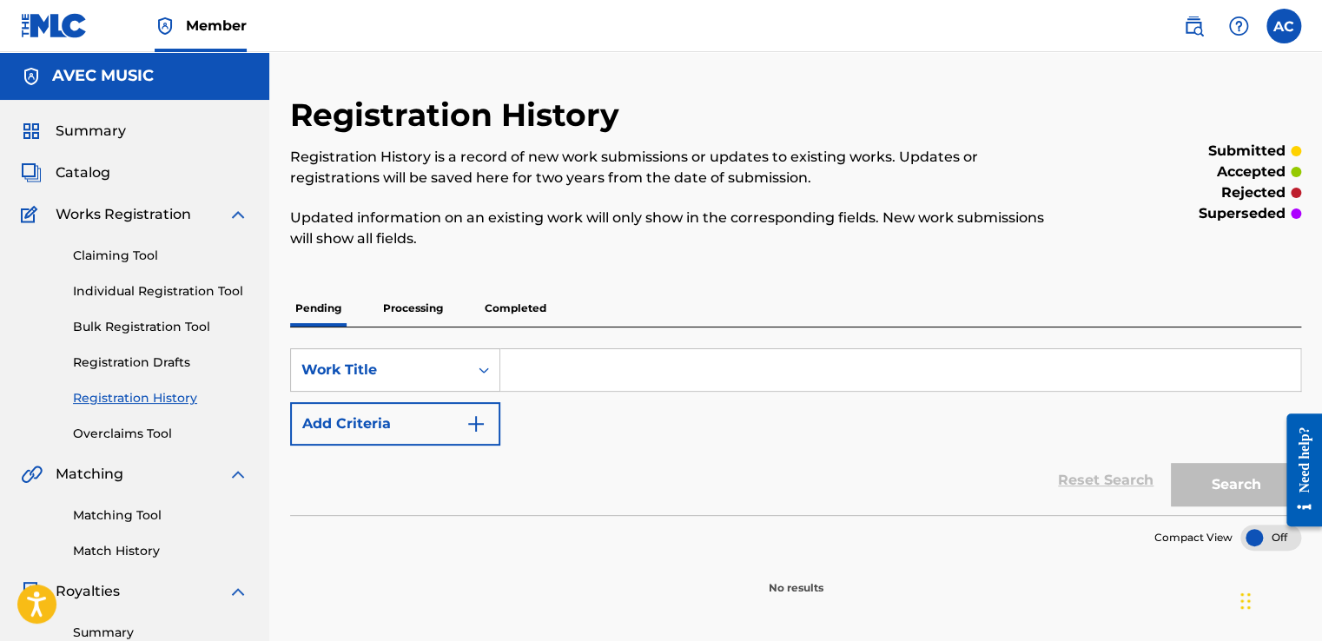
click at [505, 309] on p "Completed" at bounding box center [516, 308] width 72 height 36
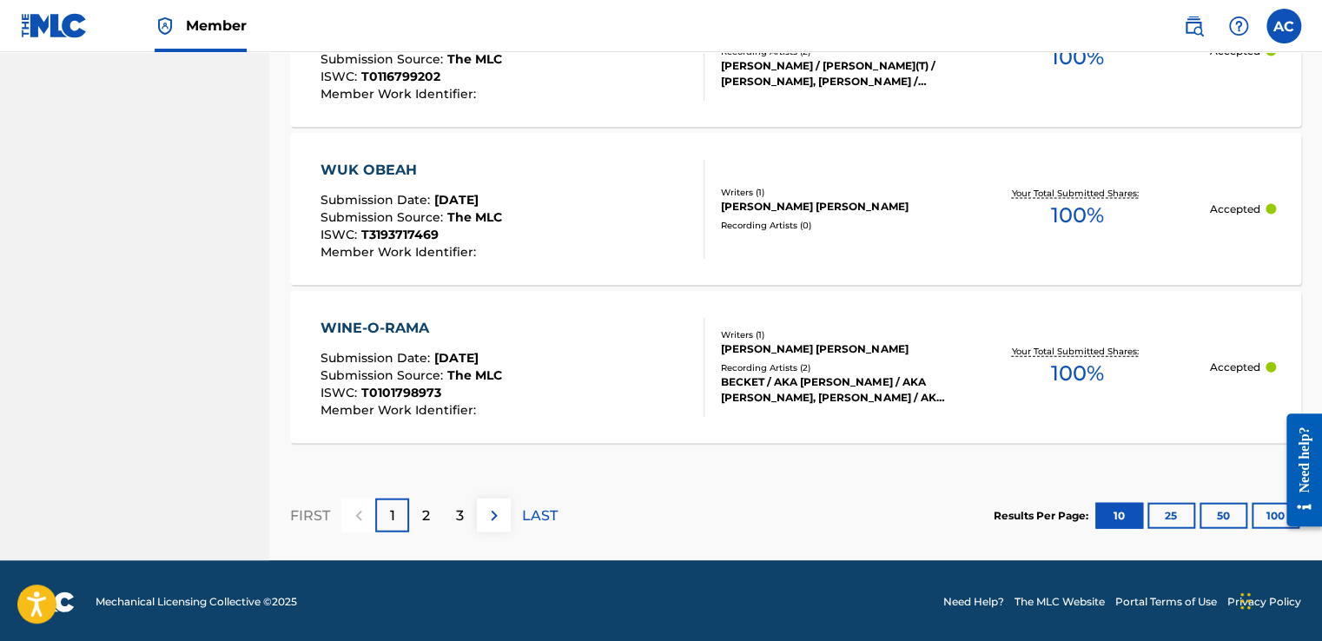
scroll to position [1783, 0]
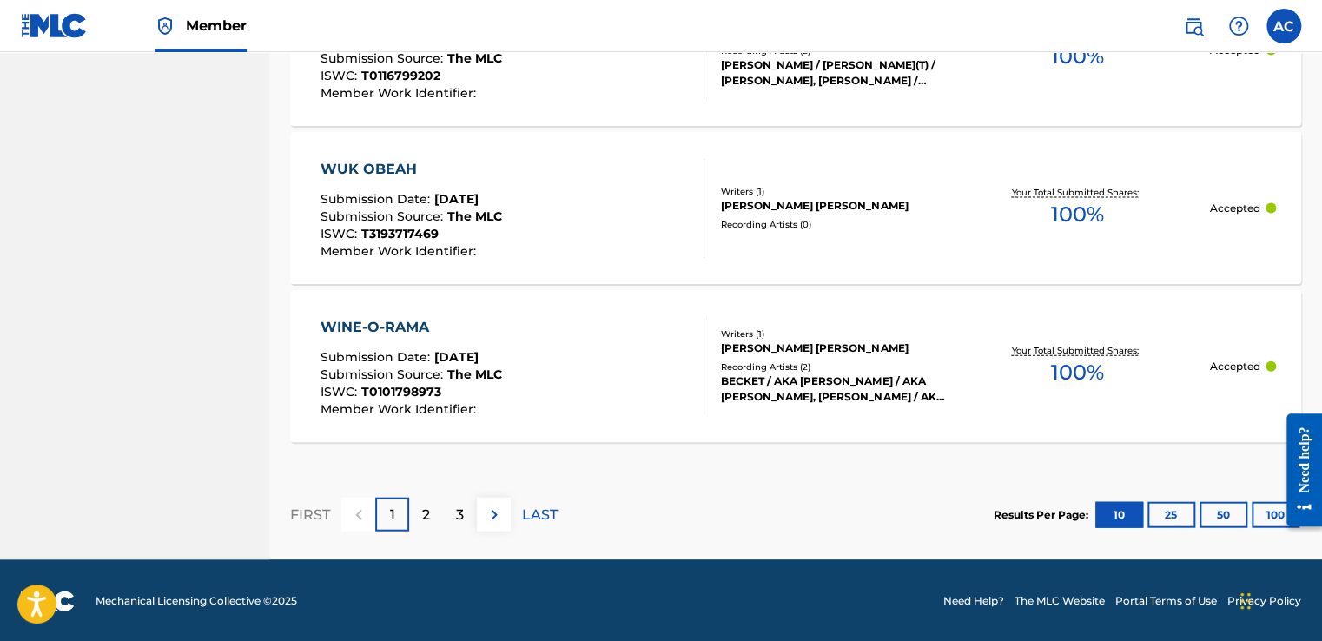
click at [540, 518] on p "LAST" at bounding box center [540, 515] width 36 height 21
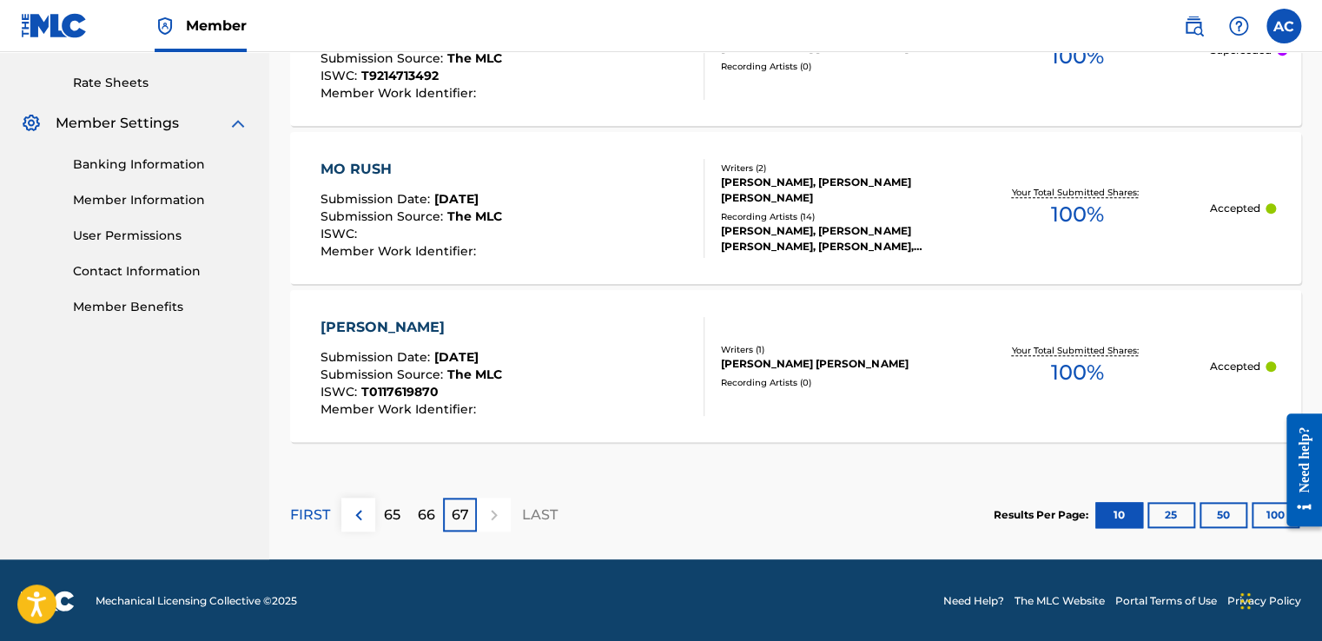
scroll to position [657, 0]
click at [427, 520] on p "66" at bounding box center [426, 515] width 17 height 21
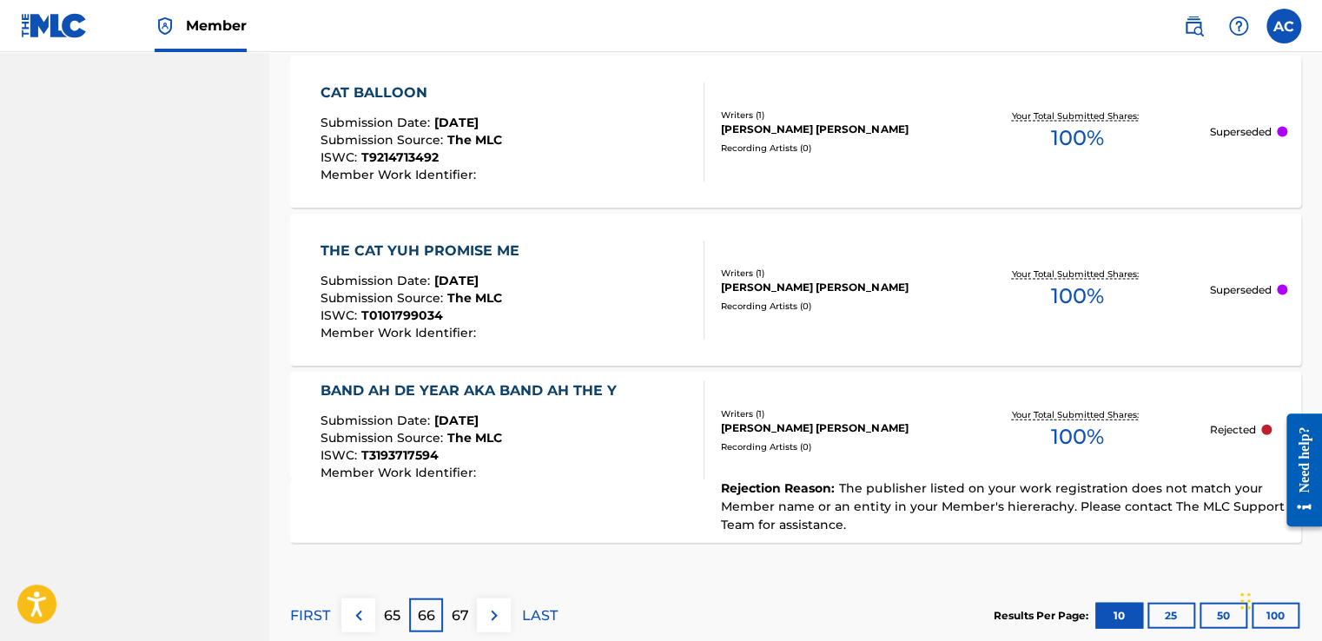
scroll to position [1783, 0]
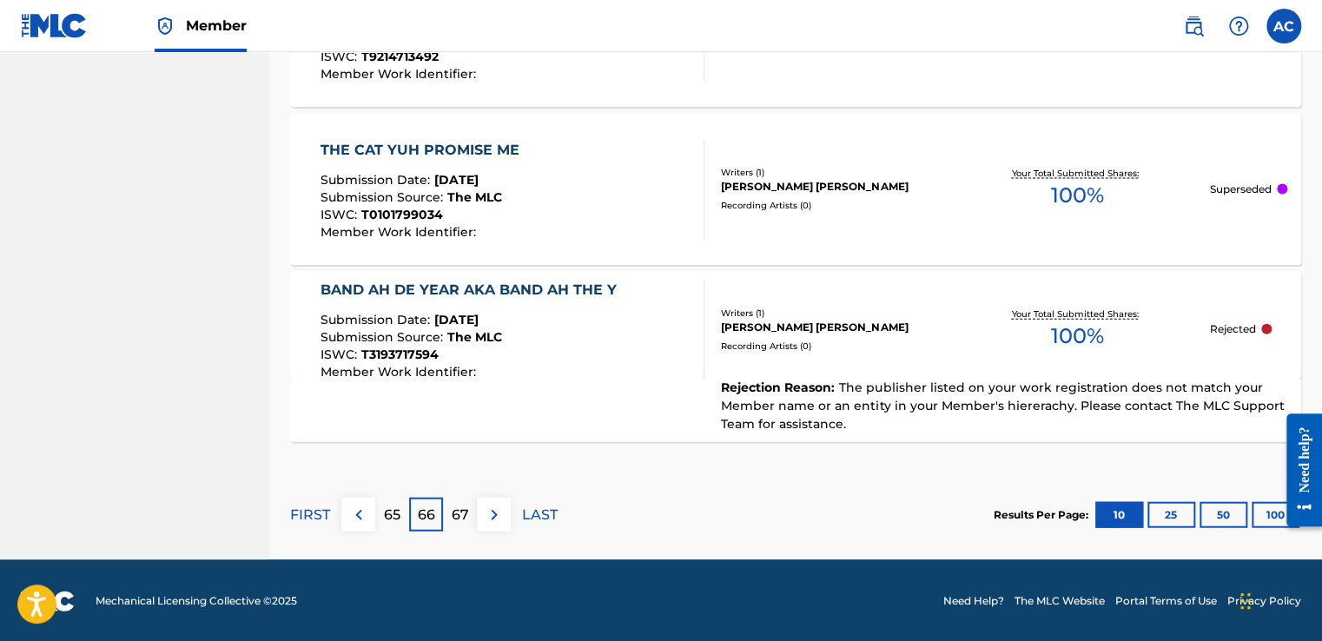
click at [431, 294] on div "BAND AH DE YEAR AKA BAND AH THE Y" at bounding box center [473, 290] width 305 height 21
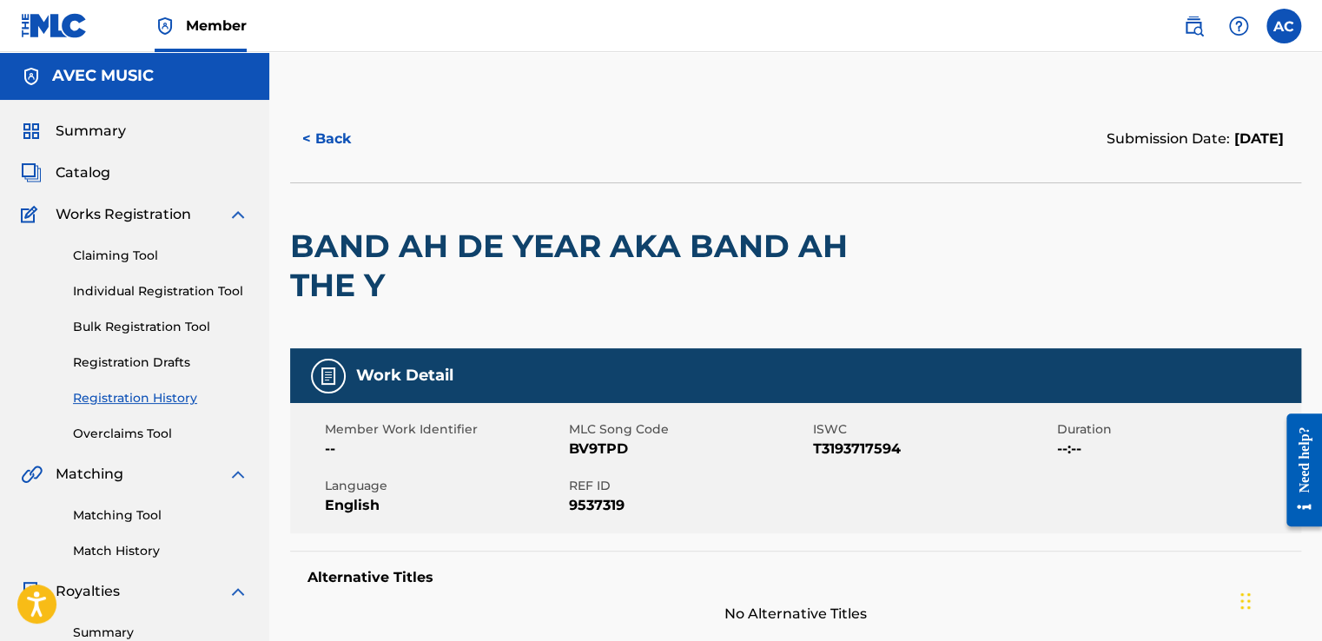
click at [326, 144] on button "< Back" at bounding box center [342, 138] width 104 height 43
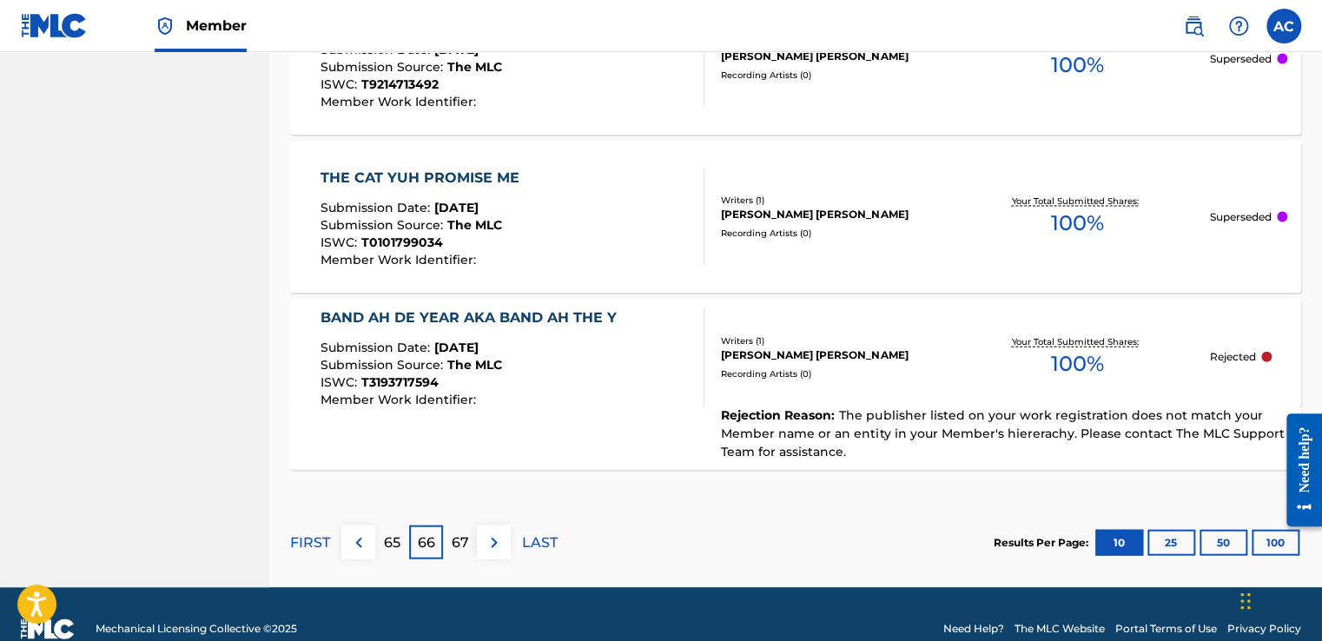
scroll to position [1756, 0]
click at [529, 317] on div "BAND AH DE YEAR AKA BAND AH THE Y" at bounding box center [473, 317] width 305 height 21
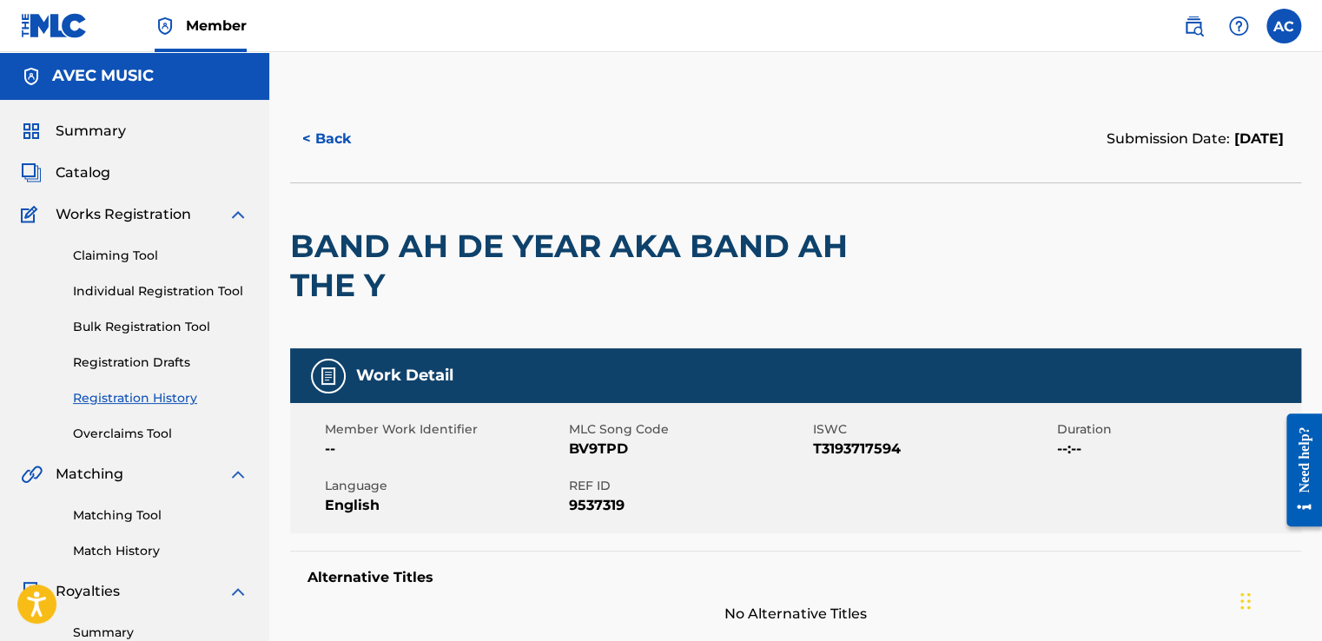
click at [335, 142] on button "< Back" at bounding box center [342, 138] width 104 height 43
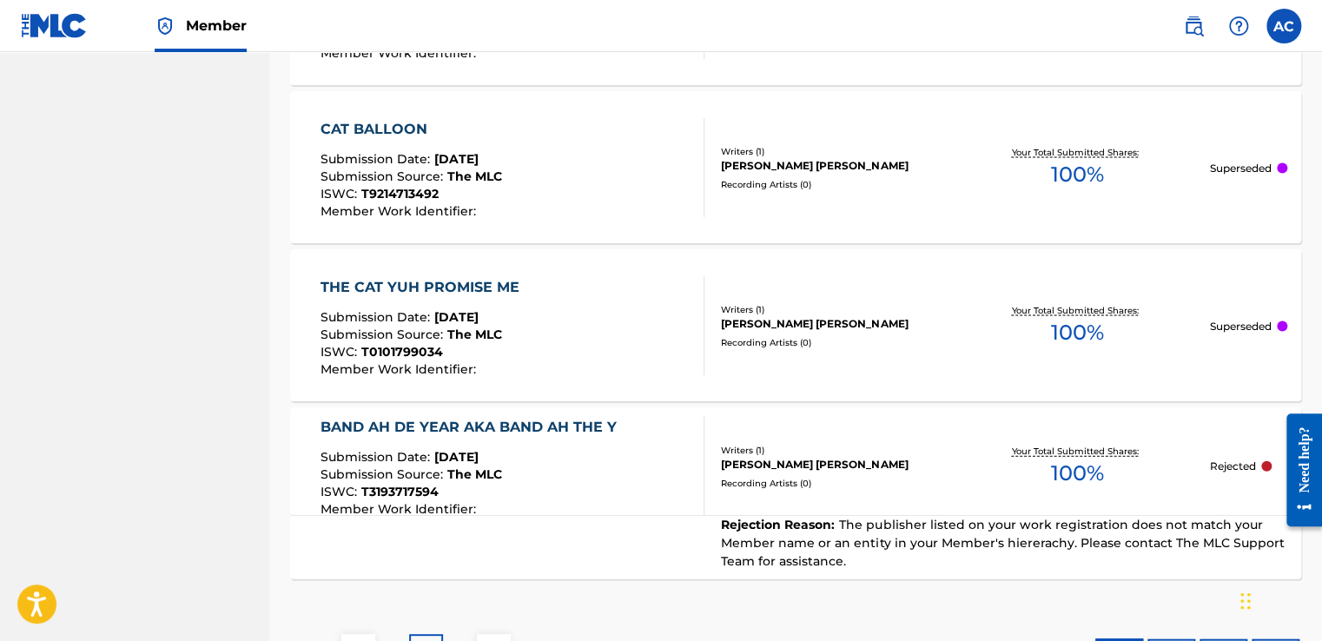
scroll to position [1783, 0]
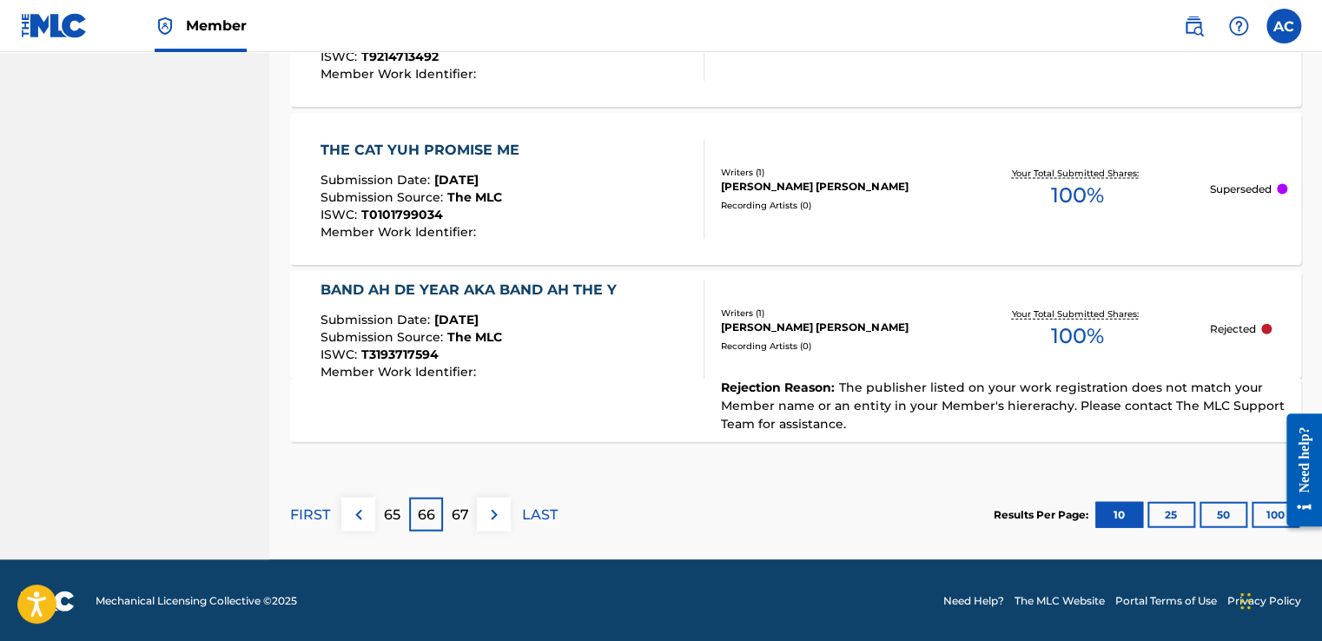
click at [394, 511] on p "65" at bounding box center [392, 515] width 17 height 21
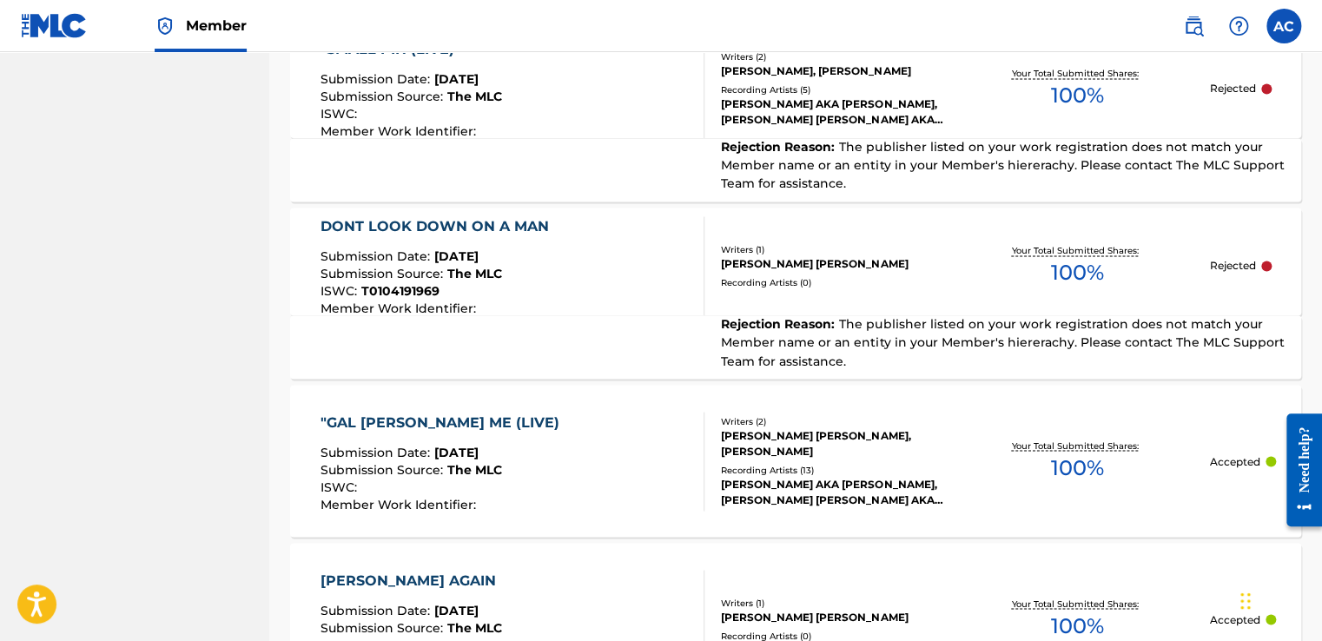
scroll to position [1262, 0]
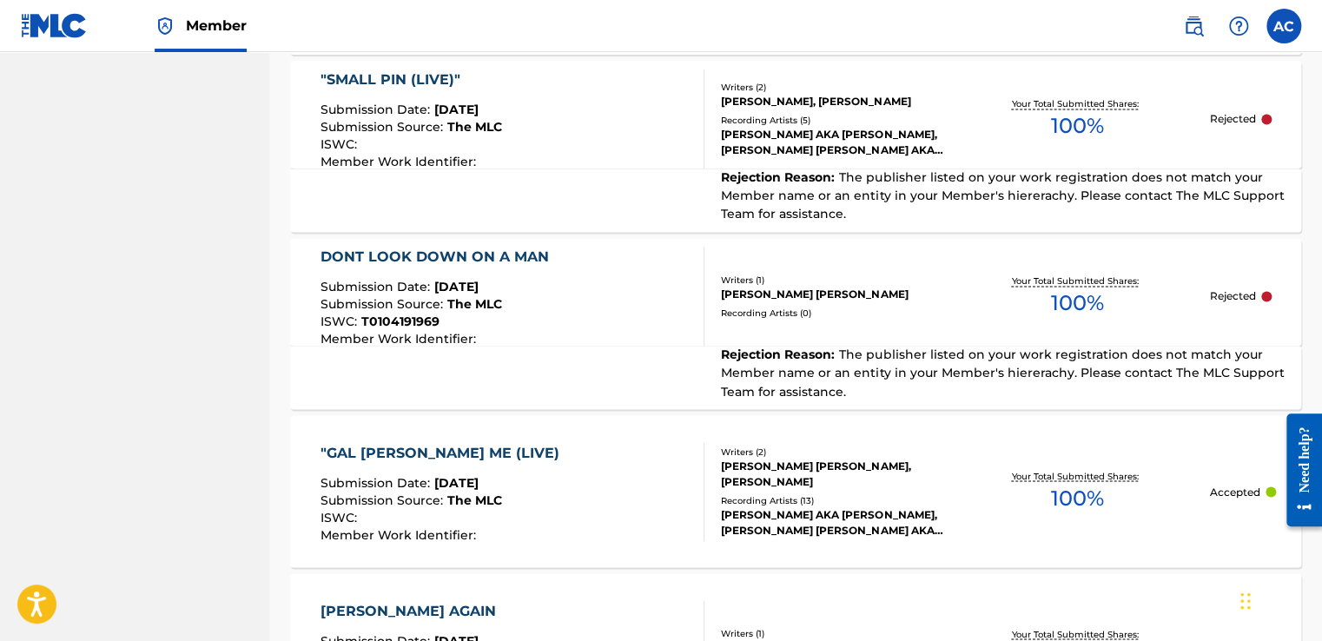
click at [387, 247] on div "DONT LOOK DOWN ON A MAN" at bounding box center [439, 257] width 237 height 21
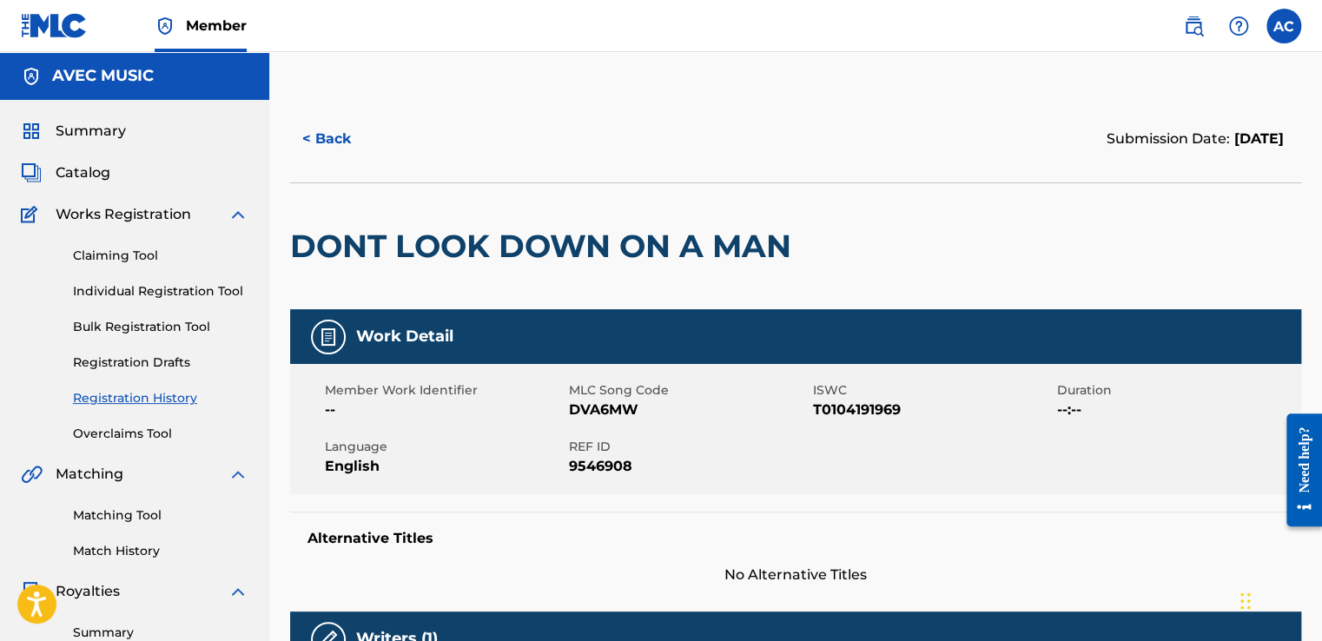
click at [497, 237] on h2 "DONT LOOK DOWN ON A MAN" at bounding box center [545, 246] width 510 height 39
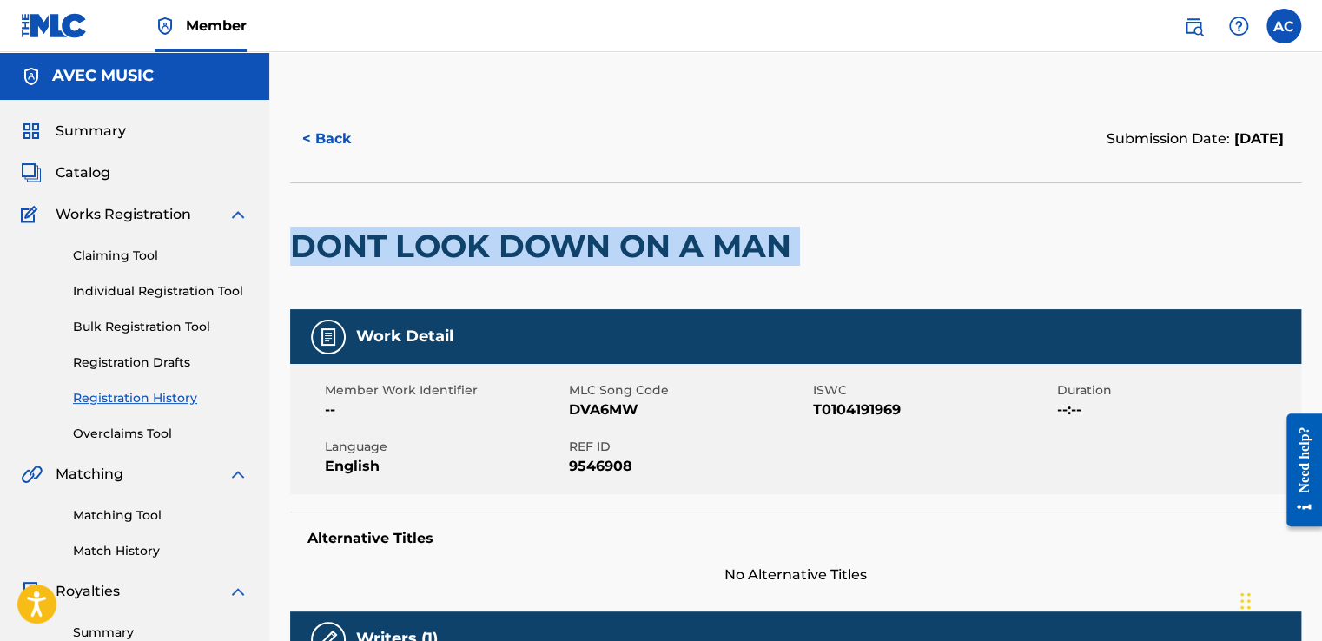
click at [497, 237] on h2 "DONT LOOK DOWN ON A MAN" at bounding box center [545, 246] width 510 height 39
copy div "DONT LOOK DOWN ON A MAN"
click at [76, 172] on span "Catalog" at bounding box center [83, 172] width 55 height 21
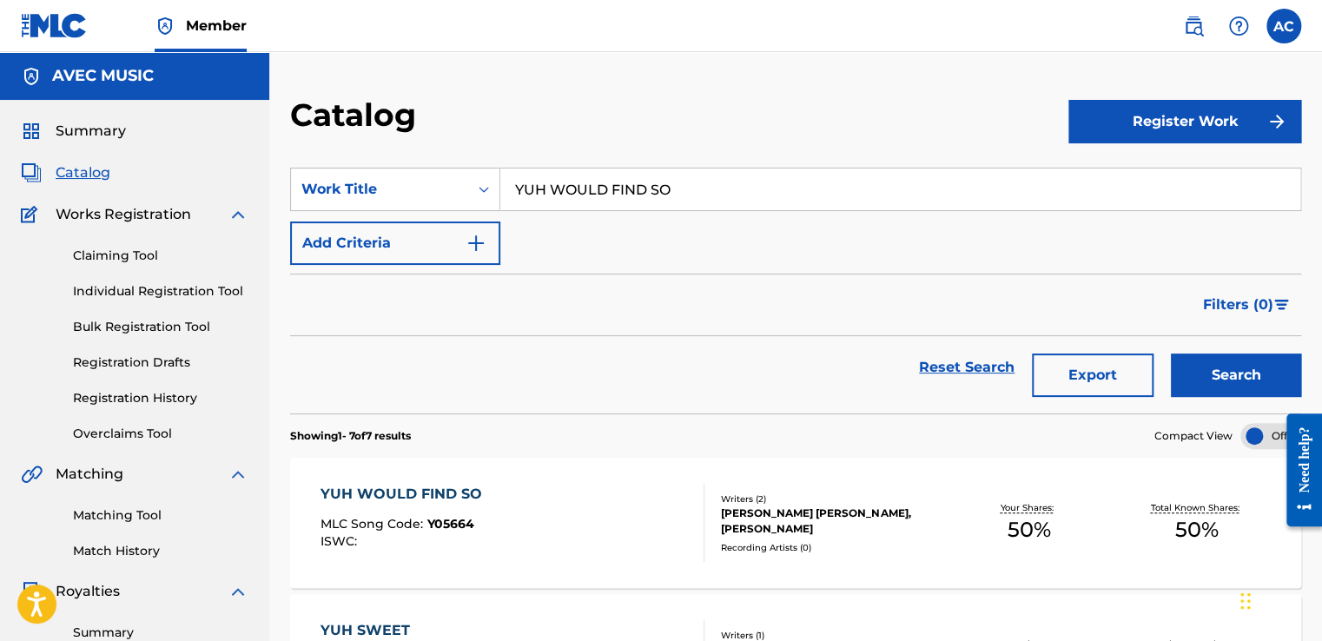
click at [539, 186] on input "YUH WOULD FIND SO" at bounding box center [900, 190] width 800 height 42
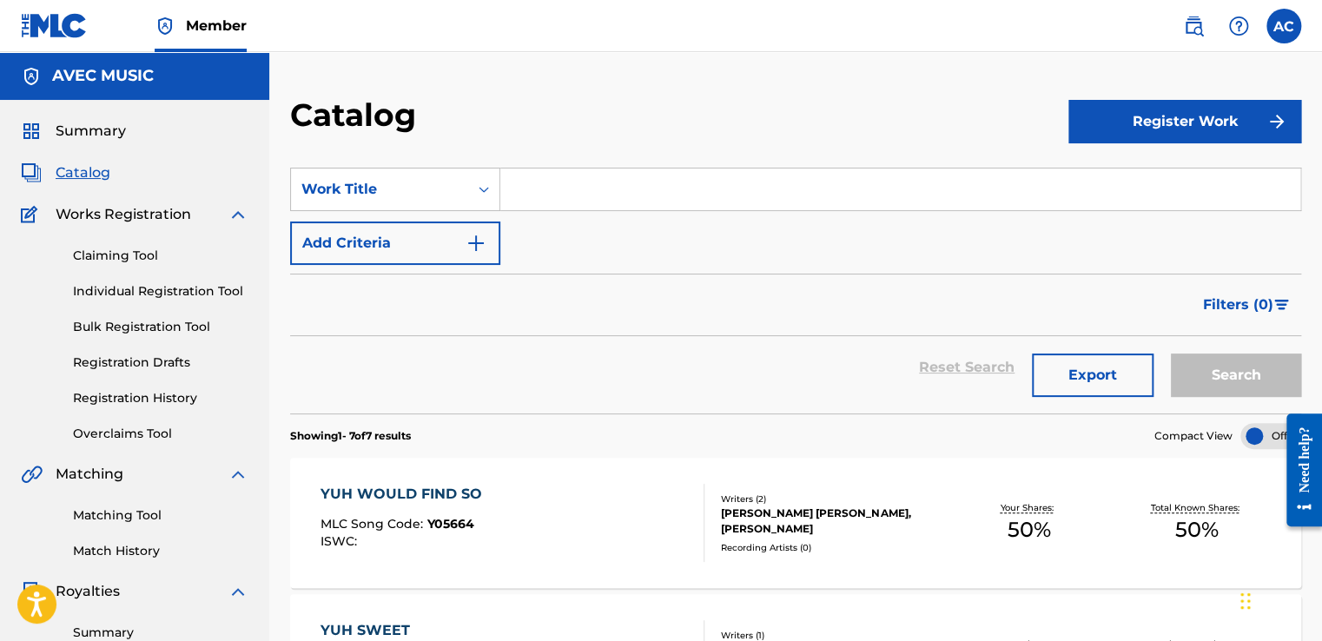
drag, startPoint x: 539, startPoint y: 157, endPoint x: 528, endPoint y: 189, distance: 33.0
click at [528, 189] on input "Search Form" at bounding box center [900, 190] width 800 height 42
paste input "DONT LOOK DOWN ON A MAN"
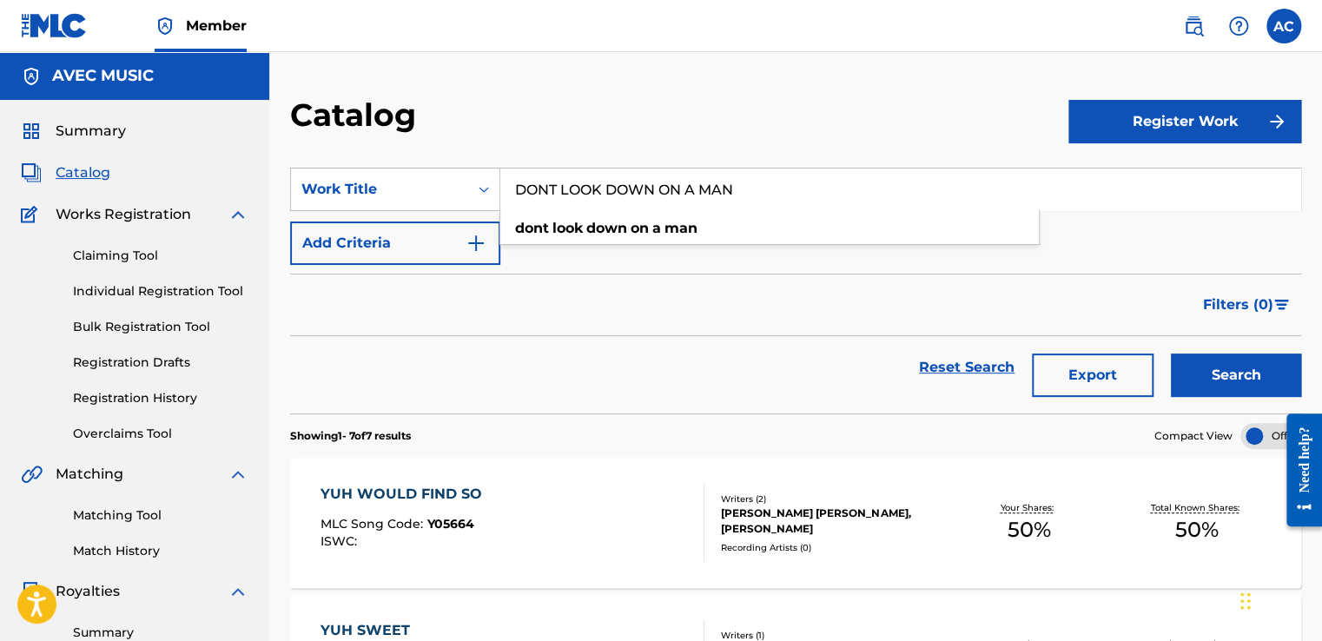
type input "DONT LOOK DOWN ON A MAN"
click at [1182, 366] on button "Search" at bounding box center [1236, 375] width 130 height 43
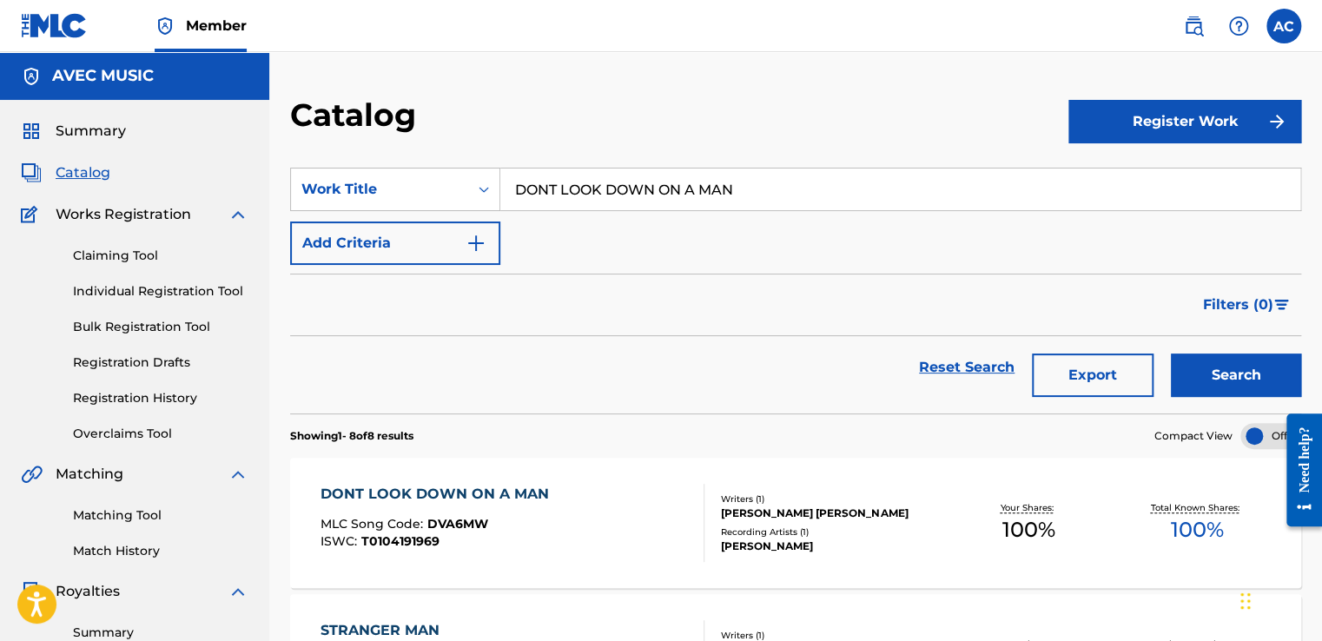
click at [400, 492] on div "DONT LOOK DOWN ON A MAN" at bounding box center [439, 494] width 237 height 21
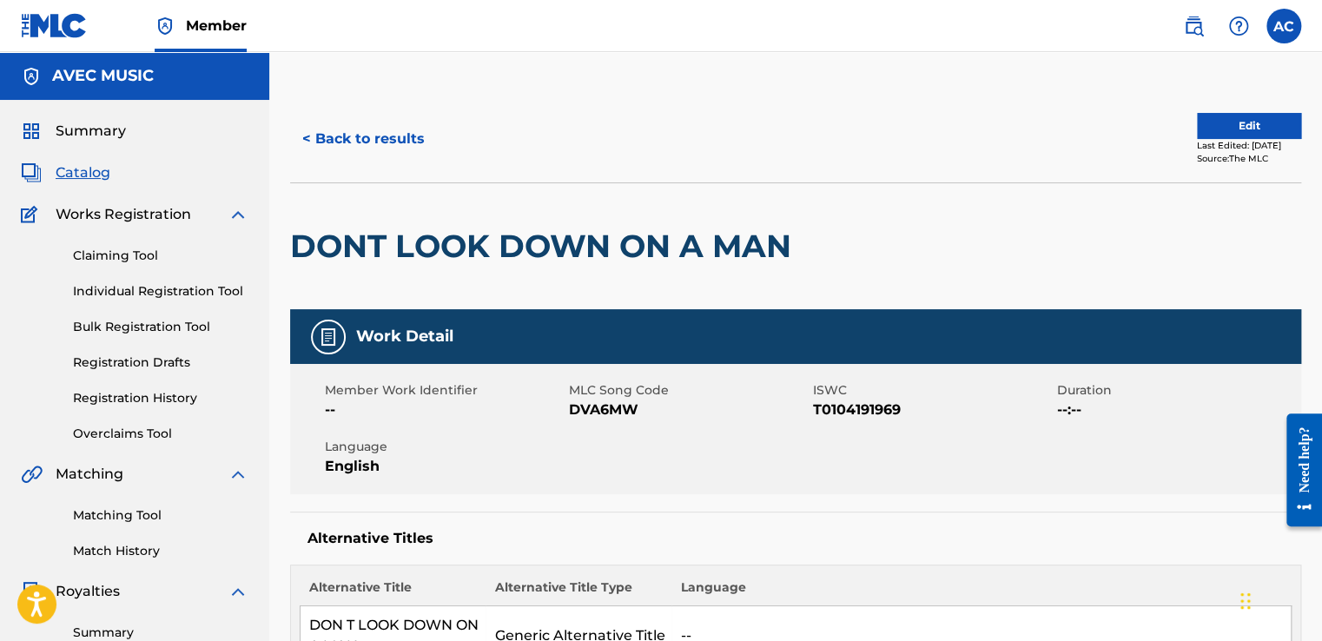
click at [1218, 129] on button "Edit" at bounding box center [1249, 126] width 104 height 26
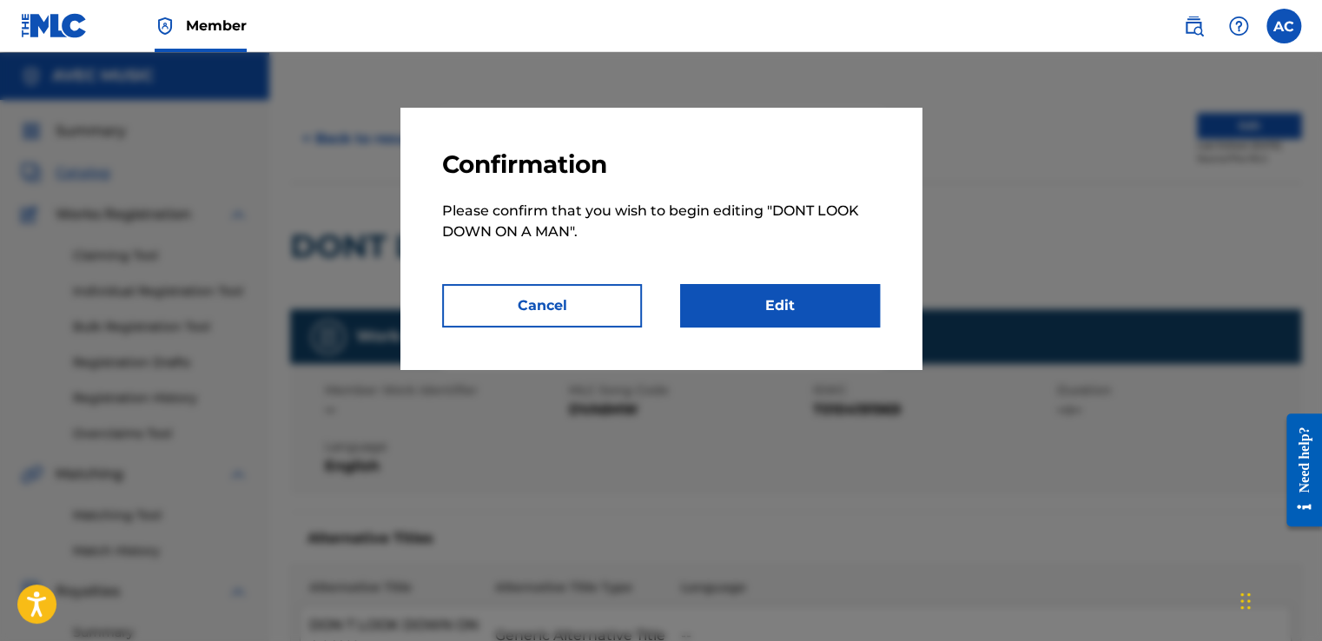
click at [781, 302] on link "Edit" at bounding box center [780, 305] width 200 height 43
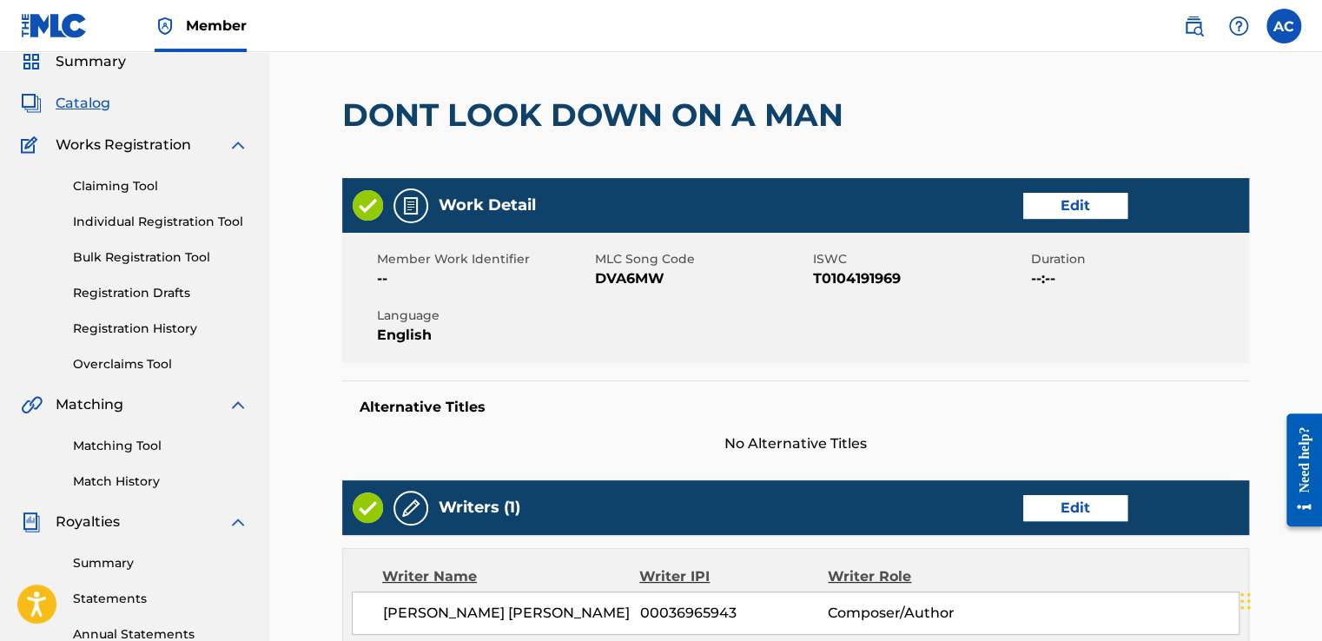
scroll to position [104, 0]
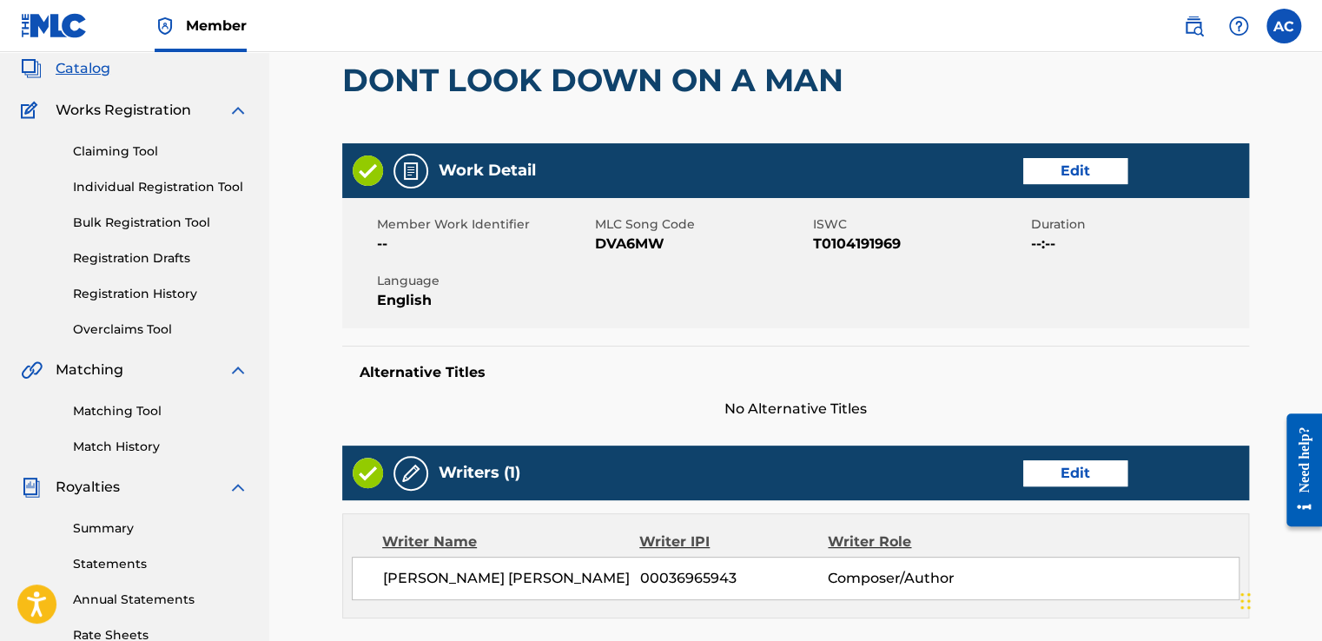
click at [1070, 166] on link "Edit" at bounding box center [1075, 171] width 104 height 26
